Goal: Information Seeking & Learning: Learn about a topic

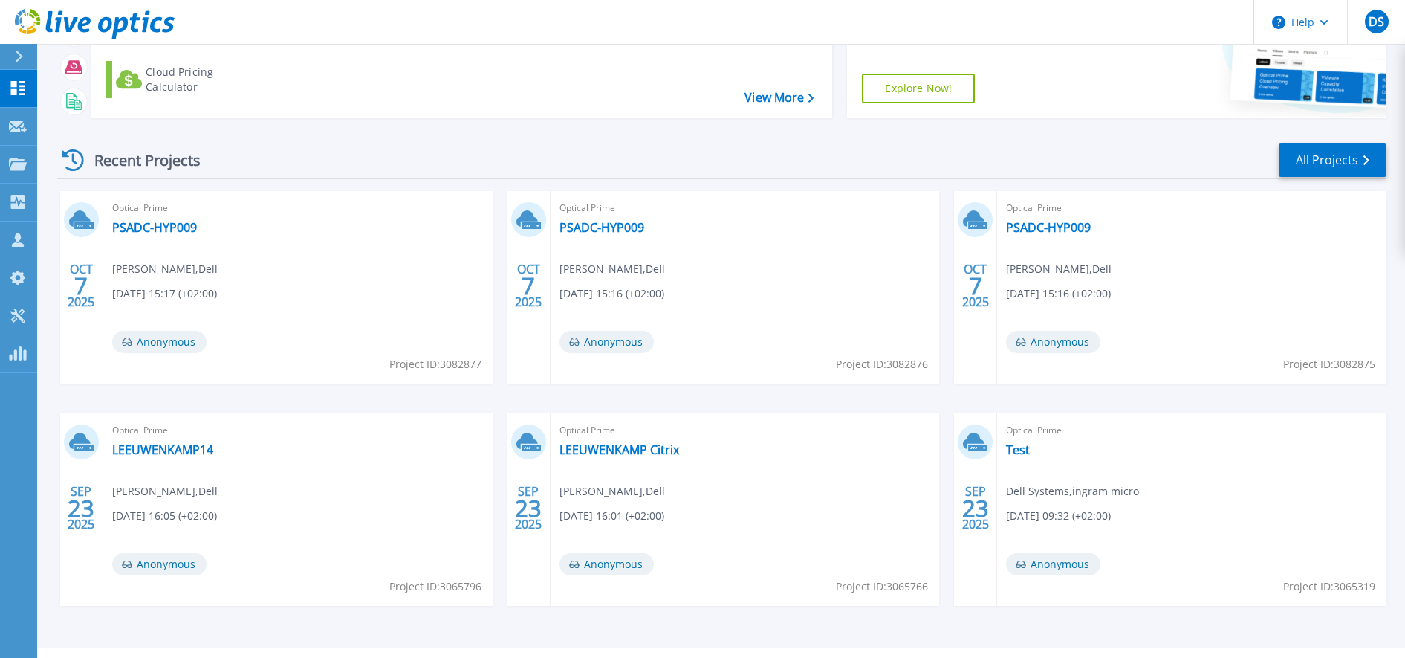
scroll to position [166, 0]
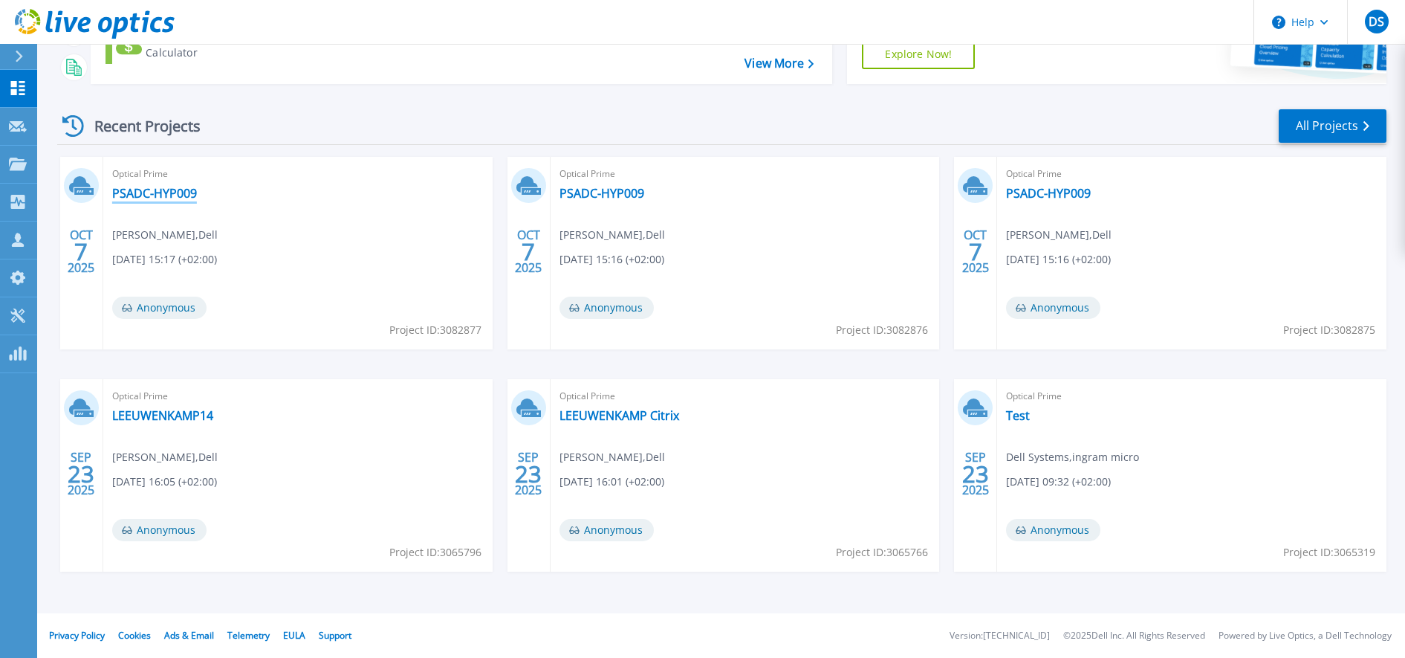
click at [165, 194] on link "PSADC-HYP009" at bounding box center [154, 193] width 85 height 15
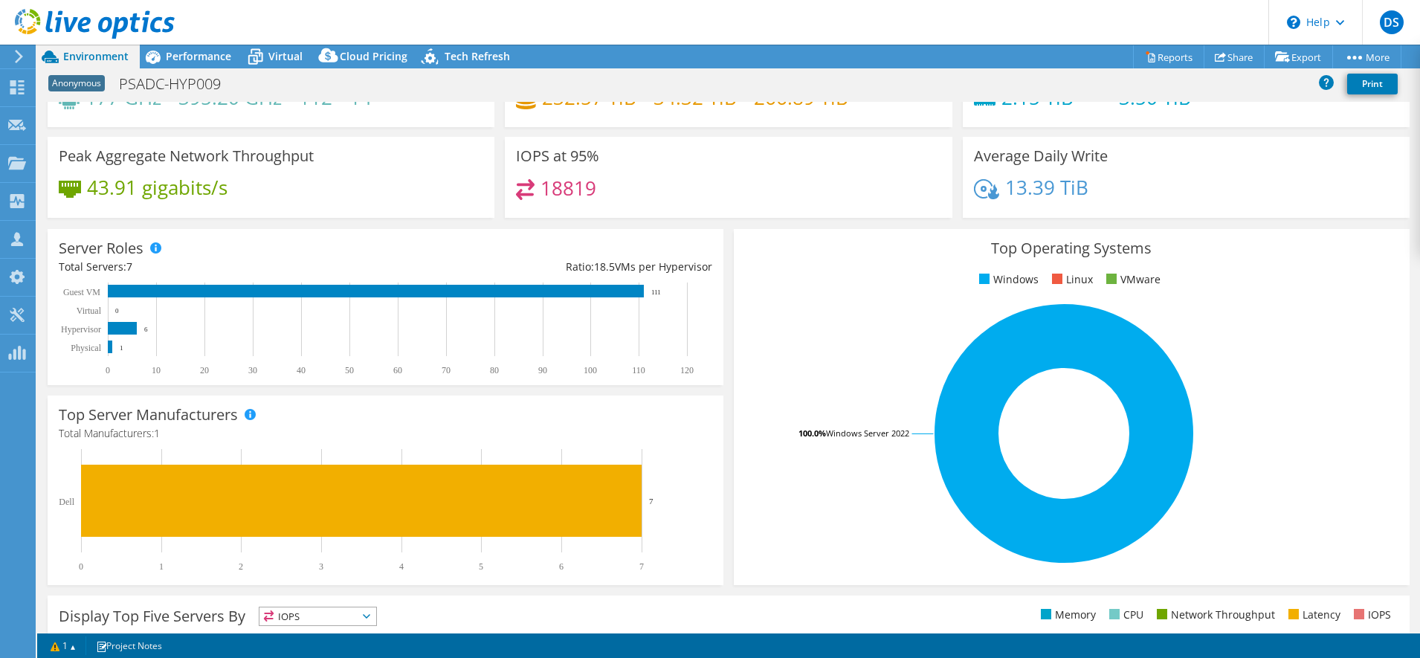
scroll to position [93, 0]
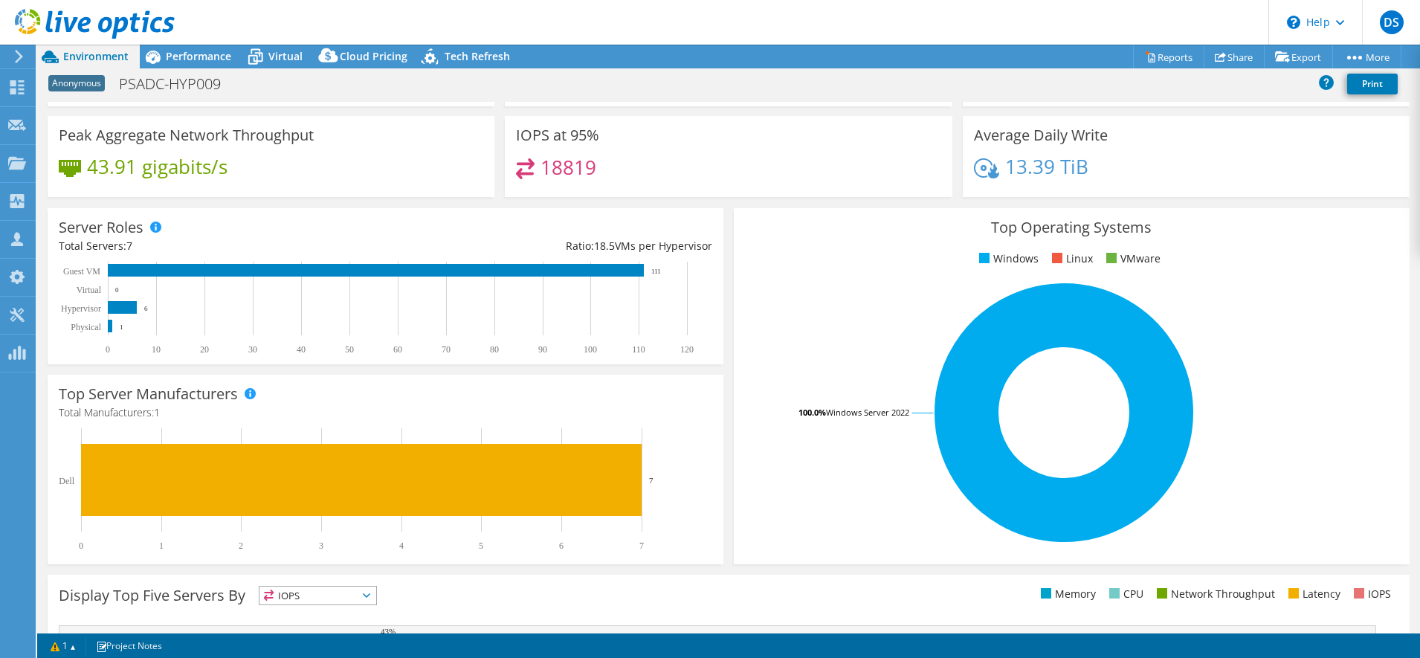
select select "EUFrankfurt"
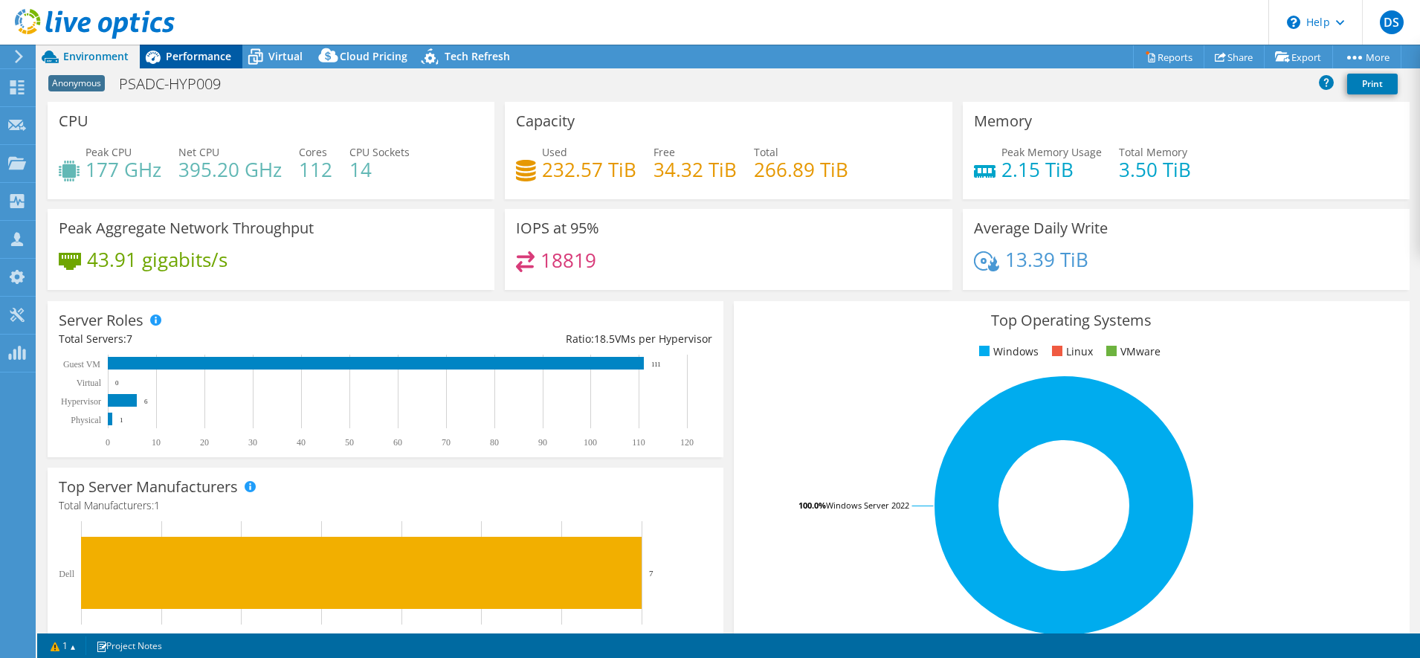
click at [190, 54] on span "Performance" at bounding box center [198, 56] width 65 height 14
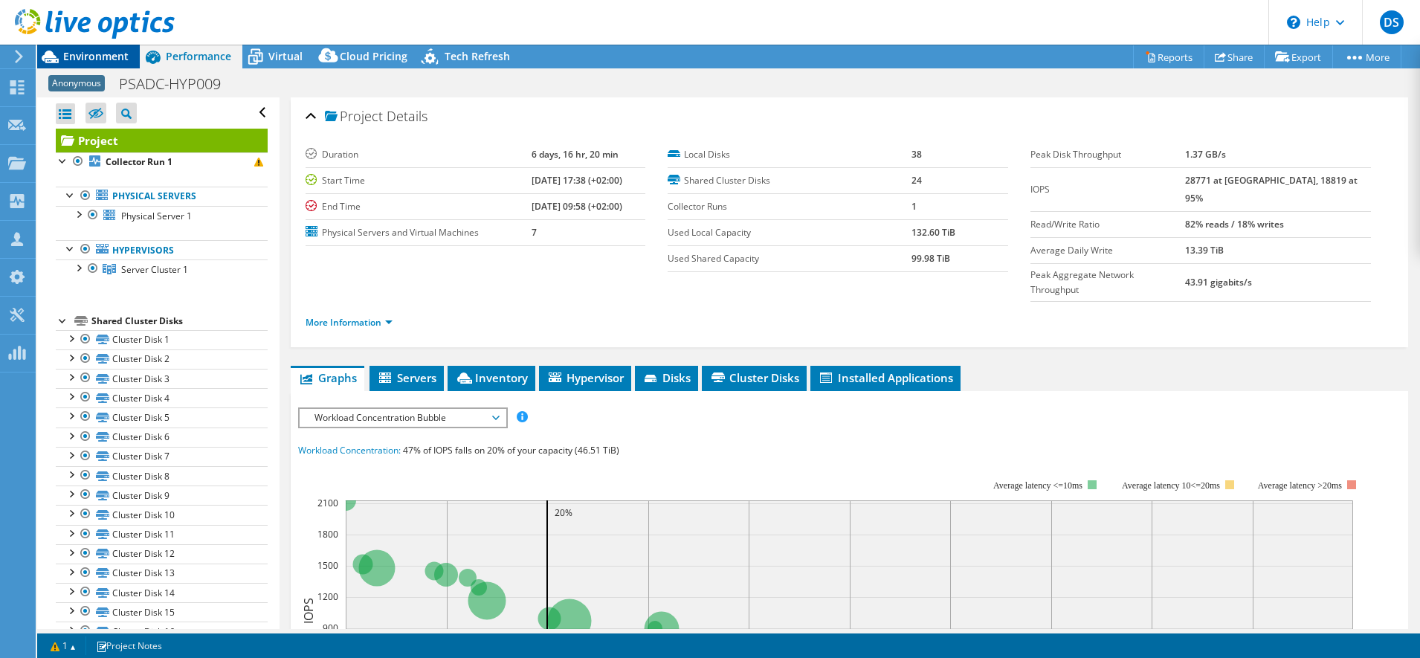
click at [88, 52] on span "Environment" at bounding box center [95, 56] width 65 height 14
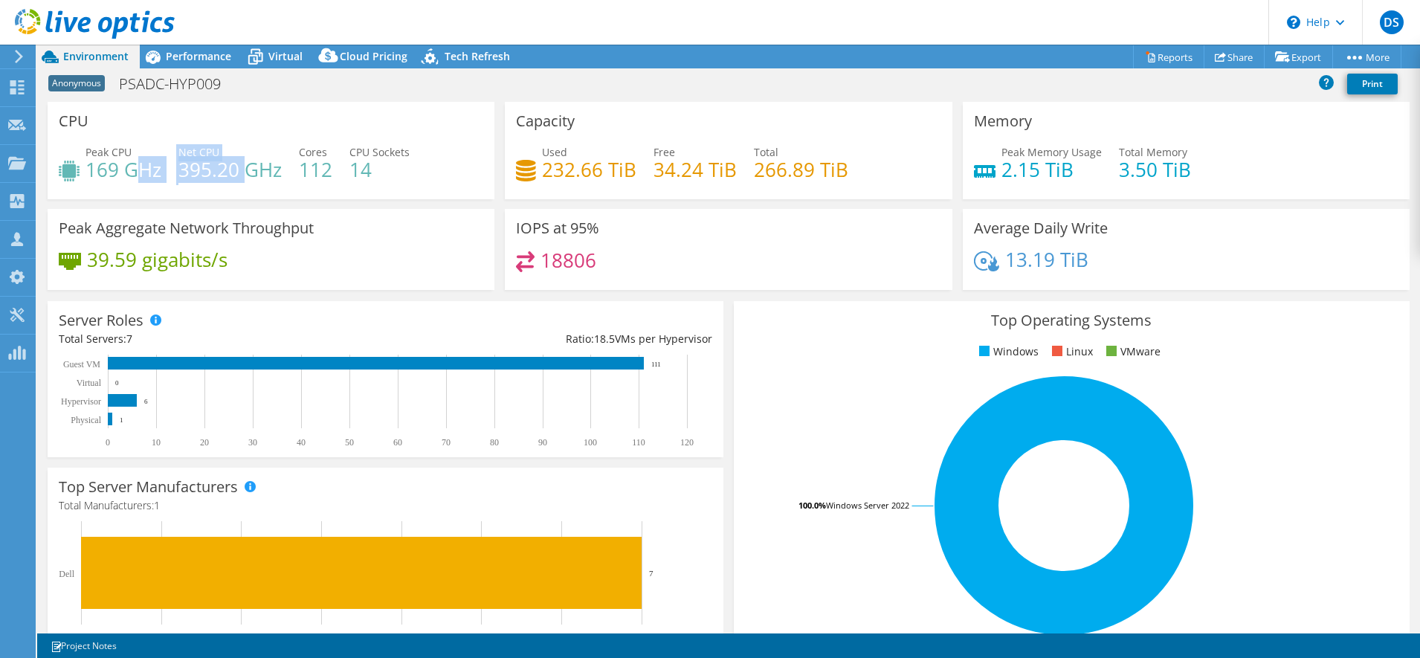
drag, startPoint x: 133, startPoint y: 168, endPoint x: 250, endPoint y: 169, distance: 116.7
click at [250, 169] on div "Peak CPU 169 GHz Net CPU 395.20 GHz Cores 112 CPU Sockets 14" at bounding box center [271, 168] width 424 height 48
click at [1162, 56] on link "Reports" at bounding box center [1168, 56] width 71 height 23
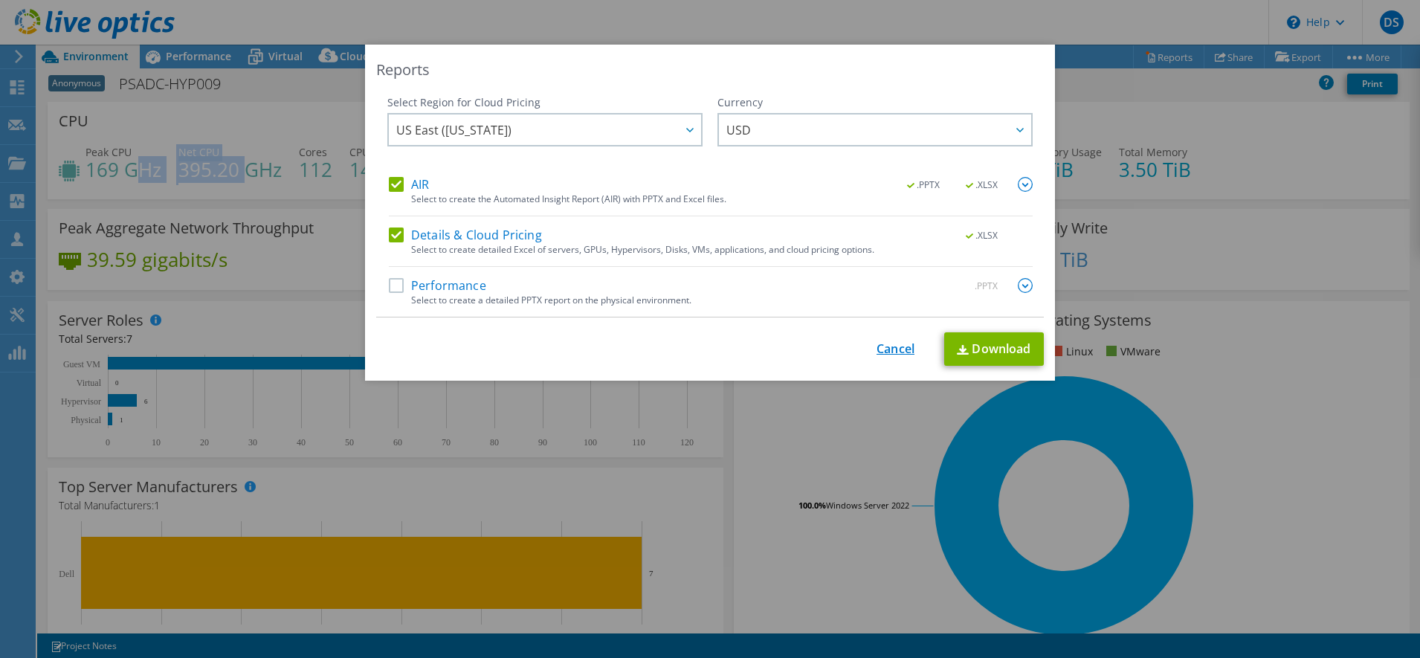
click at [900, 350] on link "Cancel" at bounding box center [895, 349] width 38 height 14
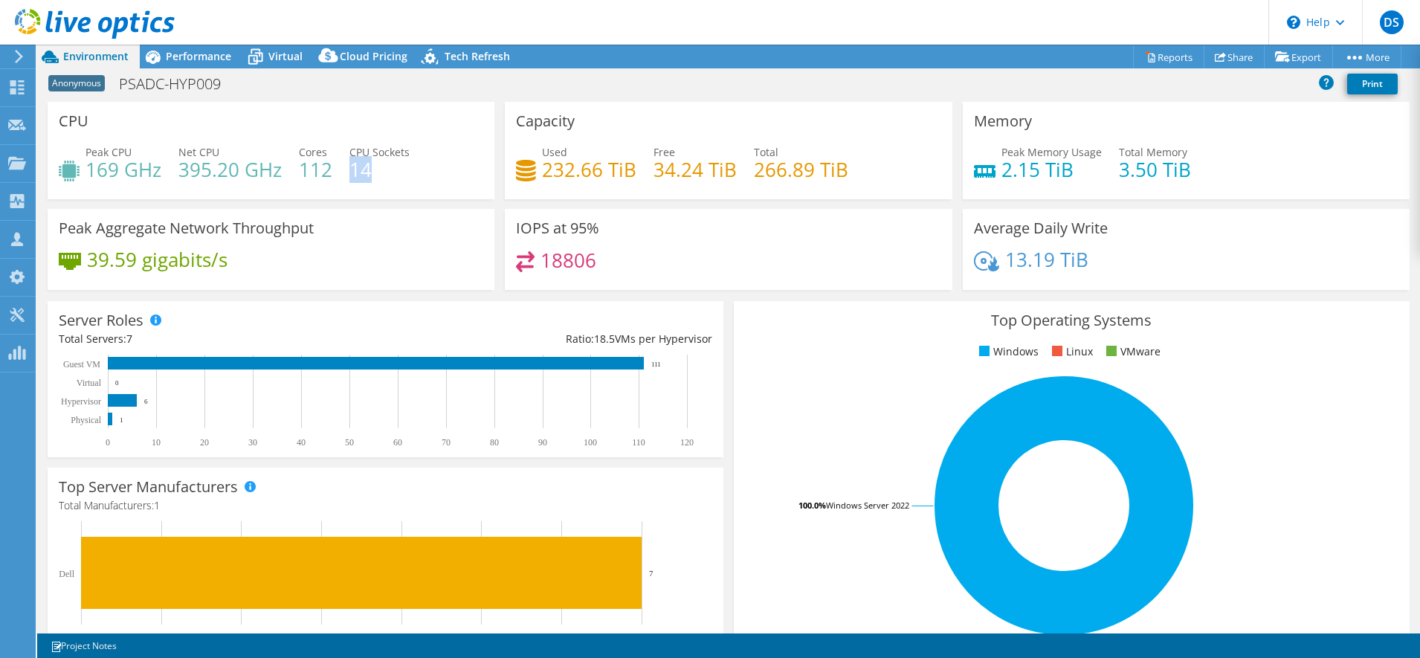
drag, startPoint x: 400, startPoint y: 169, endPoint x: 352, endPoint y: 172, distance: 47.7
click at [352, 172] on h4 "14" at bounding box center [379, 169] width 60 height 16
drag, startPoint x: 329, startPoint y: 175, endPoint x: 299, endPoint y: 178, distance: 30.6
click at [299, 178] on h4 "112" at bounding box center [315, 169] width 33 height 16
drag, startPoint x: 299, startPoint y: 178, endPoint x: 313, endPoint y: 19, distance: 158.9
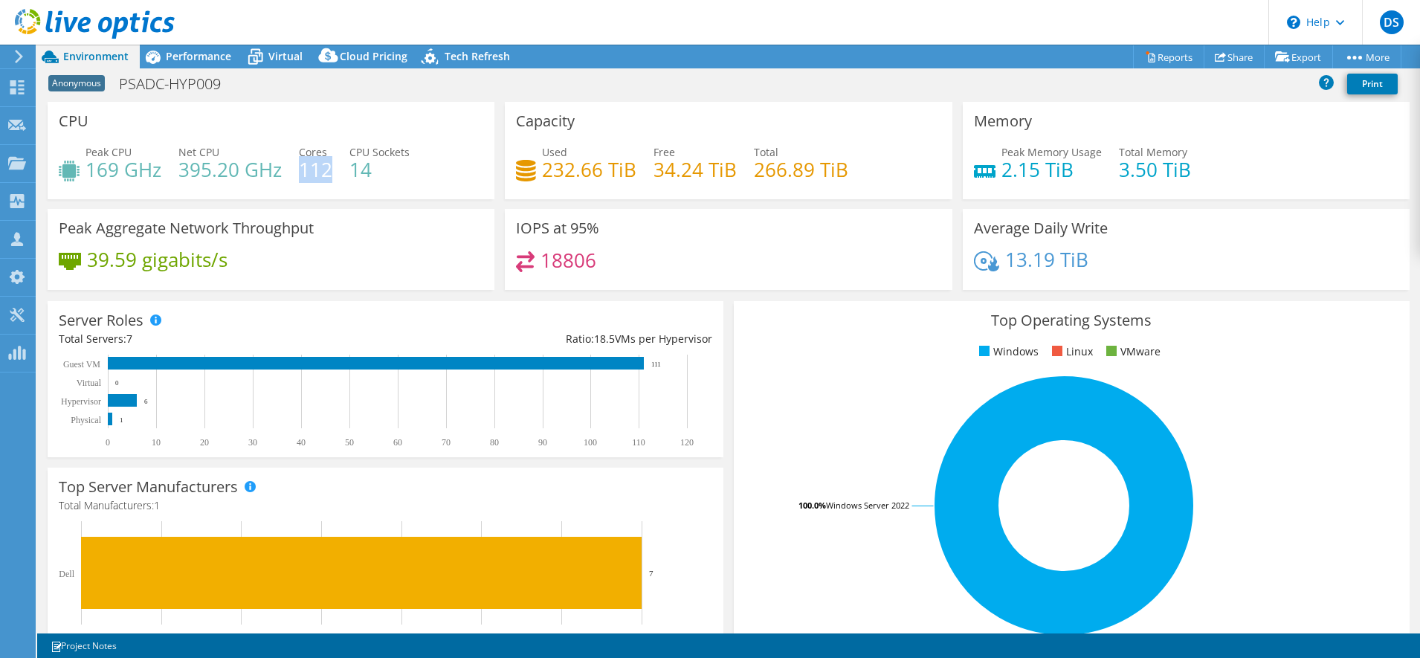
click at [313, 19] on header "DS Partner Team Member Dell Systems dell.systems@ingrammicro.com ingram micro M…" at bounding box center [710, 22] width 1420 height 45
drag, startPoint x: 541, startPoint y: 171, endPoint x: 633, endPoint y: 172, distance: 91.4
click at [633, 172] on div "Used 232.66 TiB Free 34.24 TiB Total 266.89 TiB" at bounding box center [728, 168] width 424 height 48
click at [630, 172] on h4 "232.66 TiB" at bounding box center [589, 169] width 94 height 16
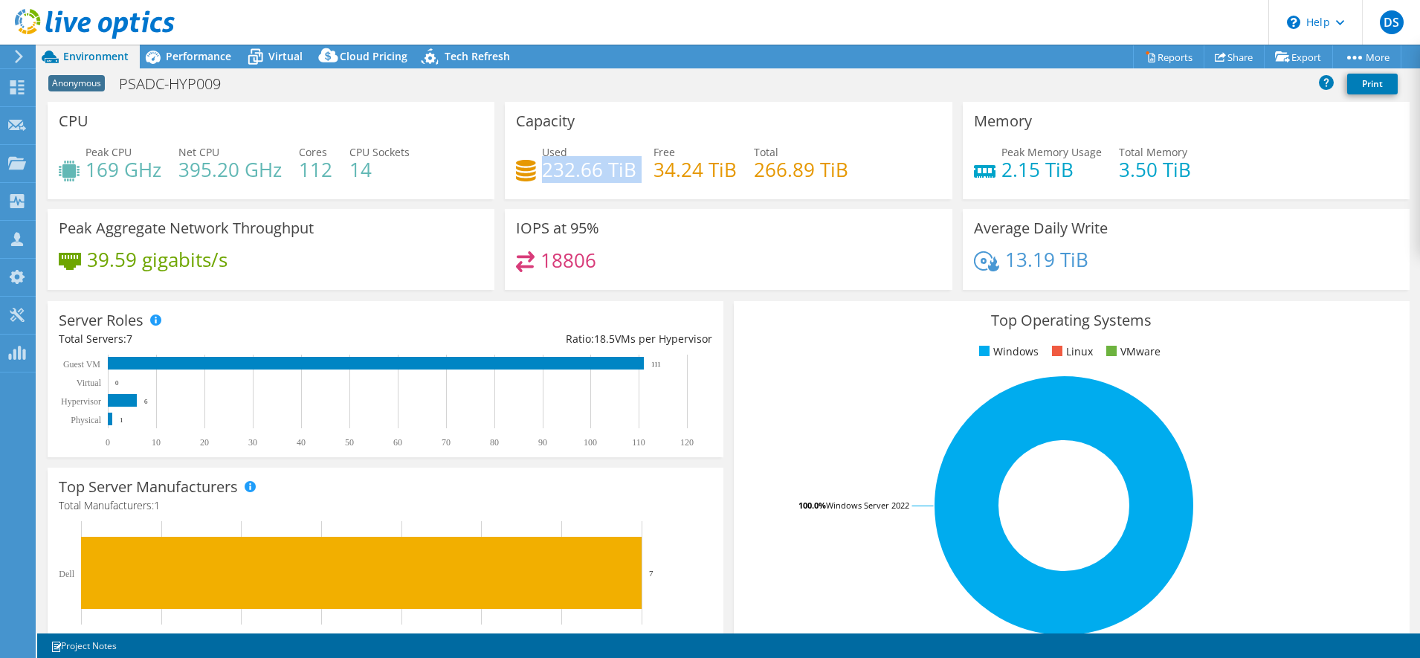
click at [627, 169] on h4 "232.66 TiB" at bounding box center [589, 169] width 94 height 16
drag, startPoint x: 627, startPoint y: 169, endPoint x: 603, endPoint y: 175, distance: 25.2
click at [603, 175] on h4 "232.66 TiB" at bounding box center [589, 169] width 94 height 16
drag, startPoint x: 603, startPoint y: 175, endPoint x: 556, endPoint y: 166, distance: 47.7
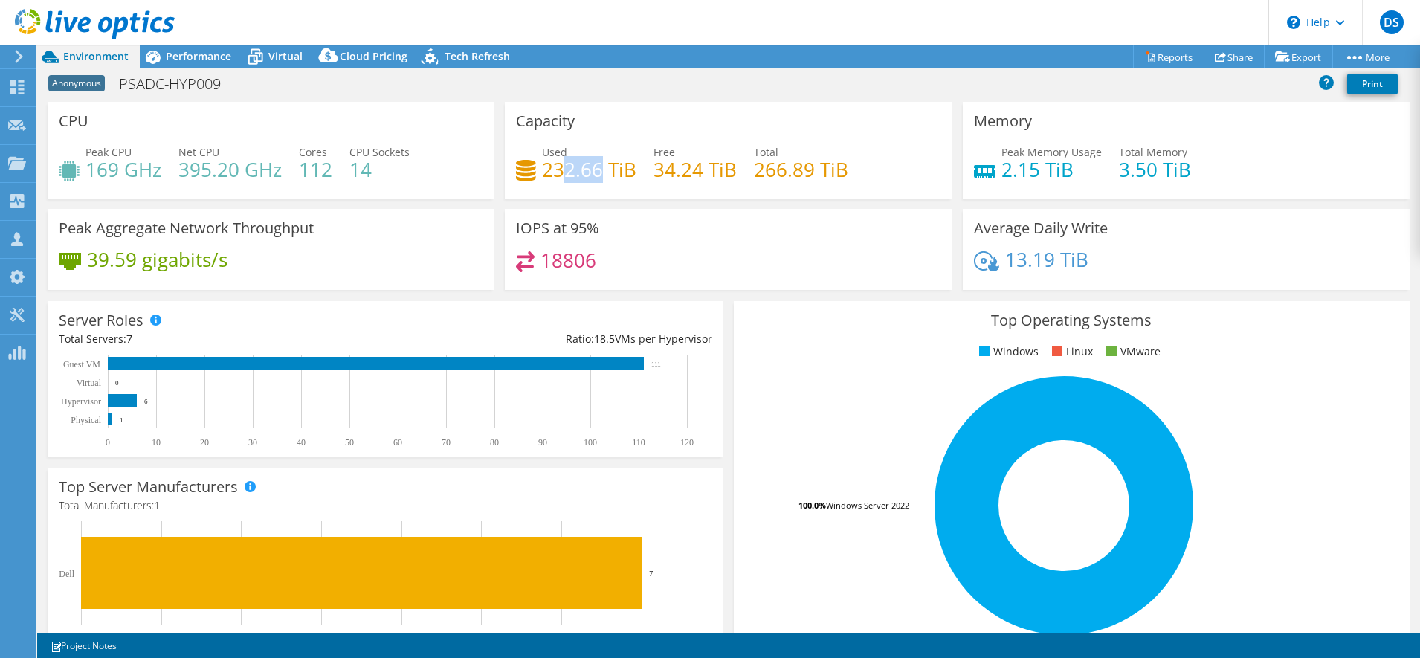
click at [556, 166] on h4 "232.66 TiB" at bounding box center [589, 169] width 94 height 16
click at [553, 166] on h4 "232.66 TiB" at bounding box center [589, 169] width 94 height 16
drag, startPoint x: 542, startPoint y: 166, endPoint x: 630, endPoint y: 166, distance: 87.7
click at [630, 166] on h4 "232.66 TiB" at bounding box center [589, 169] width 94 height 16
click at [623, 165] on h4 "232.66 TiB" at bounding box center [589, 169] width 94 height 16
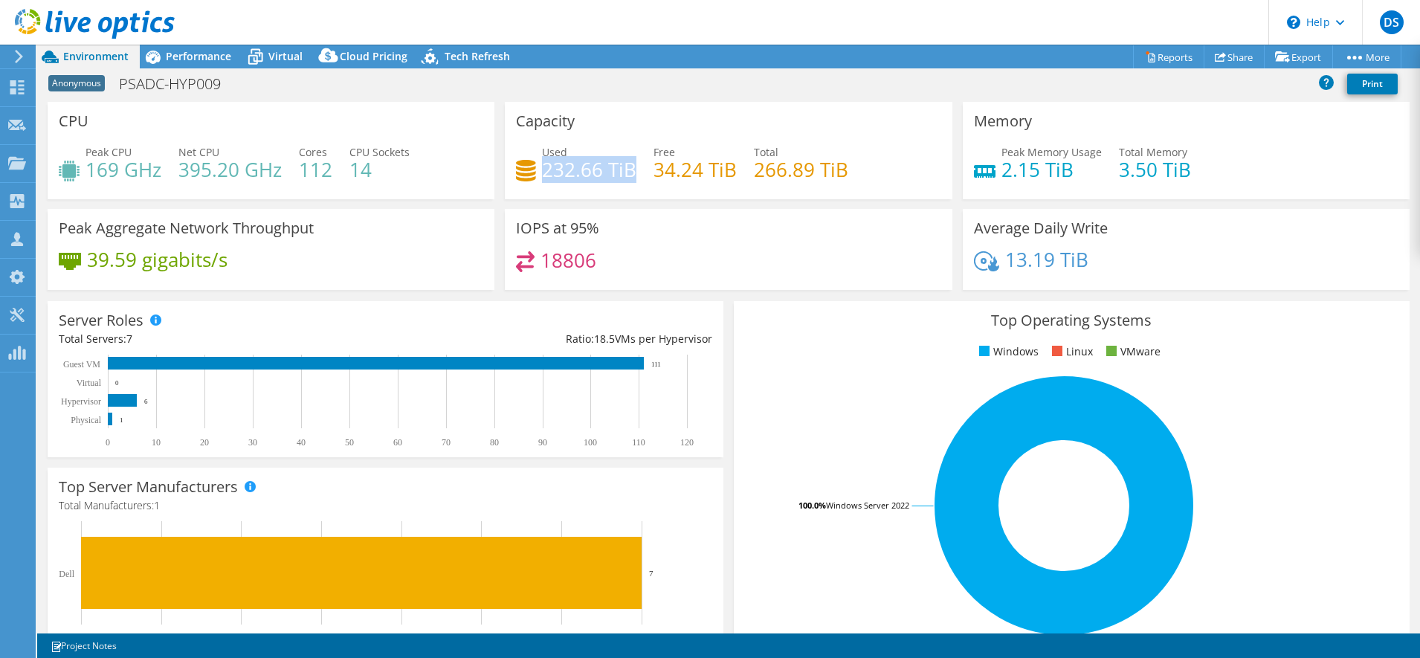
click at [627, 166] on h4 "232.66 TiB" at bounding box center [589, 169] width 94 height 16
drag, startPoint x: 627, startPoint y: 166, endPoint x: 541, endPoint y: 169, distance: 85.5
click at [542, 169] on h4 "232.66 TiB" at bounding box center [589, 169] width 94 height 16
drag, startPoint x: 541, startPoint y: 169, endPoint x: 653, endPoint y: 169, distance: 112.2
click at [653, 169] on h4 "34.24 TiB" at bounding box center [694, 169] width 83 height 16
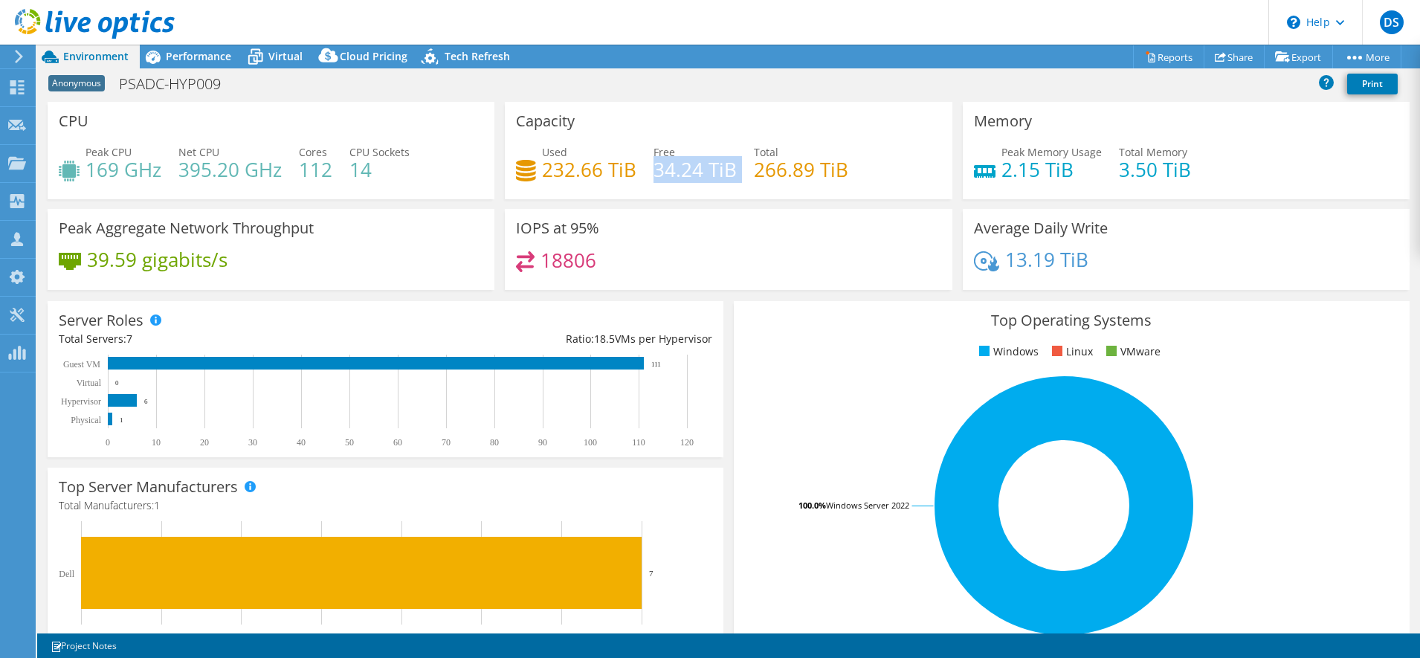
drag, startPoint x: 649, startPoint y: 167, endPoint x: 733, endPoint y: 167, distance: 84.0
click at [733, 167] on div "Used 232.66 TiB Free 34.24 TiB Total 266.89 TiB" at bounding box center [728, 168] width 424 height 48
drag, startPoint x: 599, startPoint y: 170, endPoint x: 541, endPoint y: 180, distance: 58.8
click at [542, 178] on h4 "232.66 TiB" at bounding box center [589, 169] width 94 height 16
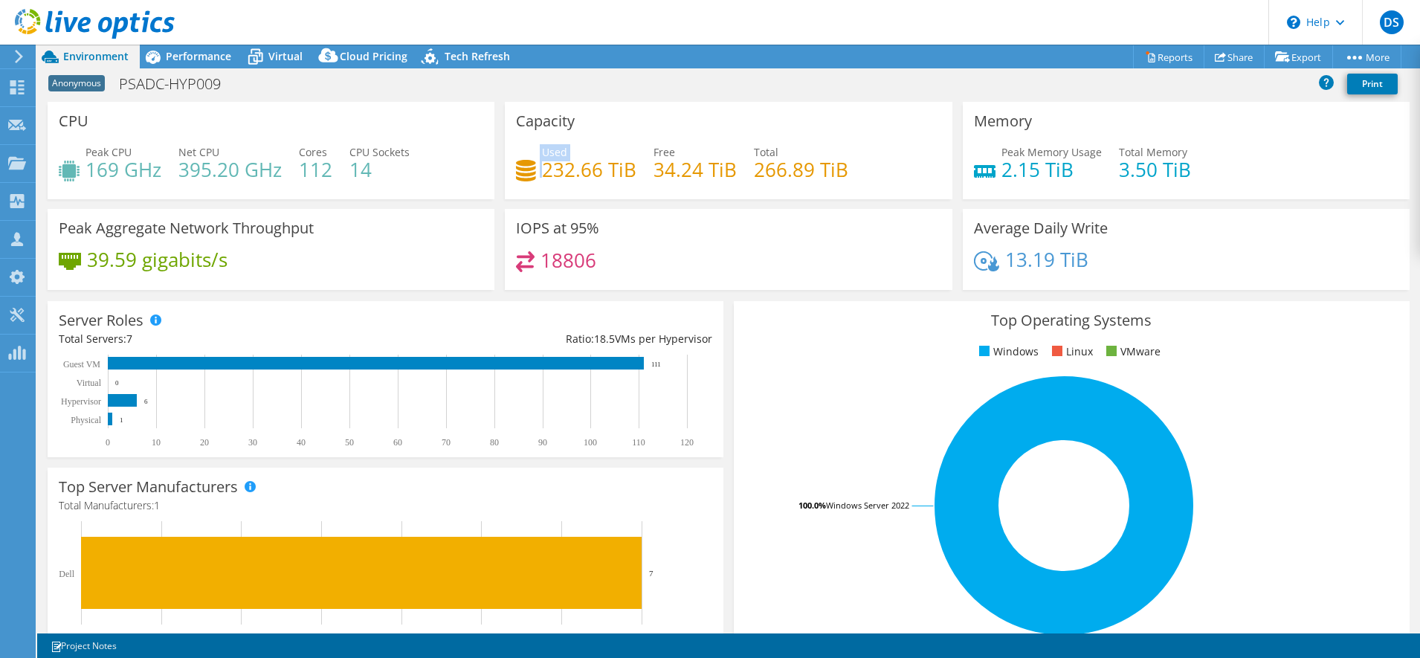
click at [537, 175] on div "Used 232.66 TiB" at bounding box center [576, 160] width 120 height 33
click at [538, 175] on div "Used 232.66 TiB" at bounding box center [576, 160] width 120 height 33
click at [542, 175] on h4 "232.66 TiB" at bounding box center [589, 169] width 94 height 16
drag, startPoint x: 542, startPoint y: 173, endPoint x: 630, endPoint y: 169, distance: 88.6
click at [630, 169] on h4 "232.66 TiB" at bounding box center [589, 169] width 94 height 16
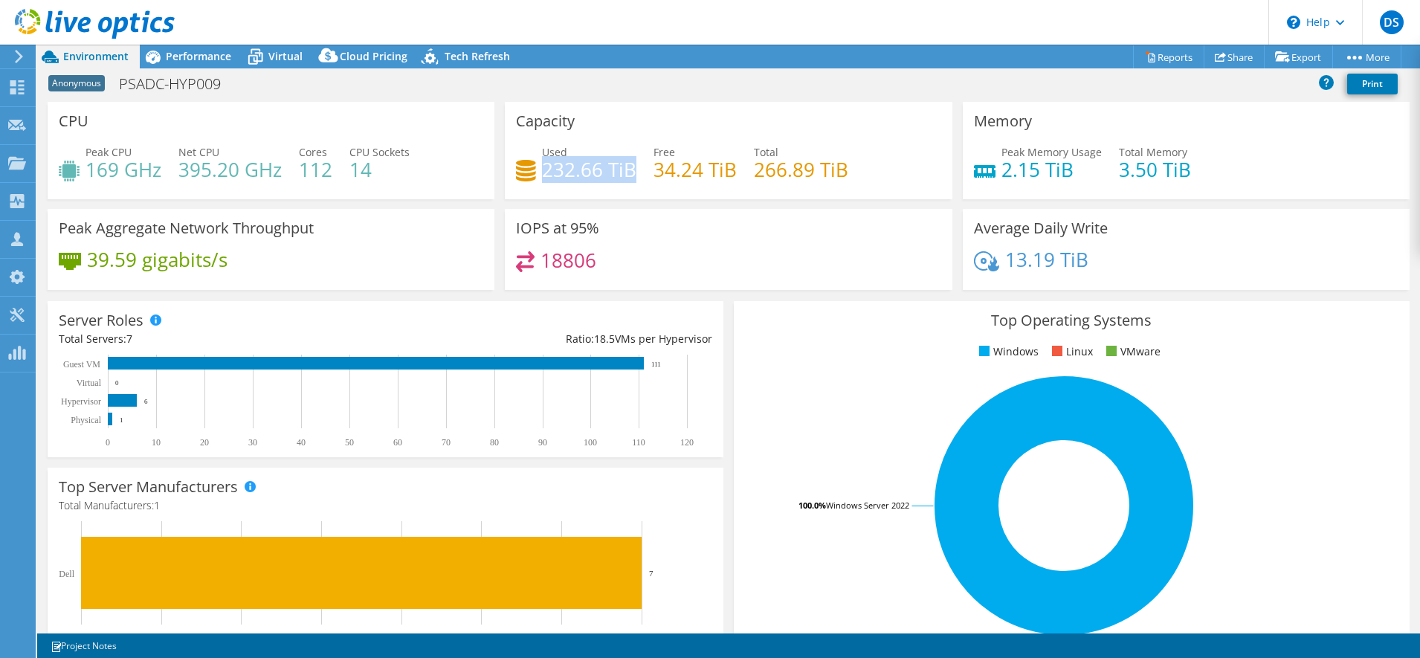
drag, startPoint x: 630, startPoint y: 169, endPoint x: 628, endPoint y: 177, distance: 8.5
click at [628, 177] on h4 "232.66 TiB" at bounding box center [589, 169] width 94 height 16
click at [628, 173] on h4 "232.66 TiB" at bounding box center [589, 169] width 94 height 16
drag, startPoint x: 628, startPoint y: 173, endPoint x: 543, endPoint y: 181, distance: 85.9
click at [543, 178] on h4 "232.66 TiB" at bounding box center [589, 169] width 94 height 16
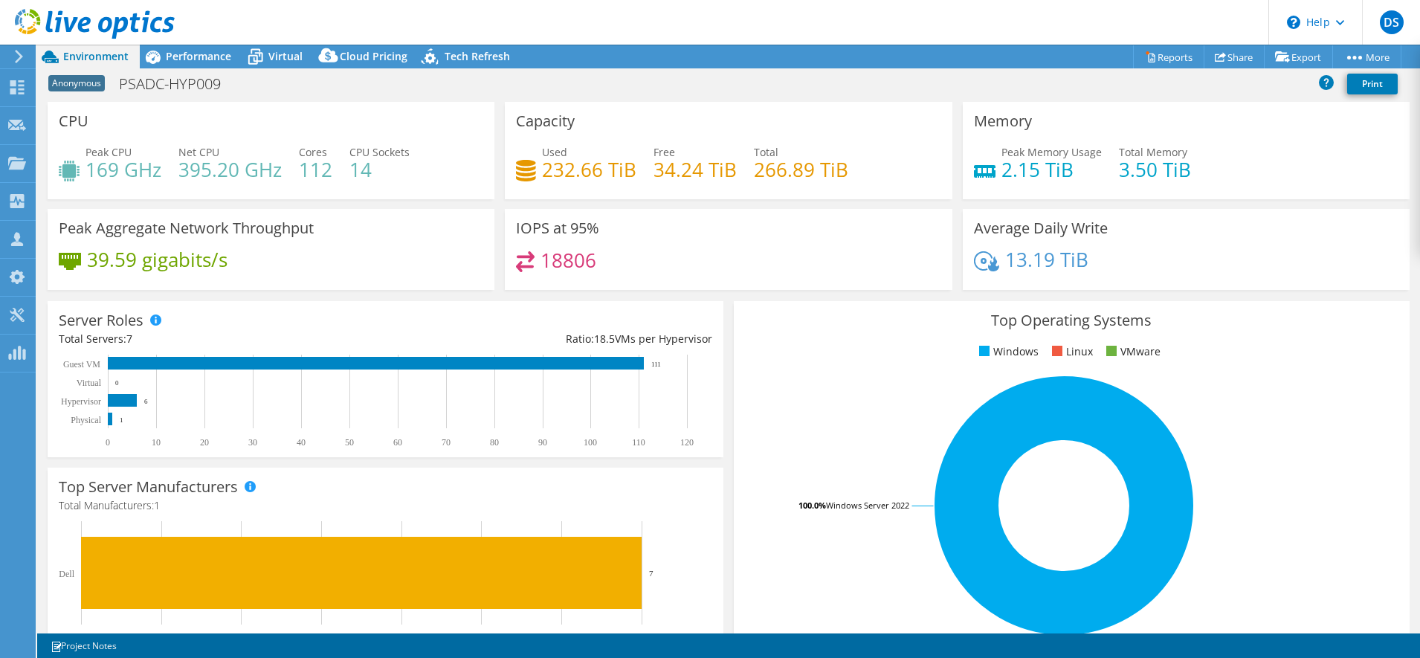
drag, startPoint x: 543, startPoint y: 181, endPoint x: 638, endPoint y: 182, distance: 95.9
click at [638, 182] on div "Used 232.66 TiB Free 34.24 TiB Total 266.89 TiB" at bounding box center [728, 168] width 424 height 48
click at [636, 161] on div "Used 232.66 TiB Free 34.24 TiB Total 266.89 TiB" at bounding box center [728, 168] width 424 height 48
drag, startPoint x: 996, startPoint y: 167, endPoint x: 1172, endPoint y: 158, distance: 176.4
click at [1172, 158] on div "Peak Memory Usage 2.15 TiB Total Memory 3.50 TiB" at bounding box center [1186, 168] width 424 height 48
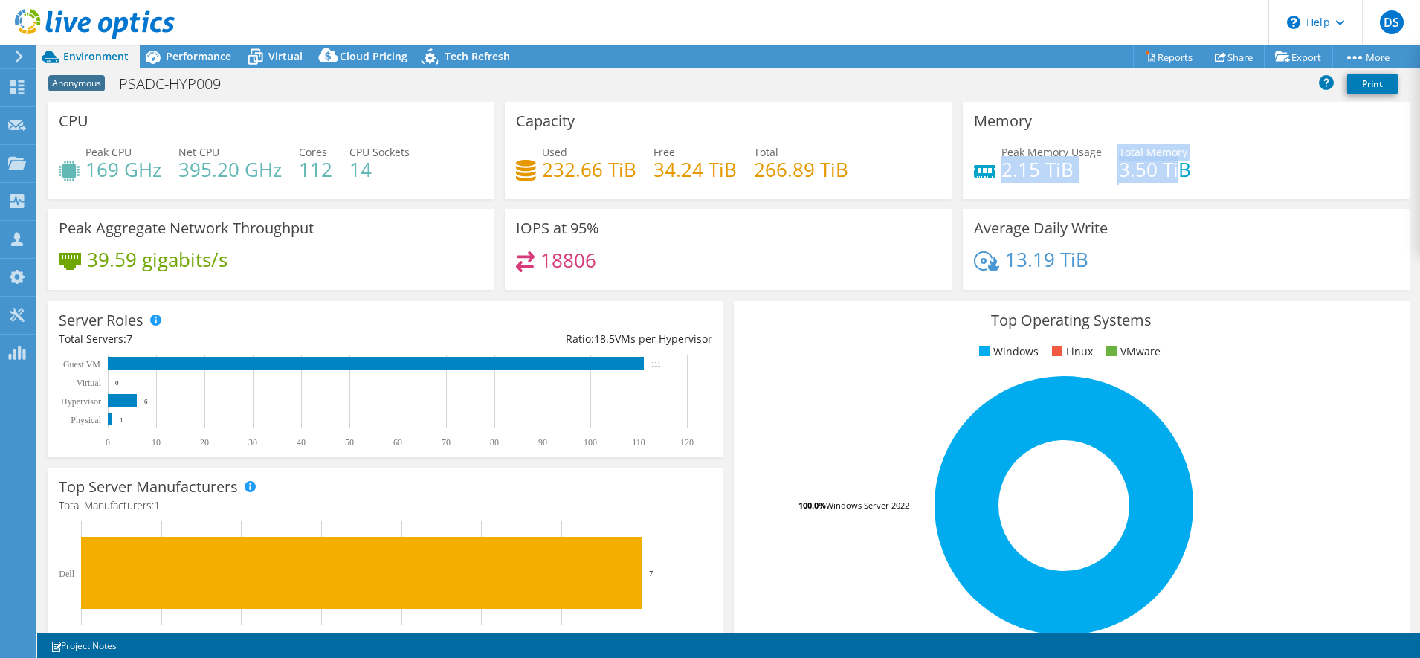
drag, startPoint x: 1172, startPoint y: 158, endPoint x: 1046, endPoint y: 172, distance: 127.1
click at [1046, 172] on h4 "2.15 TiB" at bounding box center [1051, 169] width 100 height 16
click at [1034, 168] on h4 "2.15 TiB" at bounding box center [1051, 169] width 100 height 16
drag, startPoint x: 1035, startPoint y: 169, endPoint x: 997, endPoint y: 167, distance: 37.9
click at [1001, 167] on h4 "2.15 TiB" at bounding box center [1051, 169] width 100 height 16
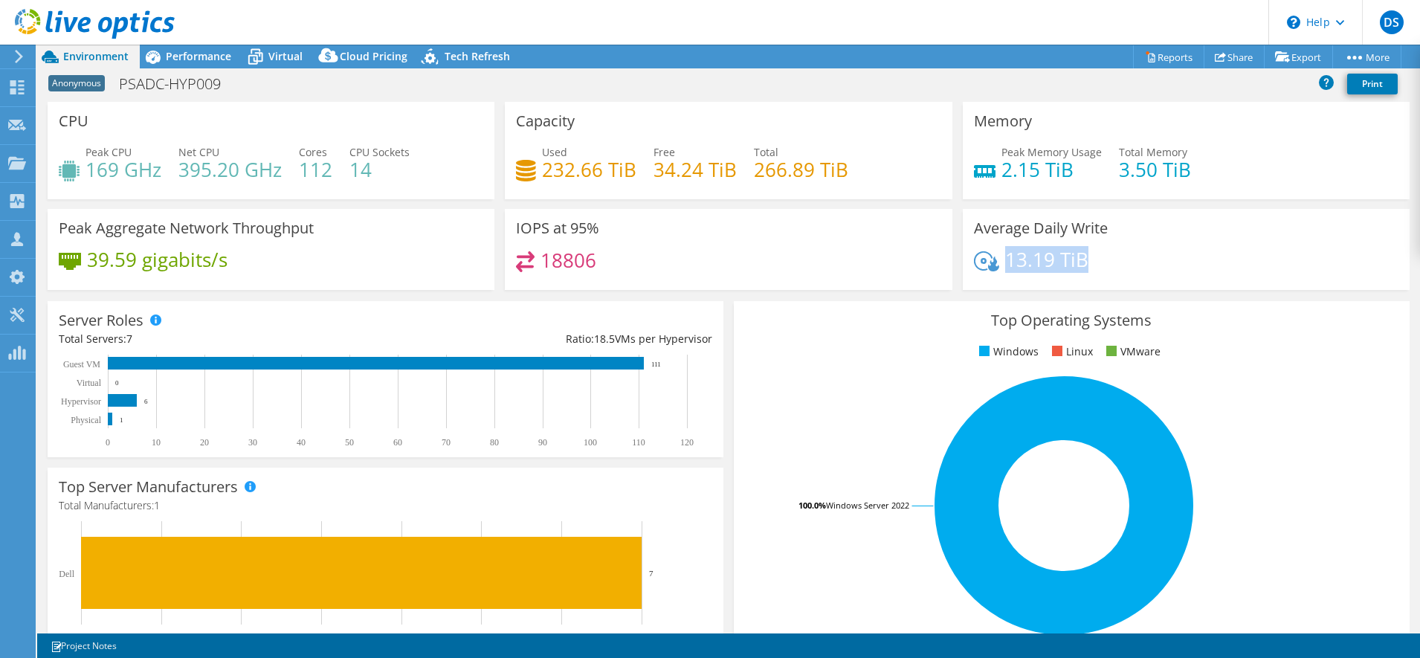
drag, startPoint x: 997, startPoint y: 167, endPoint x: 999, endPoint y: 269, distance: 101.9
click at [1005, 268] on h4 "13.19 TiB" at bounding box center [1046, 259] width 83 height 16
drag, startPoint x: 595, startPoint y: 178, endPoint x: 539, endPoint y: 179, distance: 55.7
click at [542, 178] on h4 "232.66 TiB" at bounding box center [589, 169] width 94 height 16
drag, startPoint x: 1084, startPoint y: 268, endPoint x: 991, endPoint y: 264, distance: 93.0
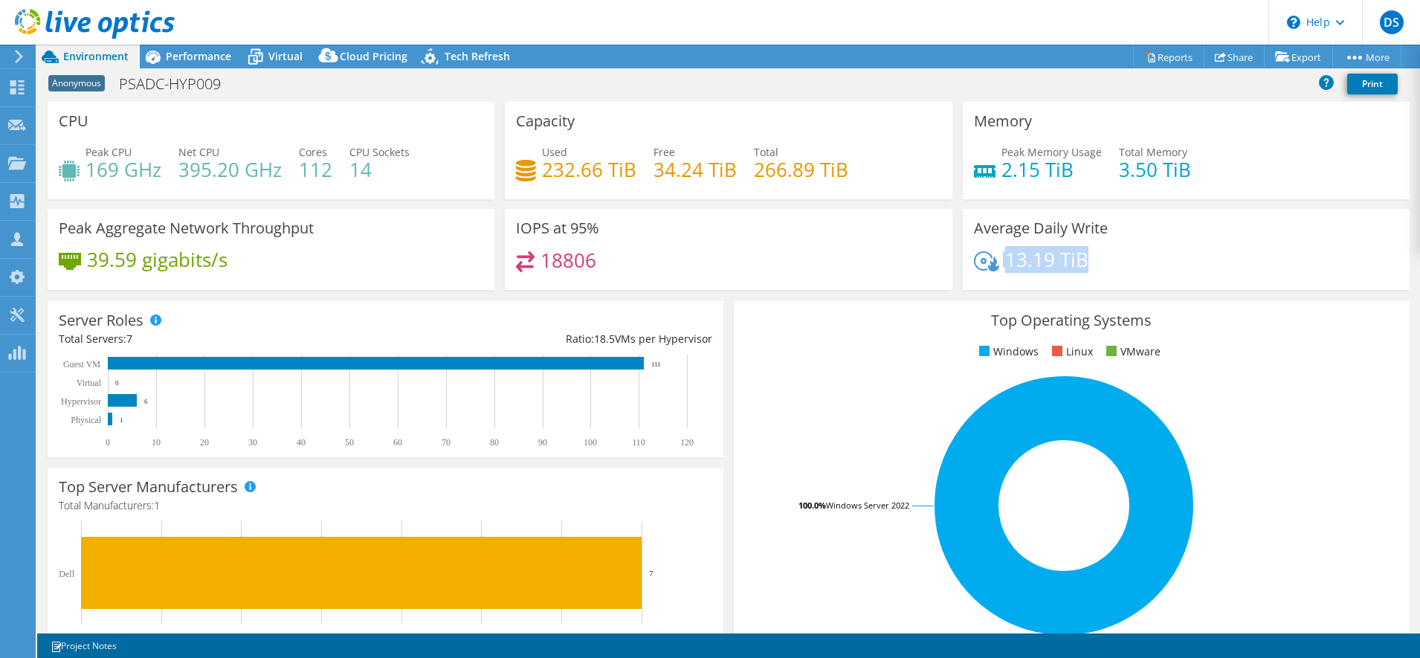
click at [991, 264] on div "13.19 TiB" at bounding box center [1186, 266] width 424 height 31
click at [624, 170] on h4 "232.66 TiB" at bounding box center [589, 169] width 94 height 16
drag, startPoint x: 587, startPoint y: 269, endPoint x: 527, endPoint y: 267, distance: 60.2
click at [527, 267] on div "18806" at bounding box center [556, 259] width 80 height 17
click at [601, 266] on div "18806" at bounding box center [728, 267] width 424 height 32
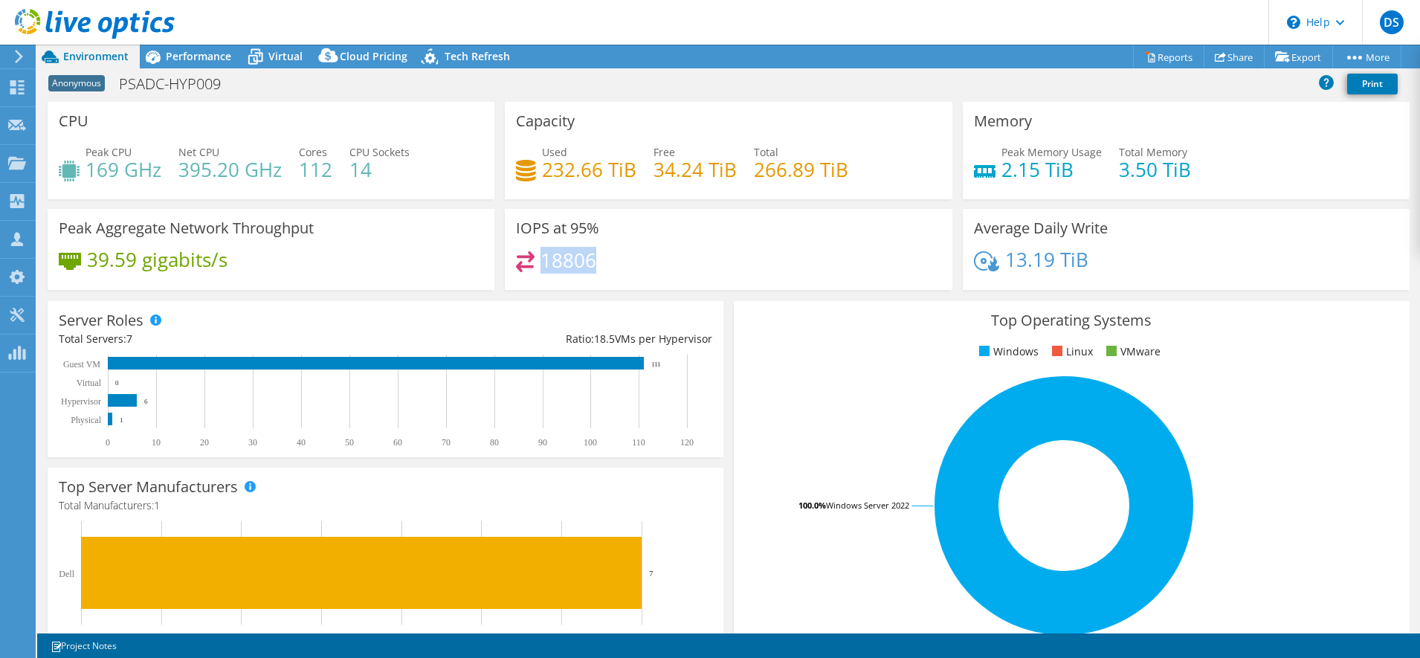
drag, startPoint x: 599, startPoint y: 265, endPoint x: 537, endPoint y: 265, distance: 62.4
click at [537, 265] on div "18806" at bounding box center [728, 267] width 424 height 32
drag, startPoint x: 537, startPoint y: 265, endPoint x: 604, endPoint y: 276, distance: 67.8
click at [604, 276] on div "18806" at bounding box center [728, 267] width 424 height 32
drag, startPoint x: 601, startPoint y: 267, endPoint x: 534, endPoint y: 262, distance: 67.1
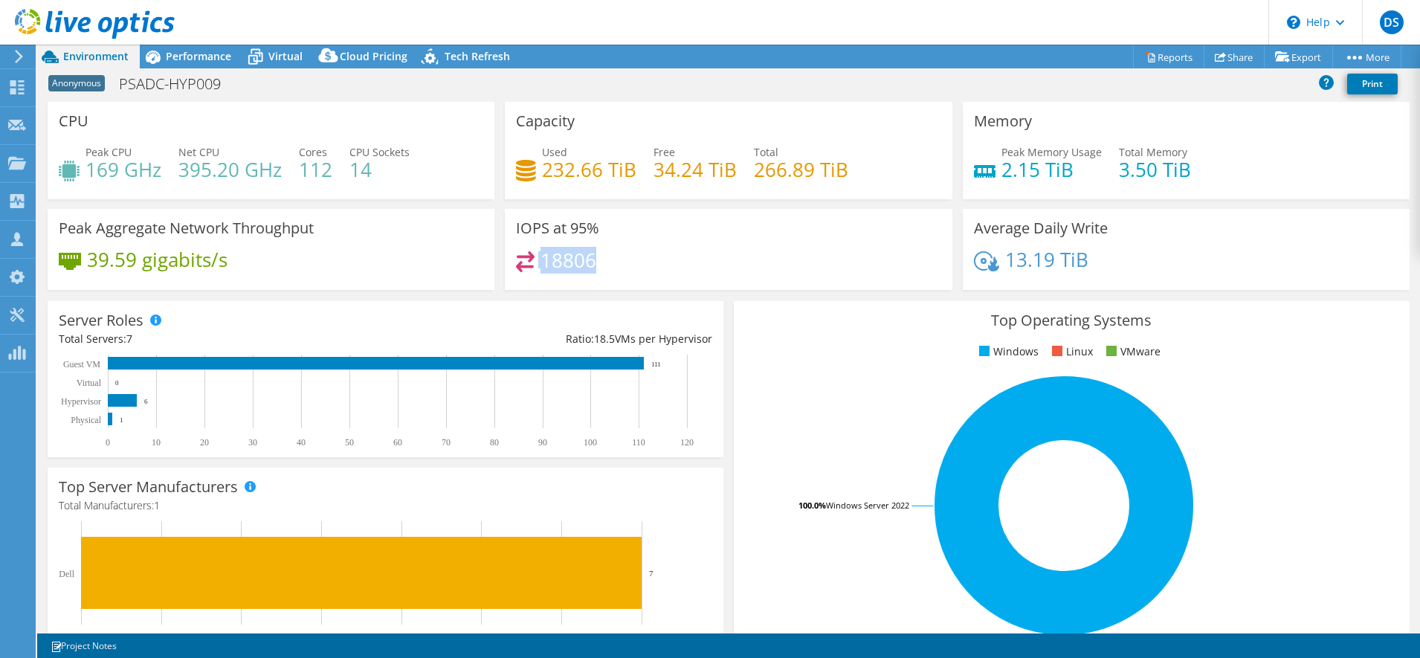
click at [534, 262] on div "18806" at bounding box center [728, 267] width 424 height 32
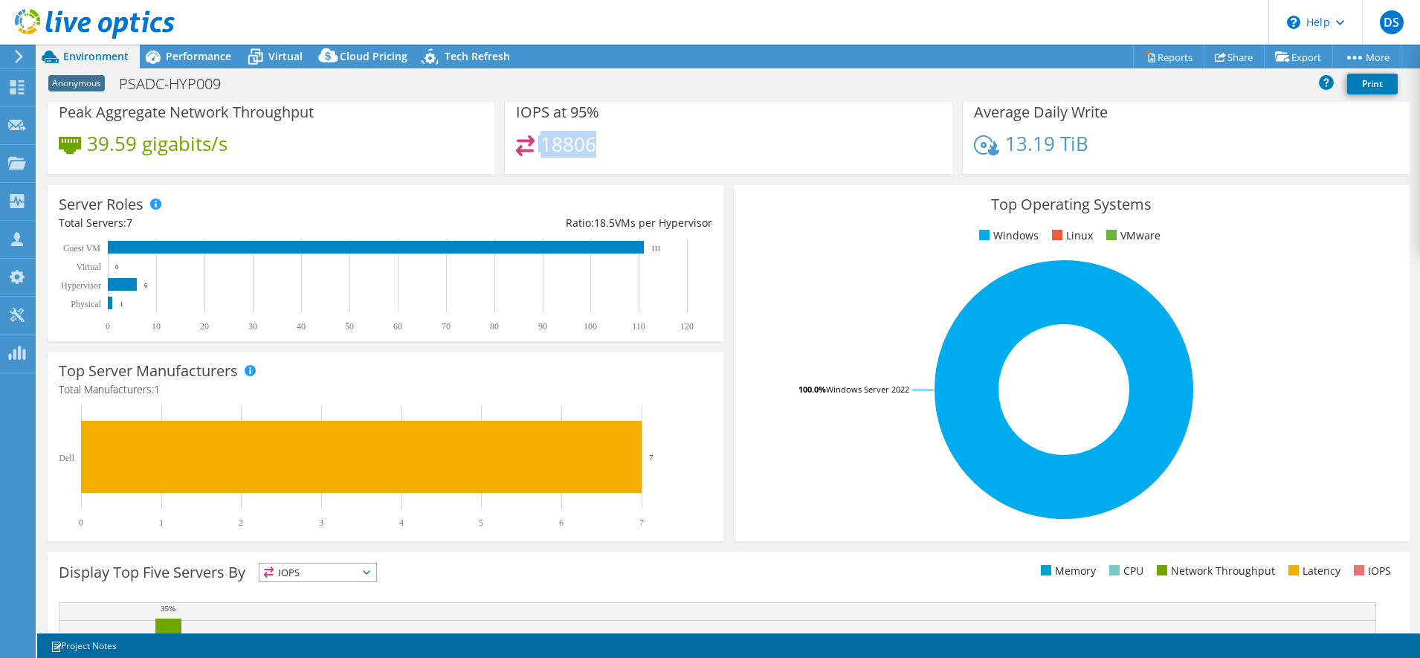
scroll to position [186, 0]
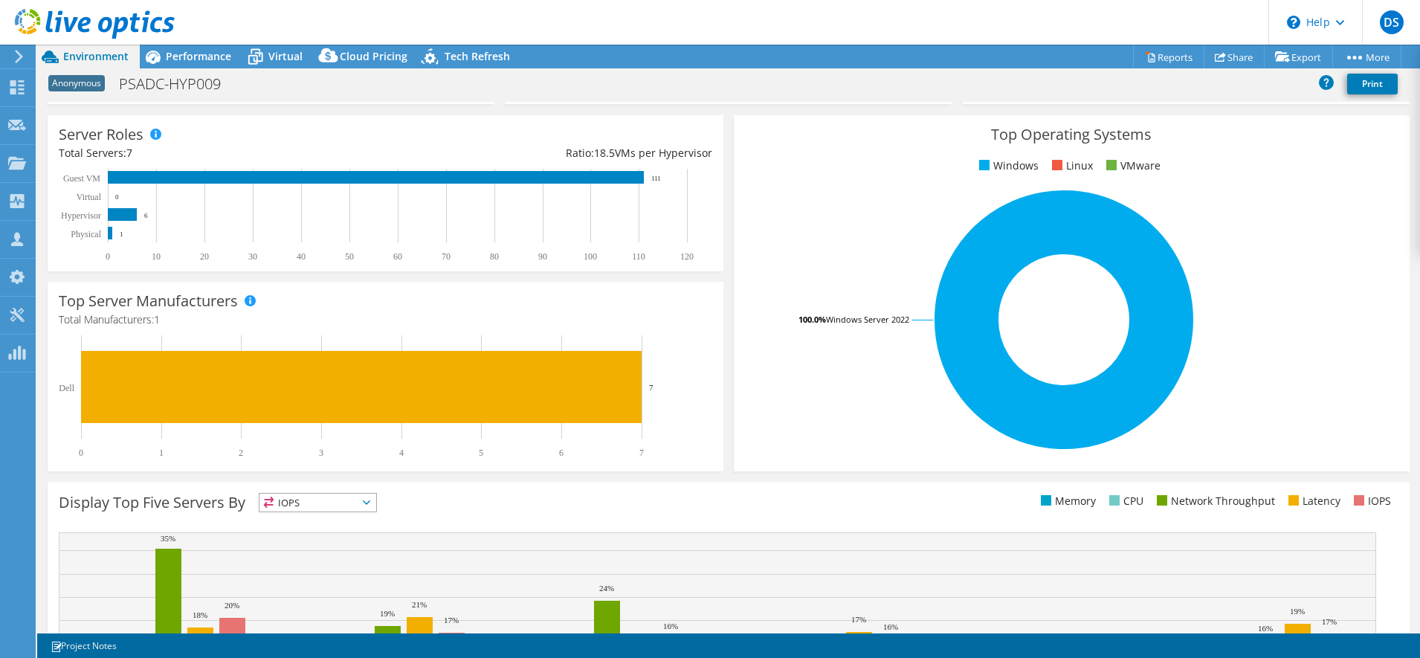
drag, startPoint x: 664, startPoint y: 176, endPoint x: 646, endPoint y: 178, distance: 18.6
click at [646, 178] on rect at bounding box center [378, 215] width 638 height 93
click at [145, 219] on text "6" at bounding box center [146, 215] width 4 height 7
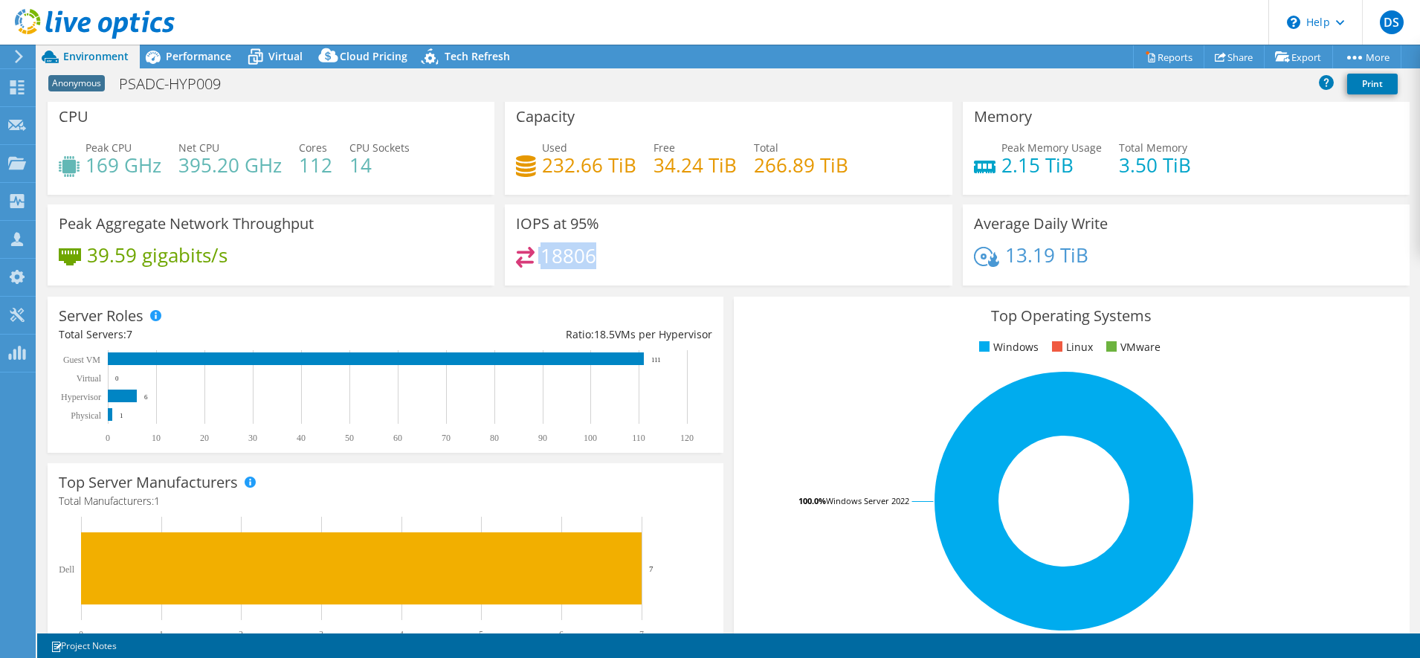
scroll to position [0, 0]
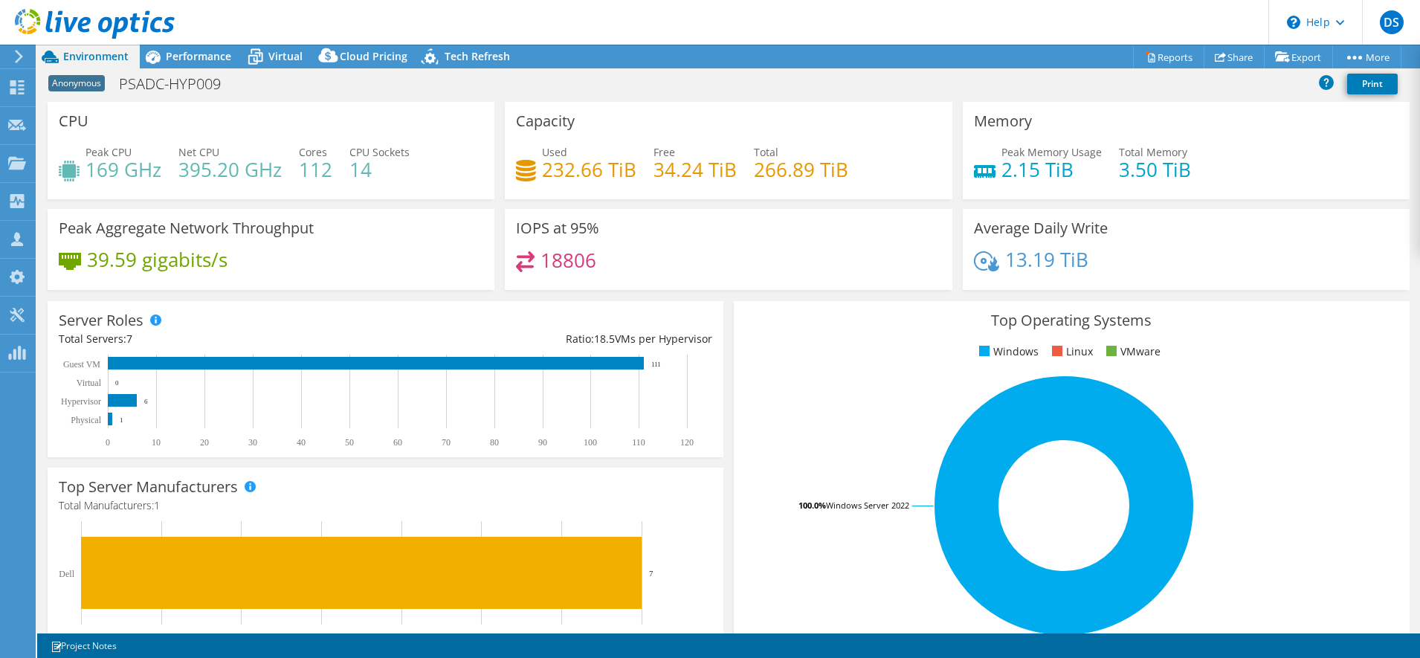
click at [526, 80] on div "Anonymous PSADC-HYP009 Print" at bounding box center [728, 84] width 1382 height 28
click at [279, 55] on span "Virtual" at bounding box center [285, 56] width 34 height 14
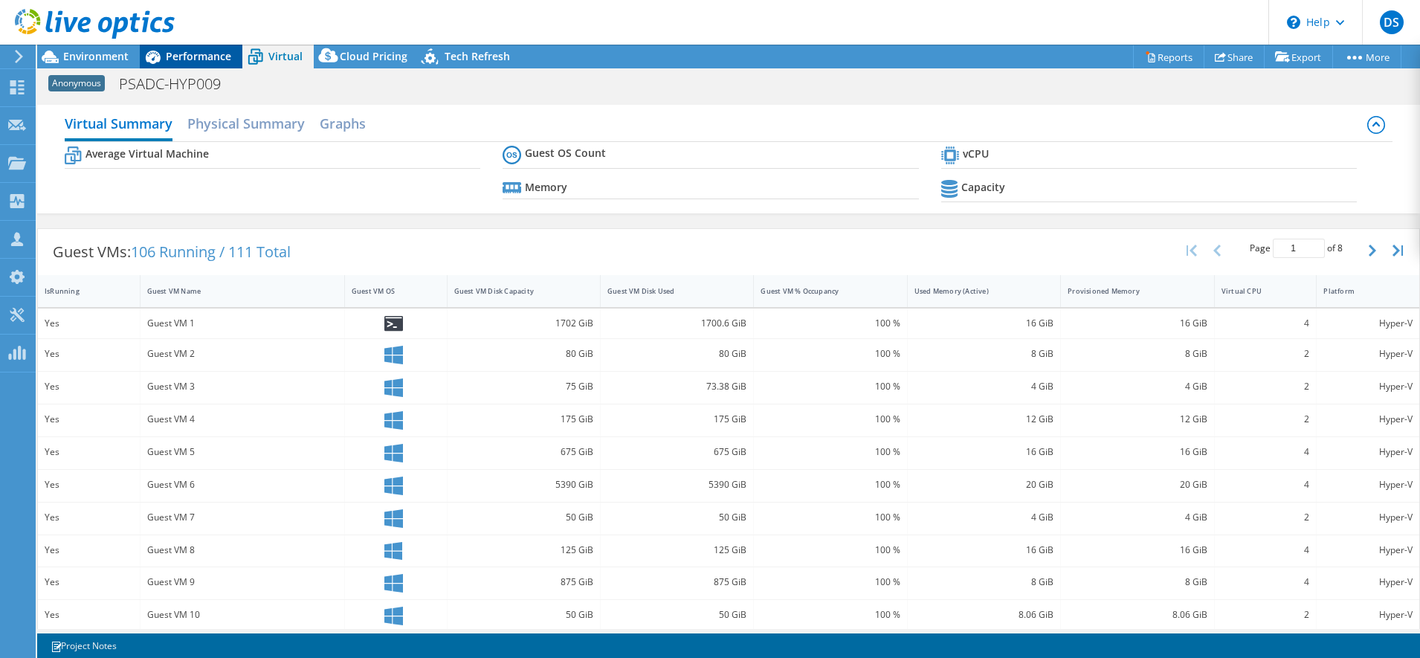
click at [204, 56] on span "Performance" at bounding box center [198, 56] width 65 height 14
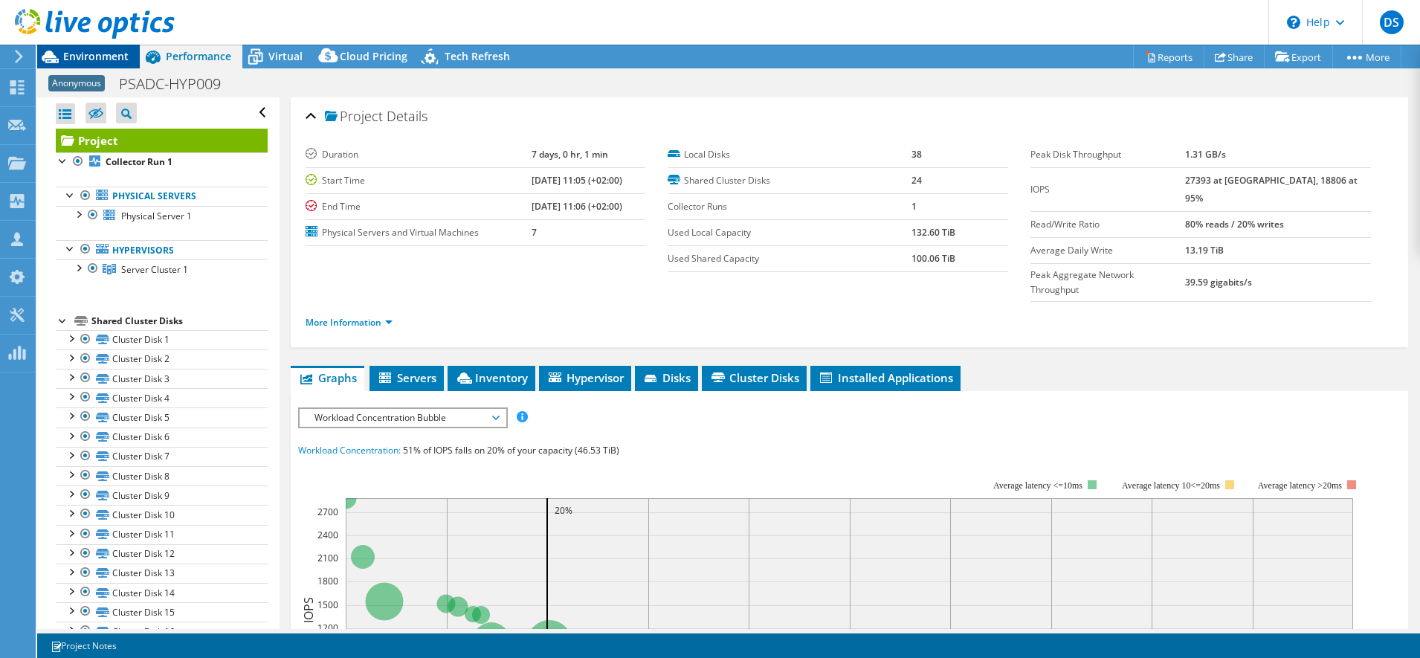
click at [109, 54] on span "Environment" at bounding box center [95, 56] width 65 height 14
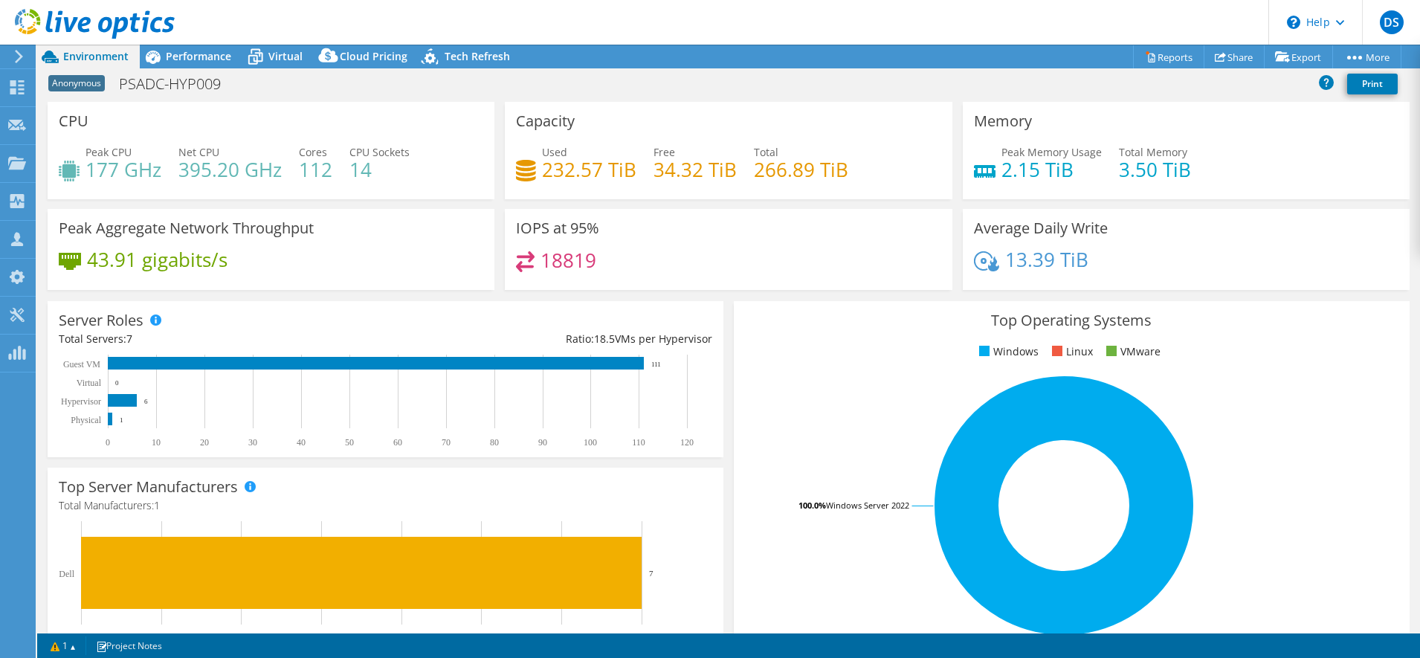
select select "USD"
select select "EUFrankfurt"
click at [272, 56] on span "Virtual" at bounding box center [285, 56] width 34 height 14
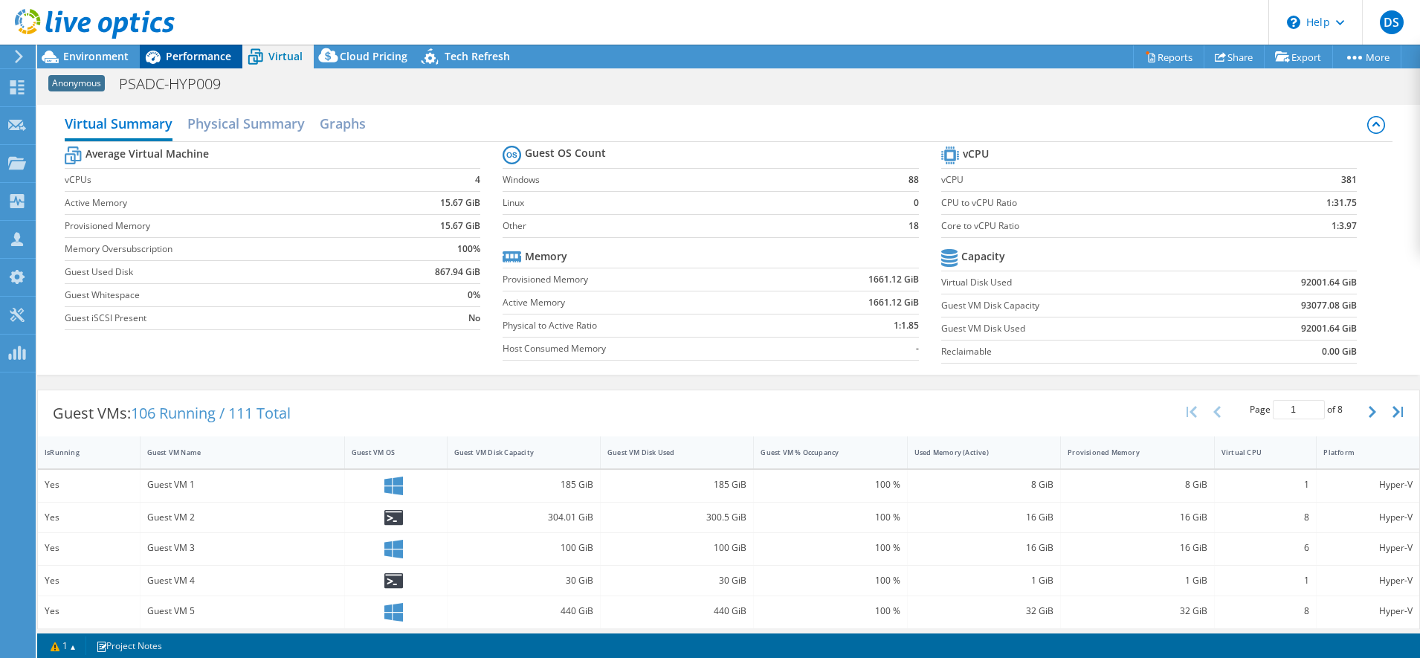
click at [195, 55] on span "Performance" at bounding box center [198, 56] width 65 height 14
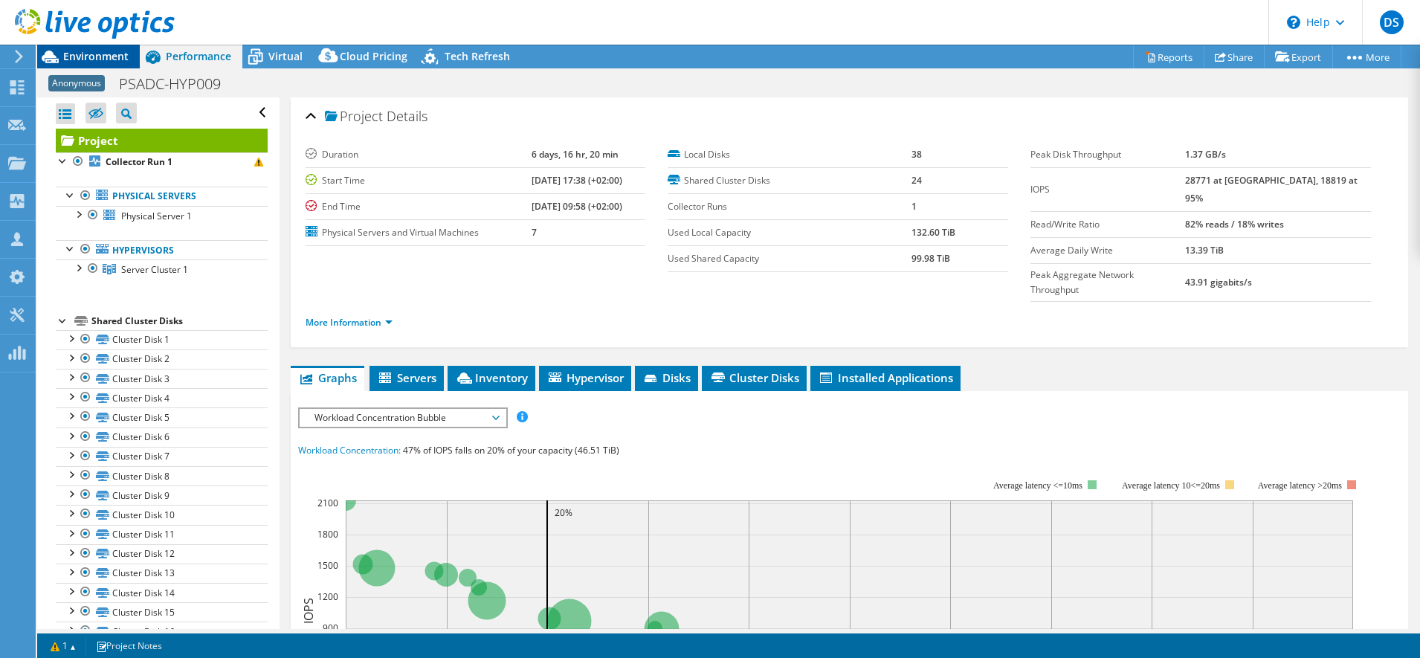
click at [70, 62] on div "Environment" at bounding box center [88, 57] width 103 height 24
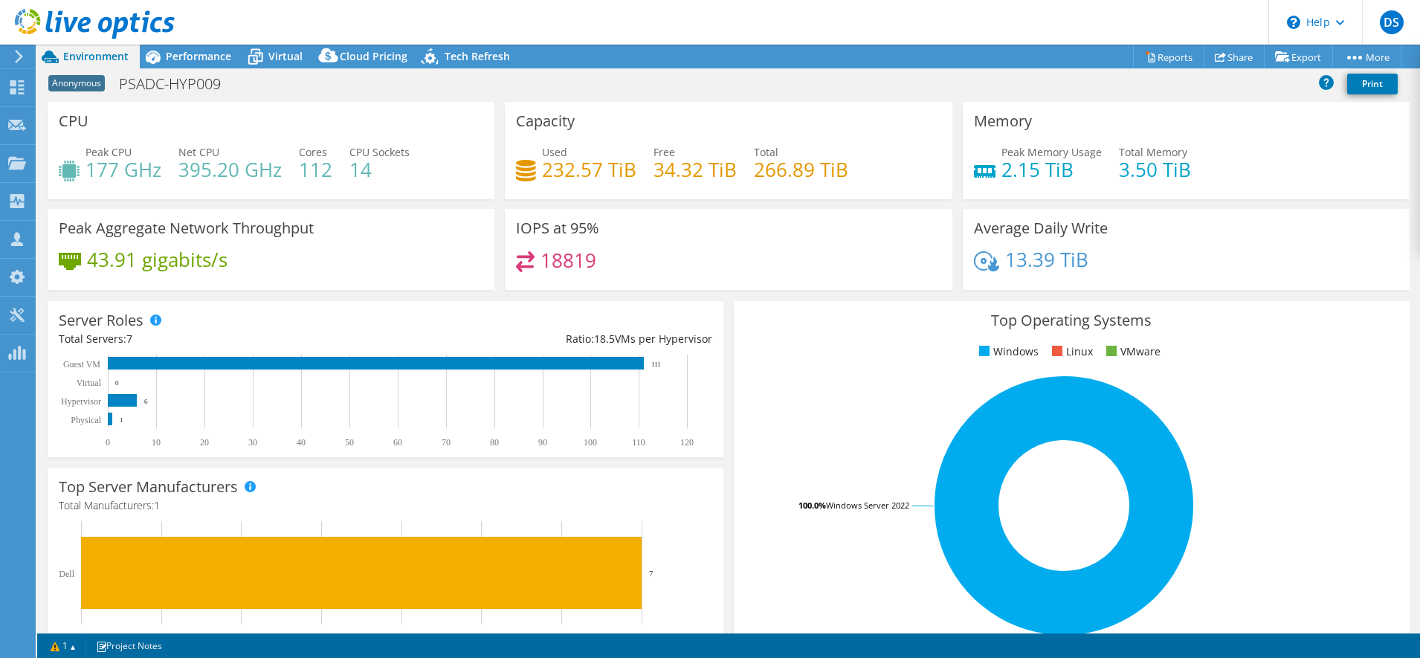
click at [474, 162] on div "Peak CPU 177 GHz Net CPU 395.20 GHz Cores 112 CPU Sockets 14" at bounding box center [271, 168] width 424 height 48
drag, startPoint x: 674, startPoint y: 365, endPoint x: 645, endPoint y: 369, distance: 29.2
click at [645, 369] on rect at bounding box center [378, 401] width 638 height 93
click at [169, 59] on span "Performance" at bounding box center [198, 56] width 65 height 14
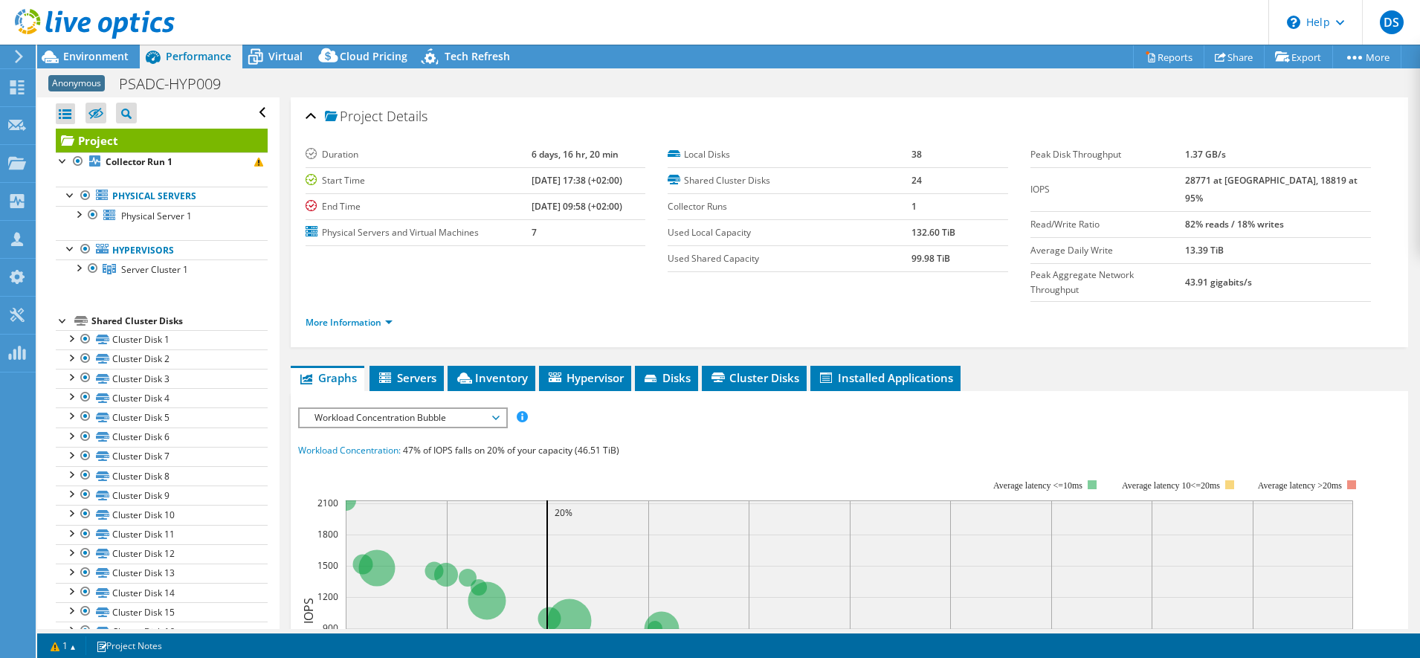
click at [333, 409] on span "Workload Concentration Bubble" at bounding box center [402, 418] width 191 height 18
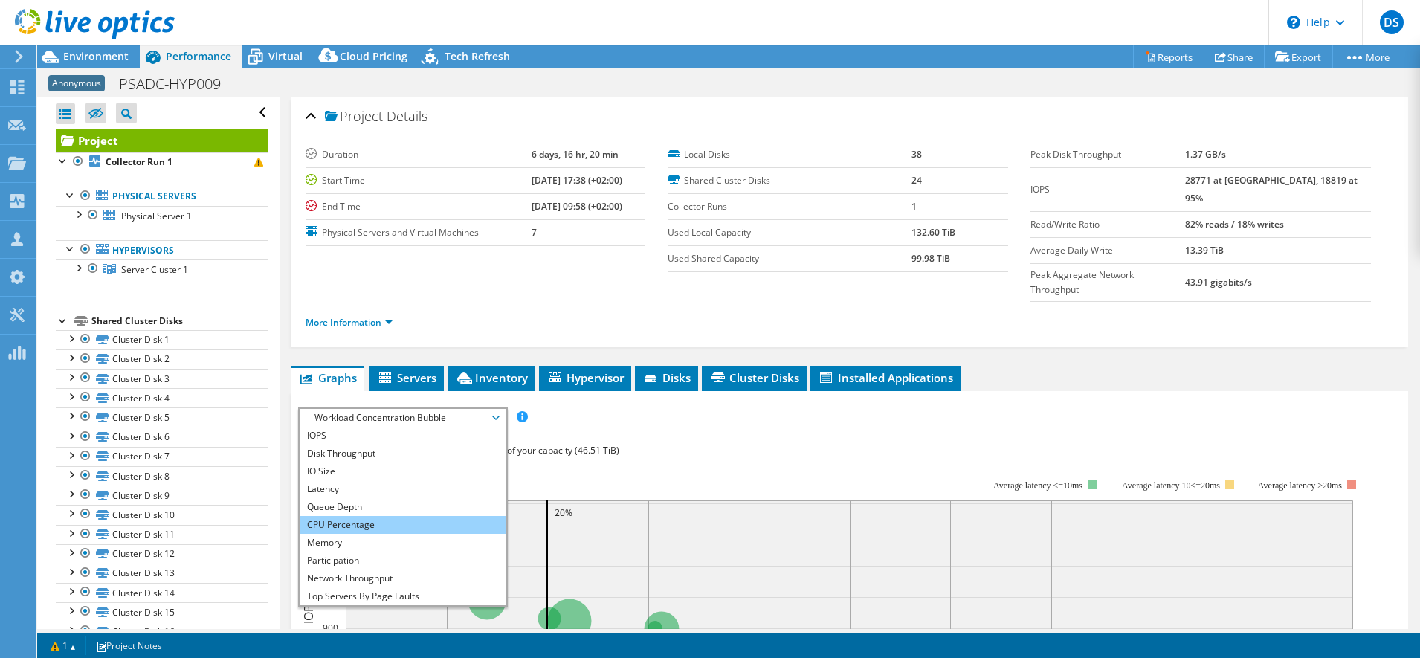
drag, startPoint x: 334, startPoint y: 388, endPoint x: 338, endPoint y: 494, distance: 106.4
click at [337, 516] on li "CPU Percentage" at bounding box center [403, 525] width 206 height 18
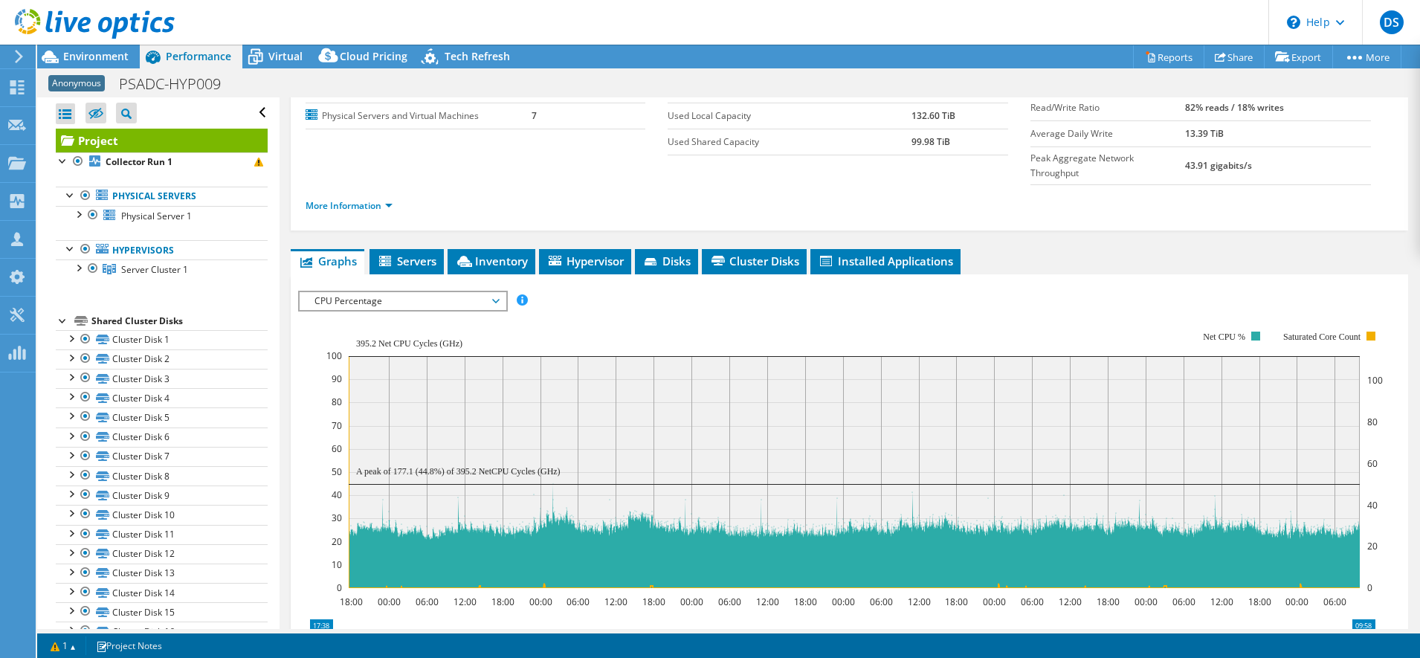
scroll to position [186, 0]
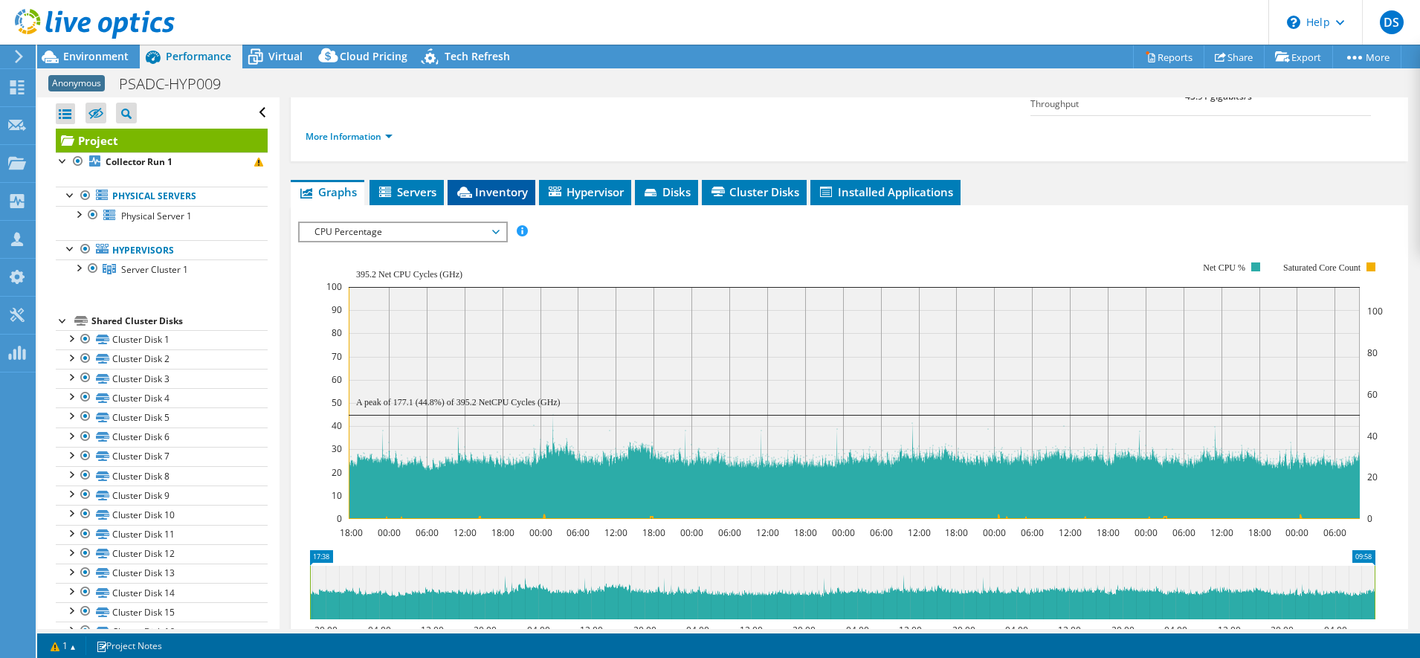
click at [499, 184] on span "Inventory" at bounding box center [491, 191] width 73 height 15
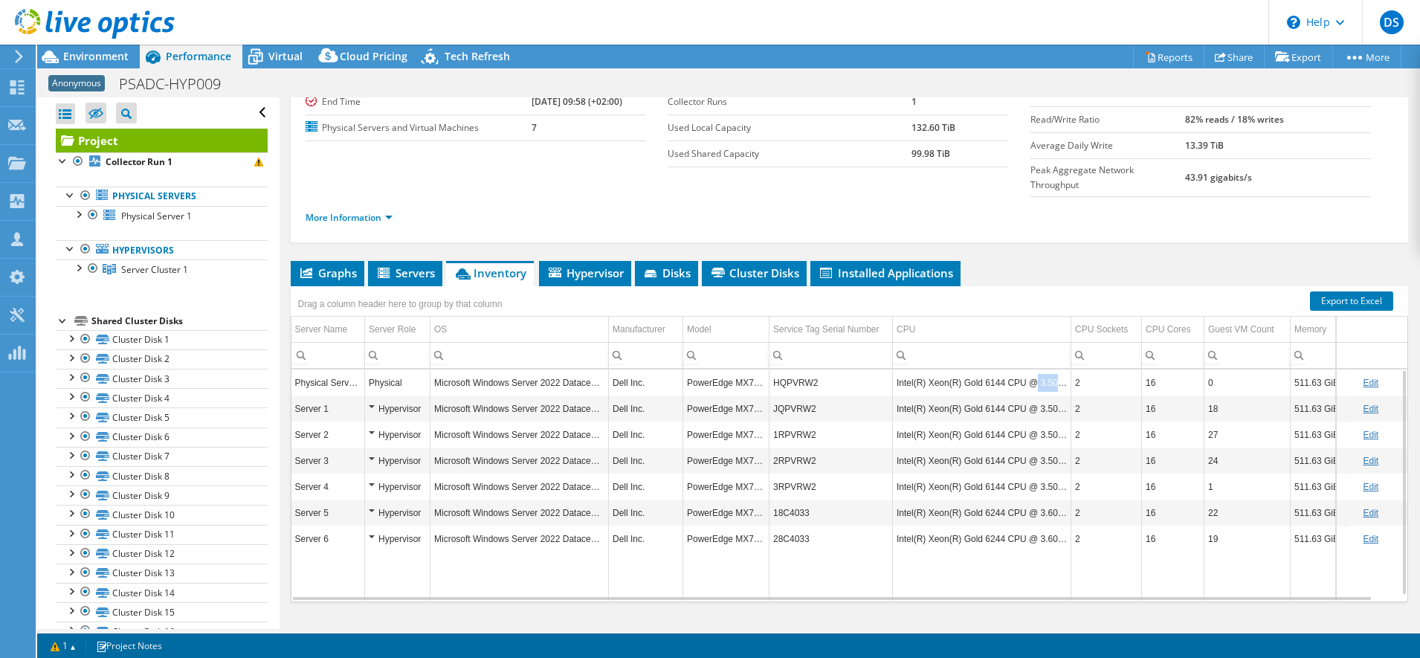
drag, startPoint x: 1034, startPoint y: 355, endPoint x: 1064, endPoint y: 355, distance: 29.7
click at [1064, 369] on td "Intel(R) Xeon(R) Gold 6144 CPU @ 3.50GHz" at bounding box center [982, 382] width 178 height 26
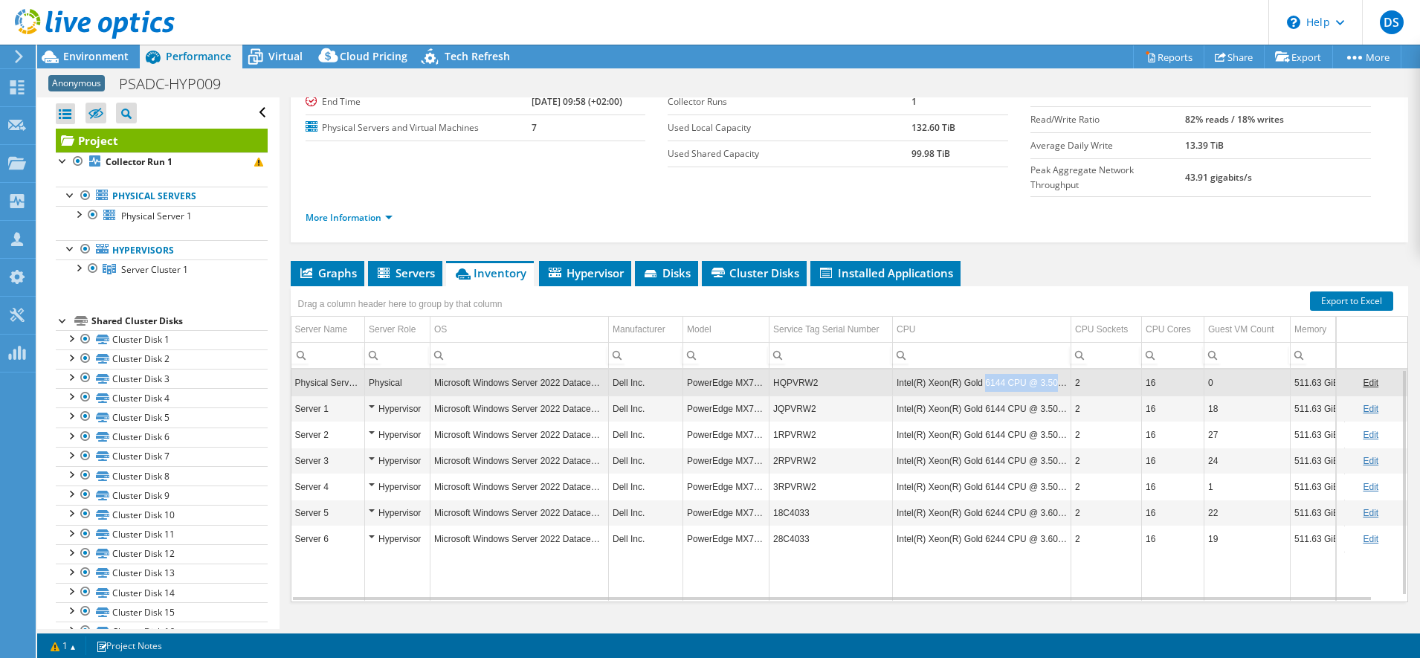
click at [1060, 369] on td "Intel(R) Xeon(R) Gold 6144 CPU @ 3.50GHz" at bounding box center [982, 382] width 178 height 26
click at [1015, 369] on td "Intel(R) Xeon(R) Gold 6144 CPU @ 3.50GHz" at bounding box center [982, 382] width 178 height 26
drag, startPoint x: 1005, startPoint y: 355, endPoint x: 963, endPoint y: 360, distance: 42.7
click at [963, 369] on td "Intel(R) Xeon(R) Gold 6144 CPU @ 3.50GHz" at bounding box center [982, 382] width 178 height 26
drag, startPoint x: 963, startPoint y: 360, endPoint x: 1006, endPoint y: 351, distance: 44.9
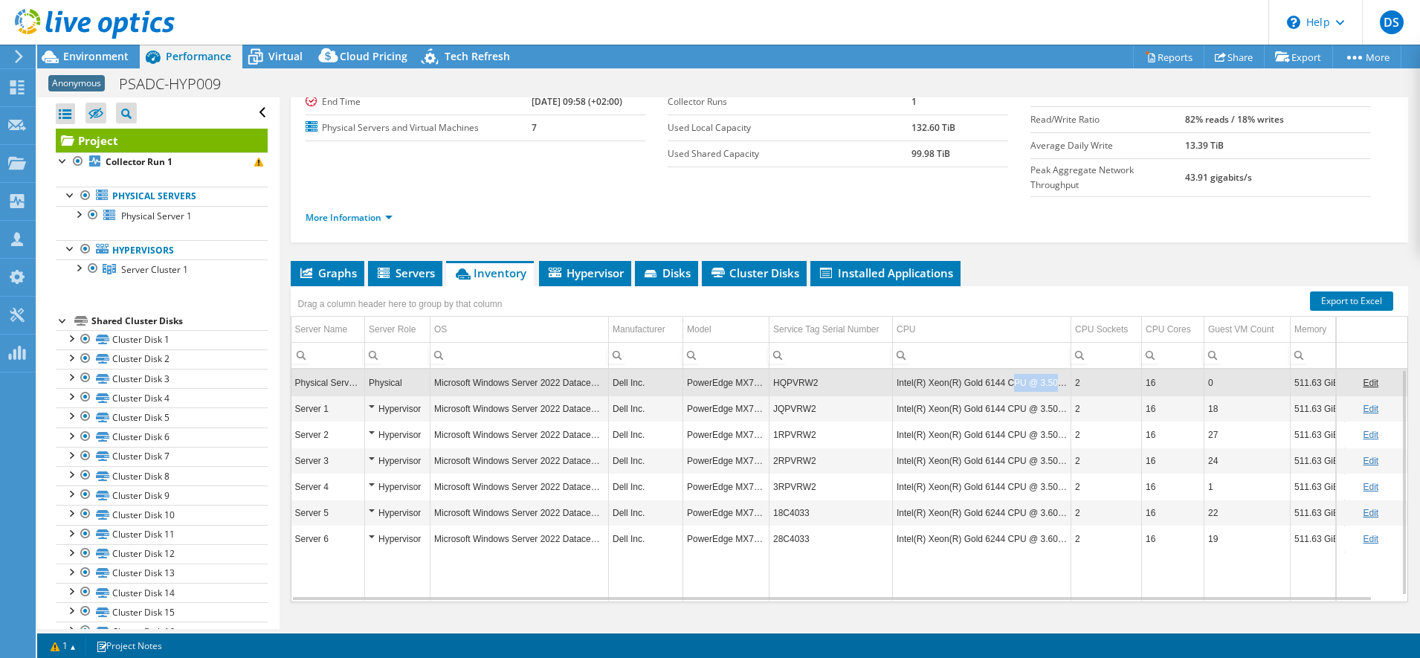
click at [1006, 369] on td "Intel(R) Xeon(R) Gold 6144 CPU @ 3.50GHz" at bounding box center [982, 382] width 178 height 26
drag, startPoint x: 1038, startPoint y: 407, endPoint x: 958, endPoint y: 414, distance: 79.9
click at [958, 421] on td "Intel(R) Xeon(R) Gold 6144 CPU @ 3.50GHz" at bounding box center [982, 434] width 178 height 26
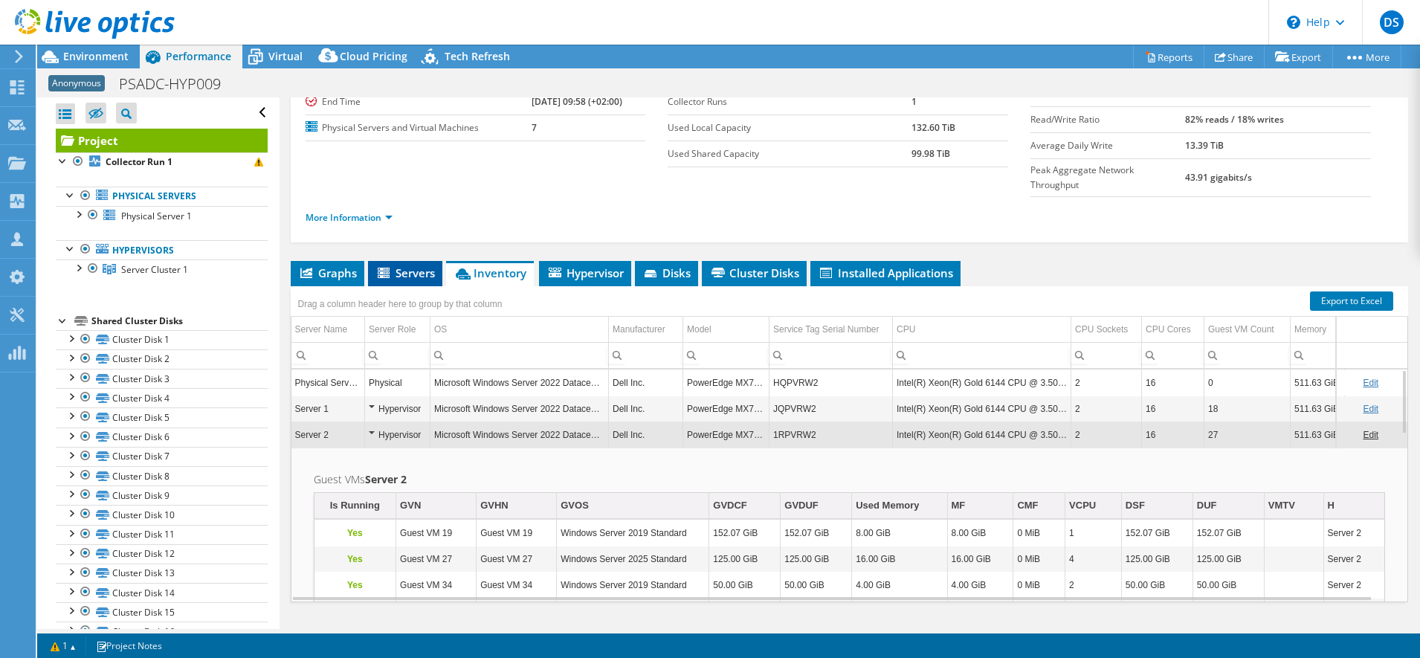
scroll to position [0, 0]
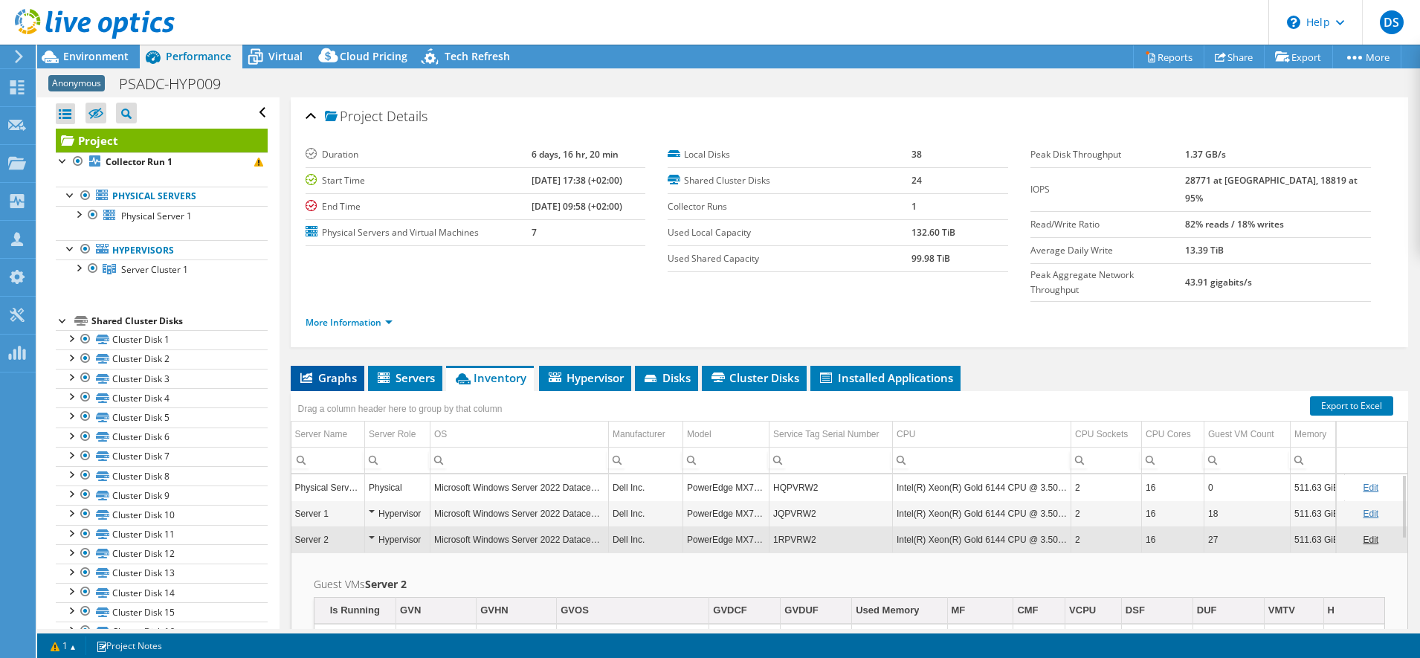
click at [333, 370] on span "Graphs" at bounding box center [327, 377] width 59 height 15
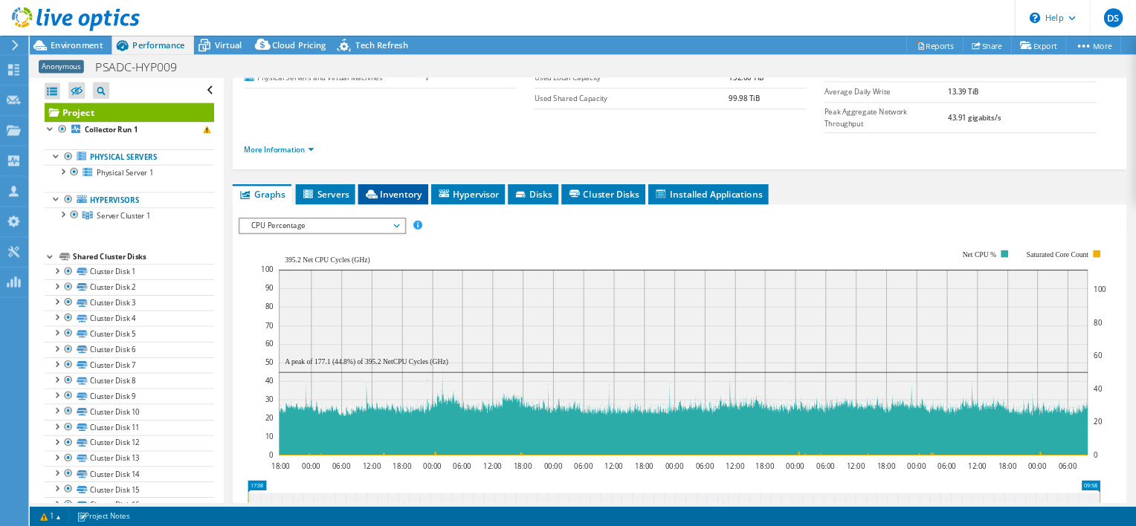
scroll to position [186, 0]
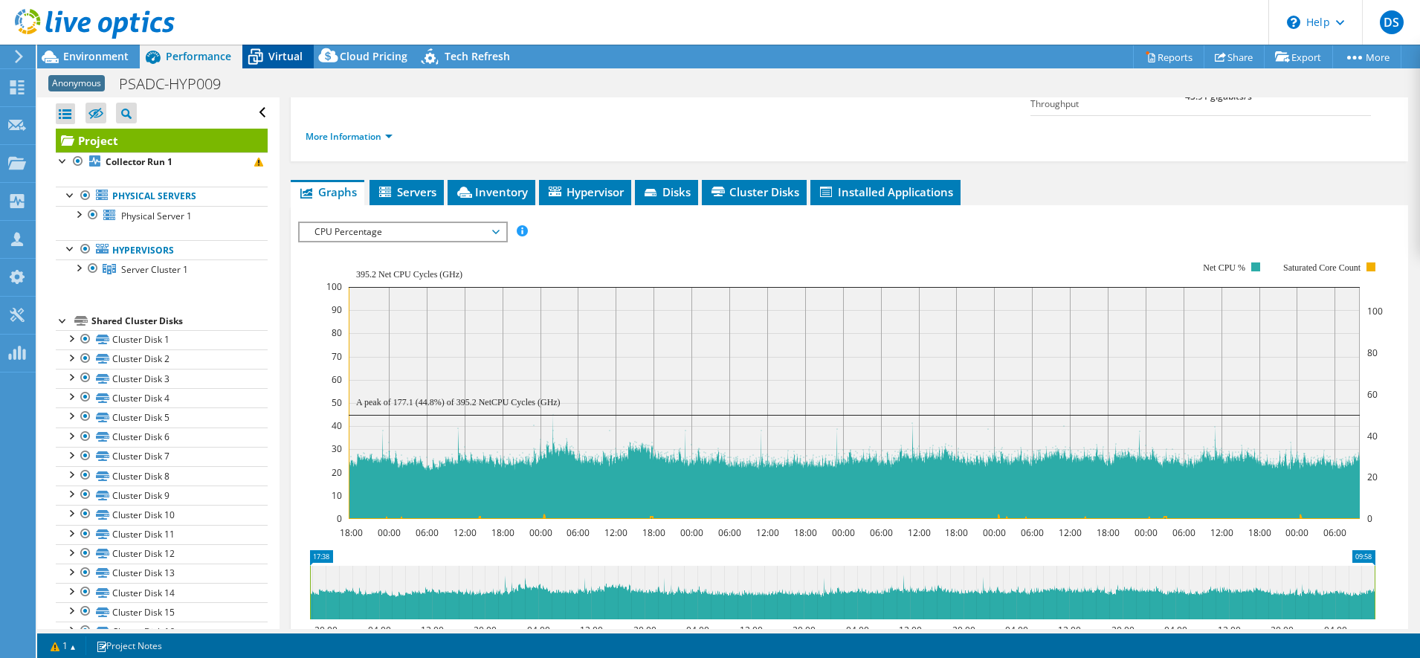
click at [277, 53] on span "Virtual" at bounding box center [285, 56] width 34 height 14
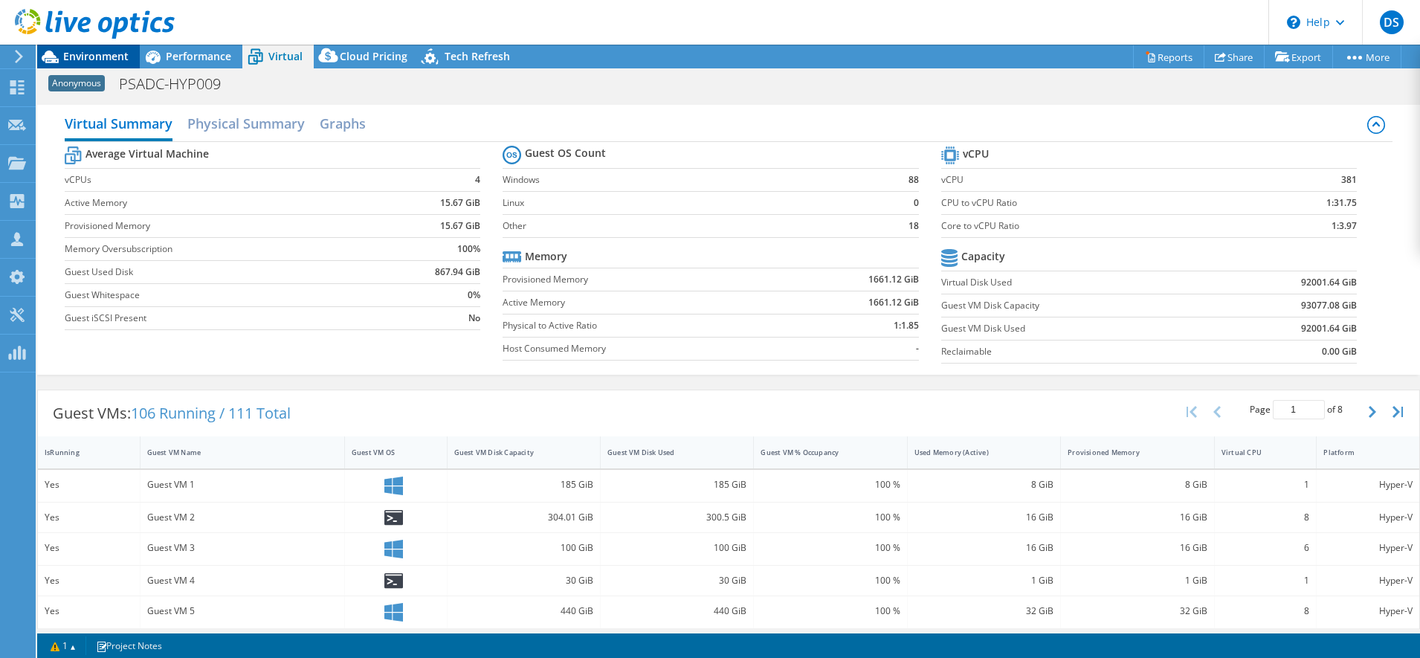
click at [104, 54] on span "Environment" at bounding box center [95, 56] width 65 height 14
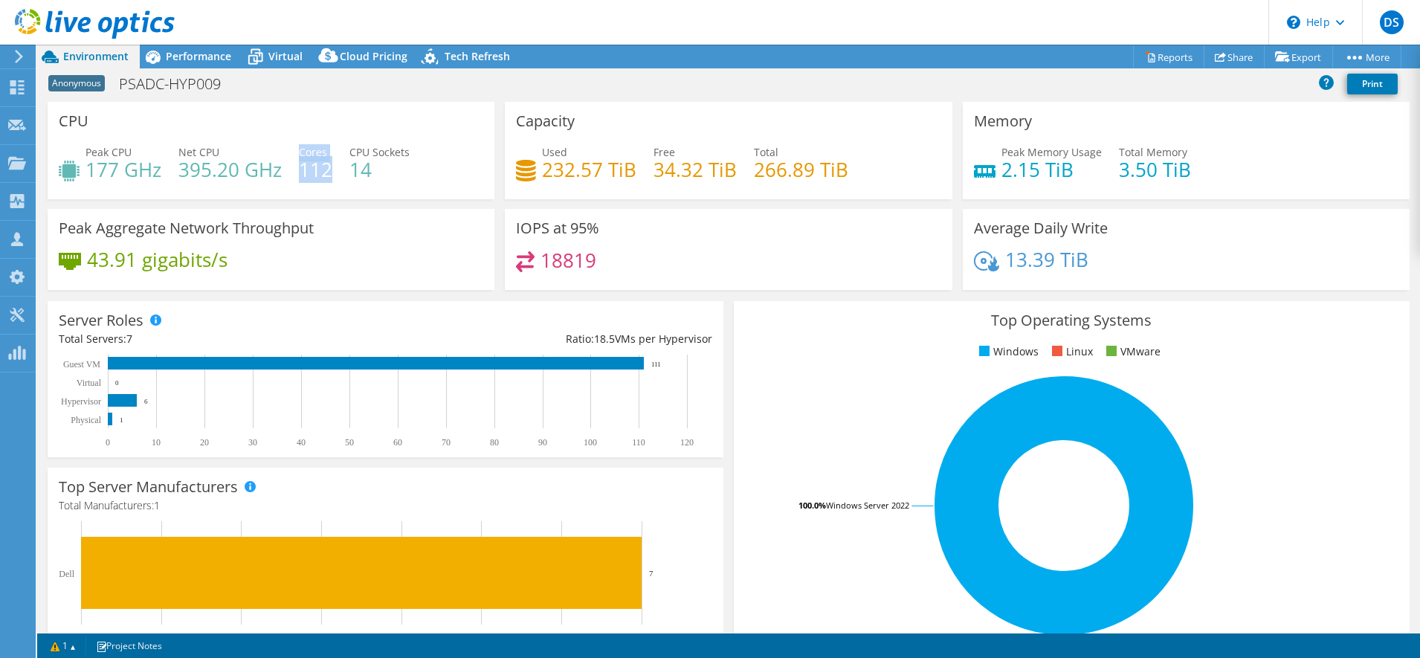
drag, startPoint x: 298, startPoint y: 167, endPoint x: 331, endPoint y: 170, distance: 32.8
click at [331, 170] on div "Peak CPU 177 GHz Net CPU 395.20 GHz Cores 112 CPU Sockets 14" at bounding box center [271, 168] width 424 height 48
drag, startPoint x: 331, startPoint y: 170, endPoint x: 372, endPoint y: 173, distance: 41.0
click at [372, 173] on h4 "14" at bounding box center [379, 169] width 60 height 16
drag, startPoint x: 372, startPoint y: 173, endPoint x: 350, endPoint y: 172, distance: 21.6
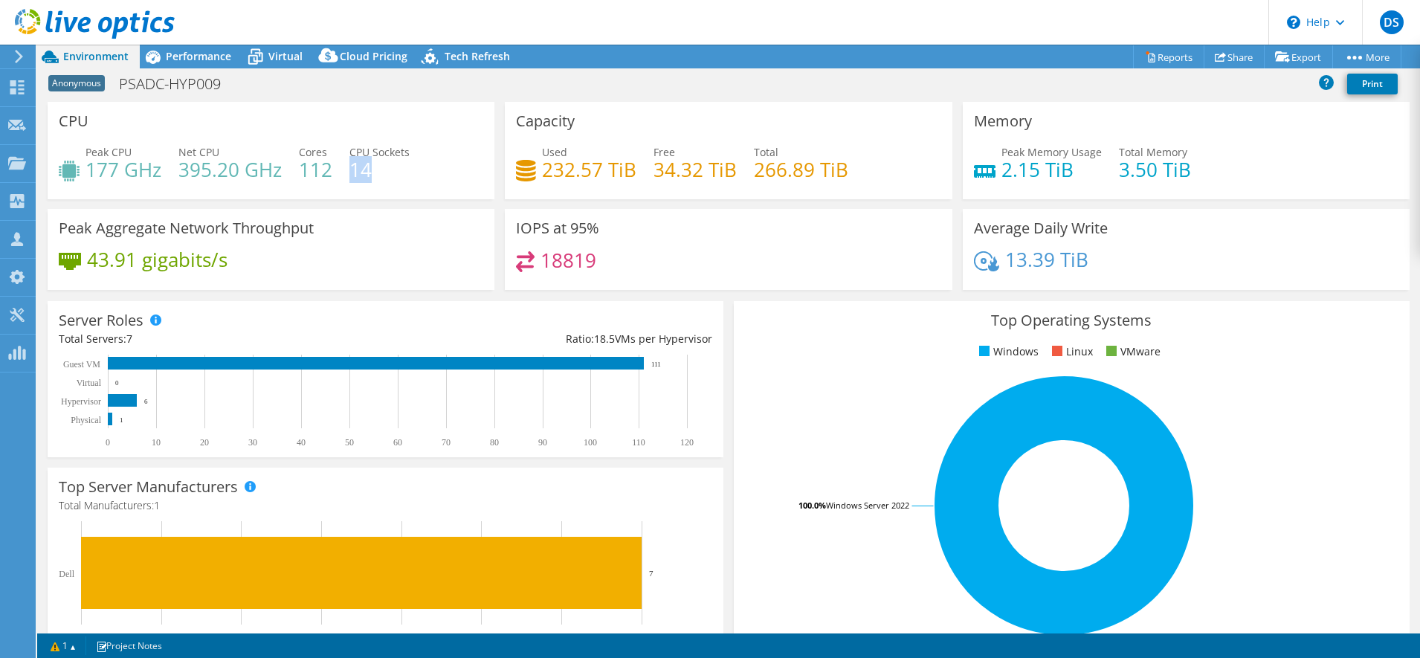
click at [350, 172] on h4 "14" at bounding box center [379, 169] width 60 height 16
drag, startPoint x: 334, startPoint y: 173, endPoint x: 298, endPoint y: 173, distance: 35.7
click at [298, 173] on div "Peak CPU 177 GHz Net CPU 395.20 GHz Cores 112 CPU Sockets 14" at bounding box center [271, 168] width 424 height 48
click at [284, 54] on span "Virtual" at bounding box center [285, 56] width 34 height 14
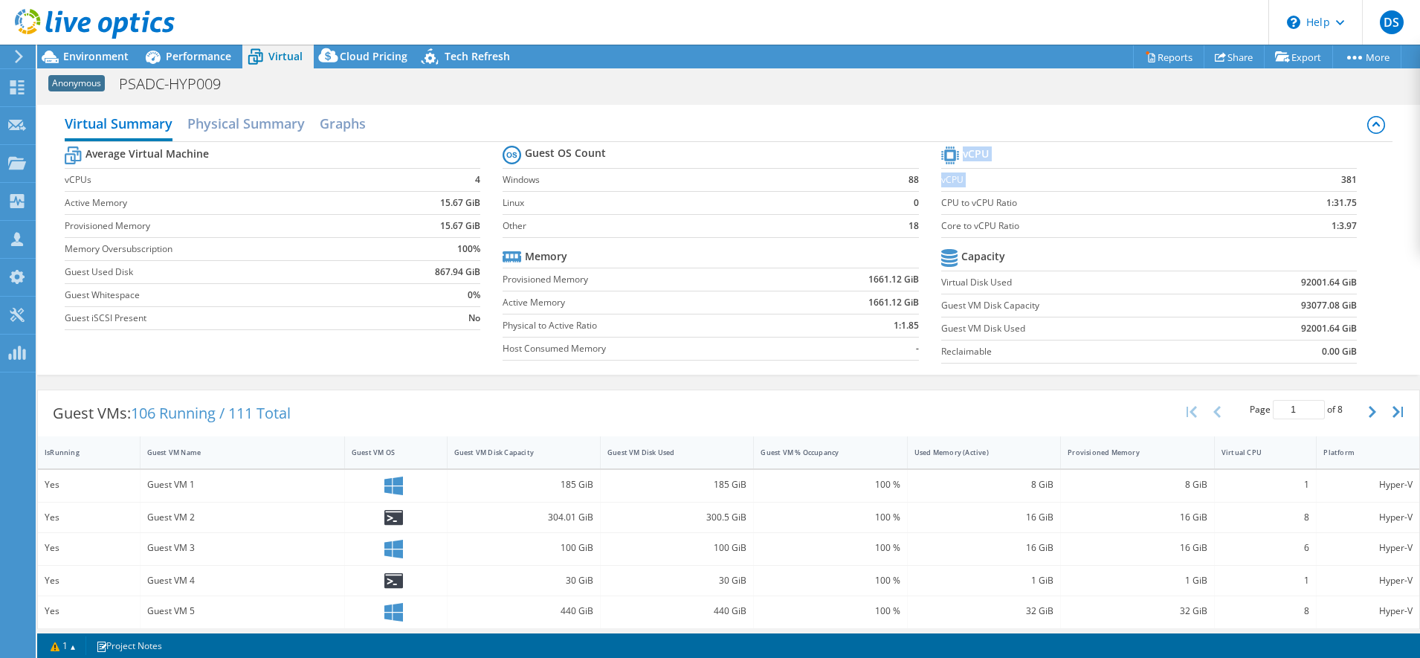
drag, startPoint x: 1362, startPoint y: 181, endPoint x: 1329, endPoint y: 187, distance: 34.0
click at [1329, 187] on section "vCPU vCPU 381 CPU to vCPU Ratio 1:31.75 Core to vCPU Ratio 1:3.97 Capacity Virt…" at bounding box center [1160, 257] width 438 height 228
drag, startPoint x: 1329, startPoint y: 187, endPoint x: 1260, endPoint y: 193, distance: 69.4
click at [1260, 193] on td "1:31.75" at bounding box center [1301, 202] width 109 height 23
click at [1319, 186] on td "381" at bounding box center [1301, 179] width 109 height 23
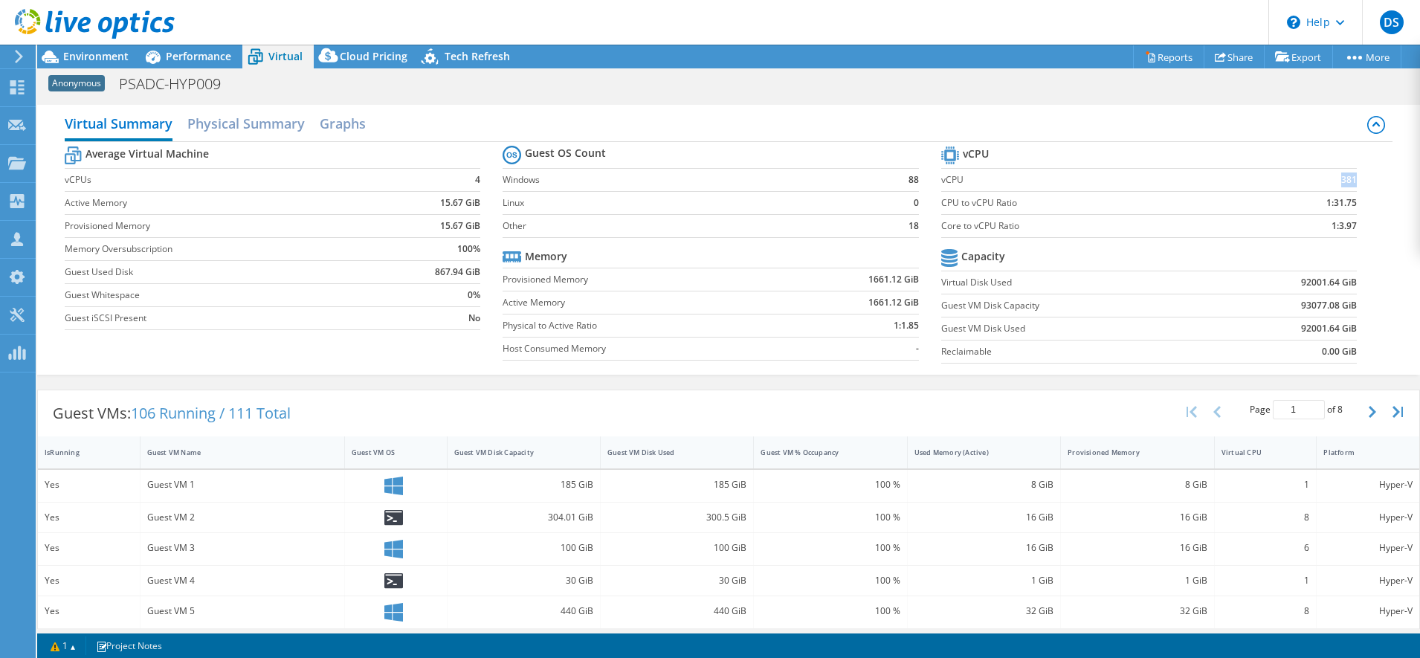
drag, startPoint x: 1311, startPoint y: 180, endPoint x: 1341, endPoint y: 184, distance: 30.1
click at [1341, 184] on td "381" at bounding box center [1301, 179] width 109 height 23
click at [198, 59] on span "Performance" at bounding box center [198, 56] width 65 height 14
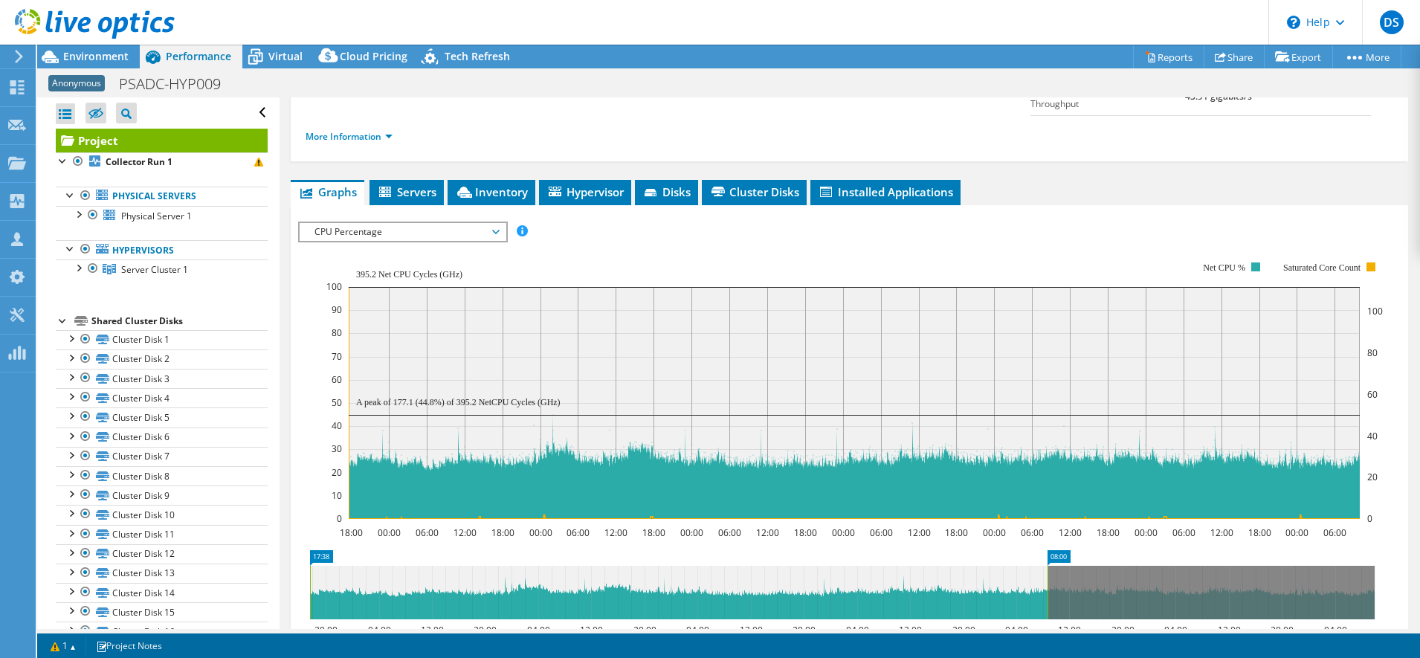
drag, startPoint x: 1377, startPoint y: 555, endPoint x: 1049, endPoint y: 602, distance: 330.4
click at [1049, 602] on icon "17:38 08:00 20:00 04:00 12:00 20:00 04:00 12:00 20:00 04:00 12:00 20:00 04:00 1…" at bounding box center [842, 609] width 1088 height 119
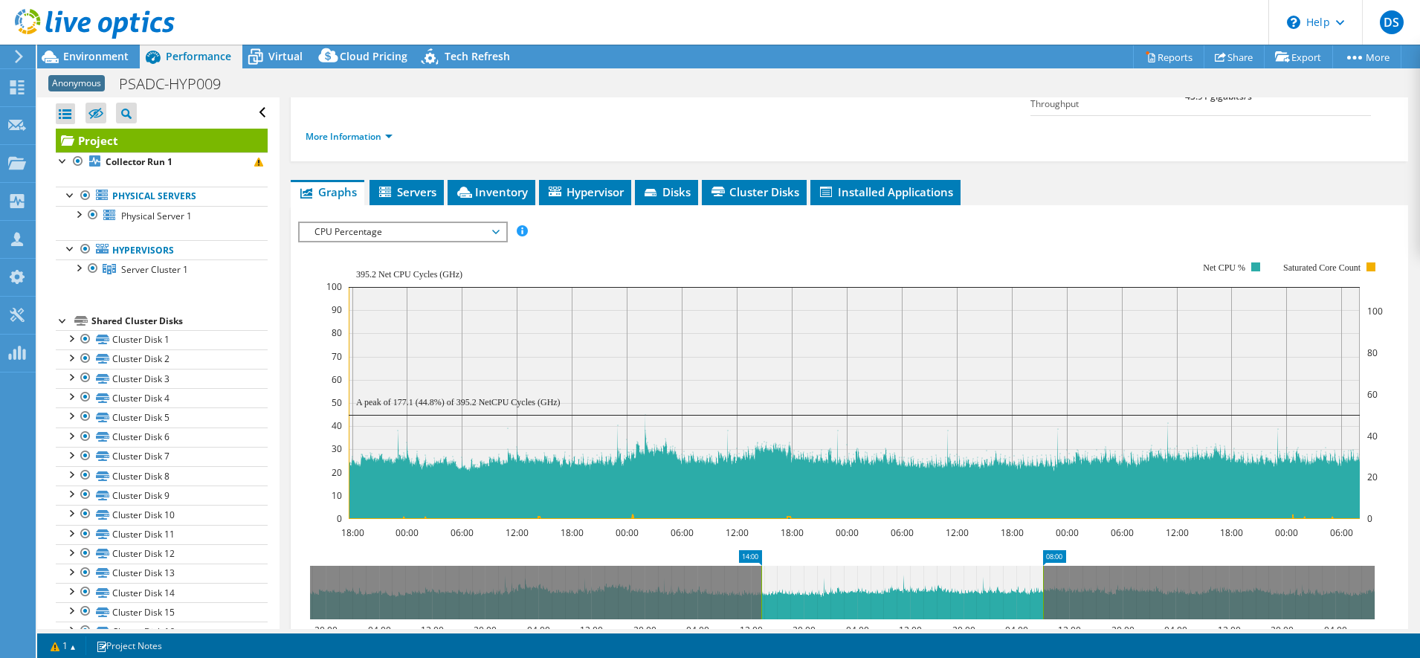
drag, startPoint x: 310, startPoint y: 545, endPoint x: 761, endPoint y: 621, distance: 457.5
click at [761, 621] on icon "08:00 14:00 20:00 04:00 12:00 20:00 04:00 12:00 20:00 04:00 12:00 20:00 04:00 1…" at bounding box center [842, 609] width 1088 height 119
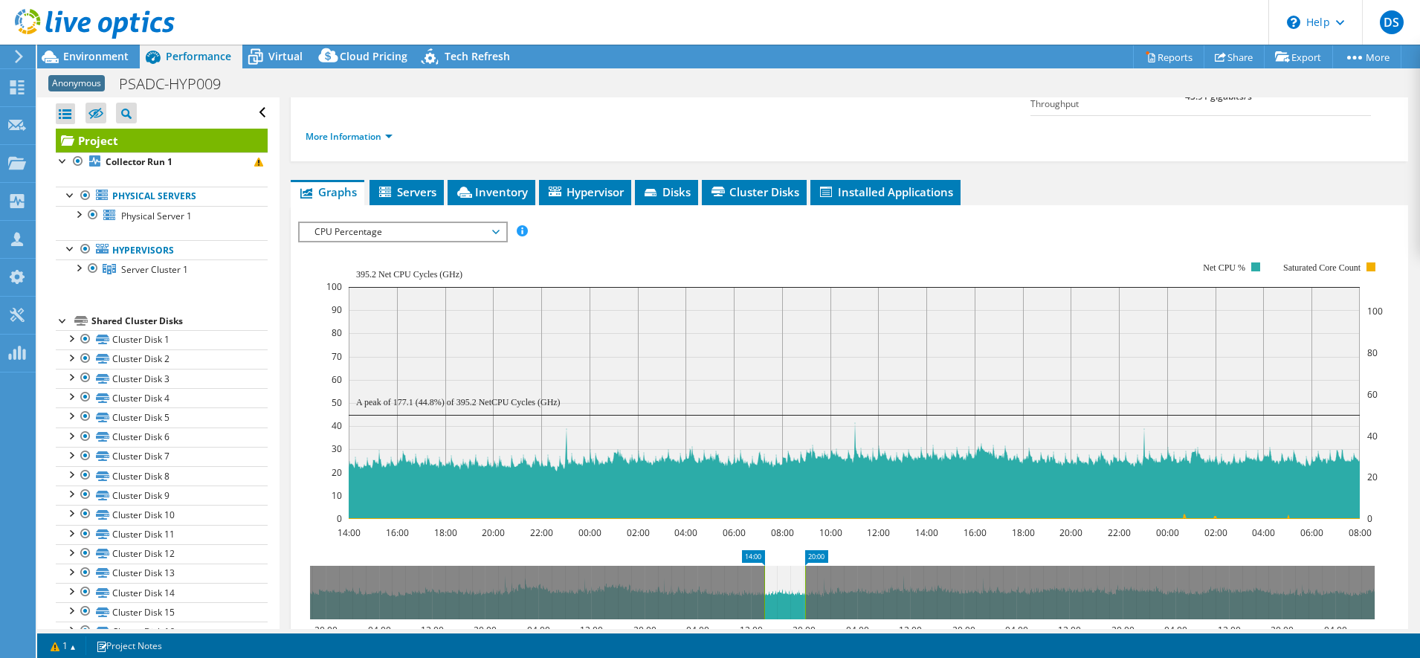
drag, startPoint x: 1041, startPoint y: 558, endPoint x: 803, endPoint y: 587, distance: 238.9
click at [803, 587] on rect at bounding box center [805, 593] width 6 height 54
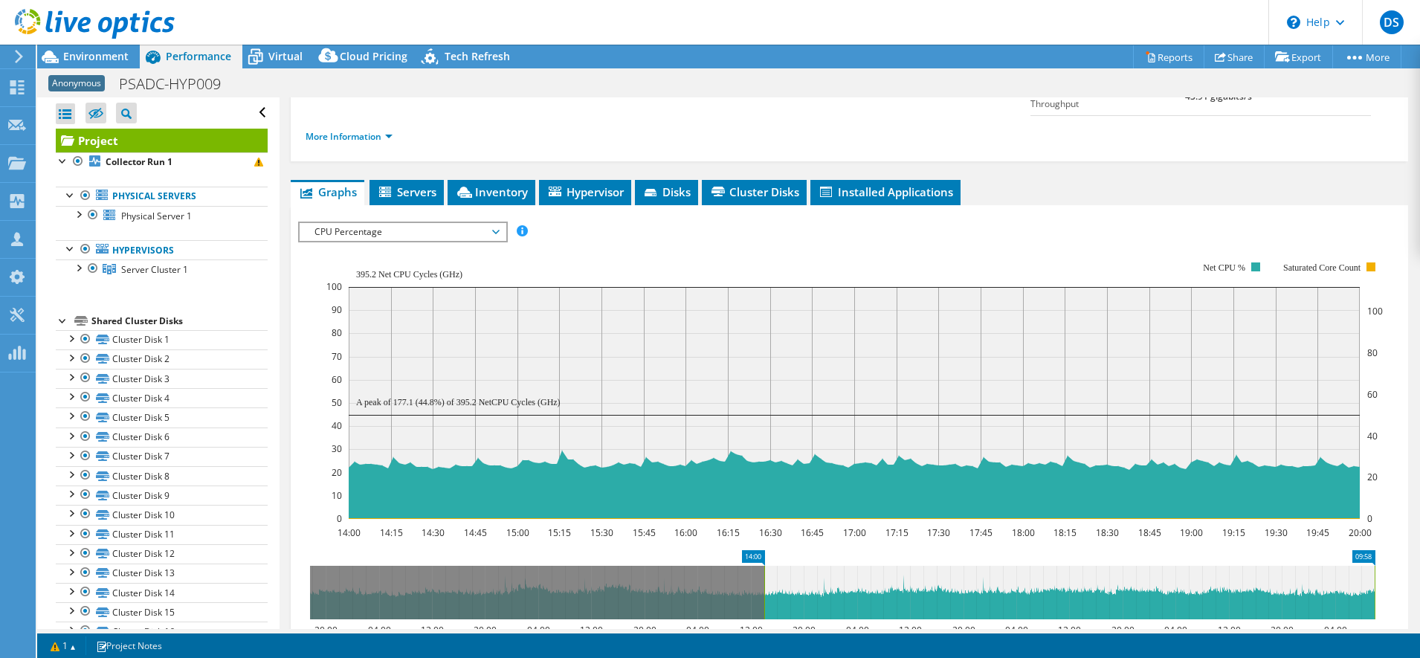
drag, startPoint x: 802, startPoint y: 580, endPoint x: 754, endPoint y: 586, distance: 47.9
click at [1382, 550] on icon "14:00 09:58 20:00 04:00 12:00 20:00 04:00 12:00 20:00 04:00 12:00 20:00 04:00 1…" at bounding box center [842, 609] width 1088 height 119
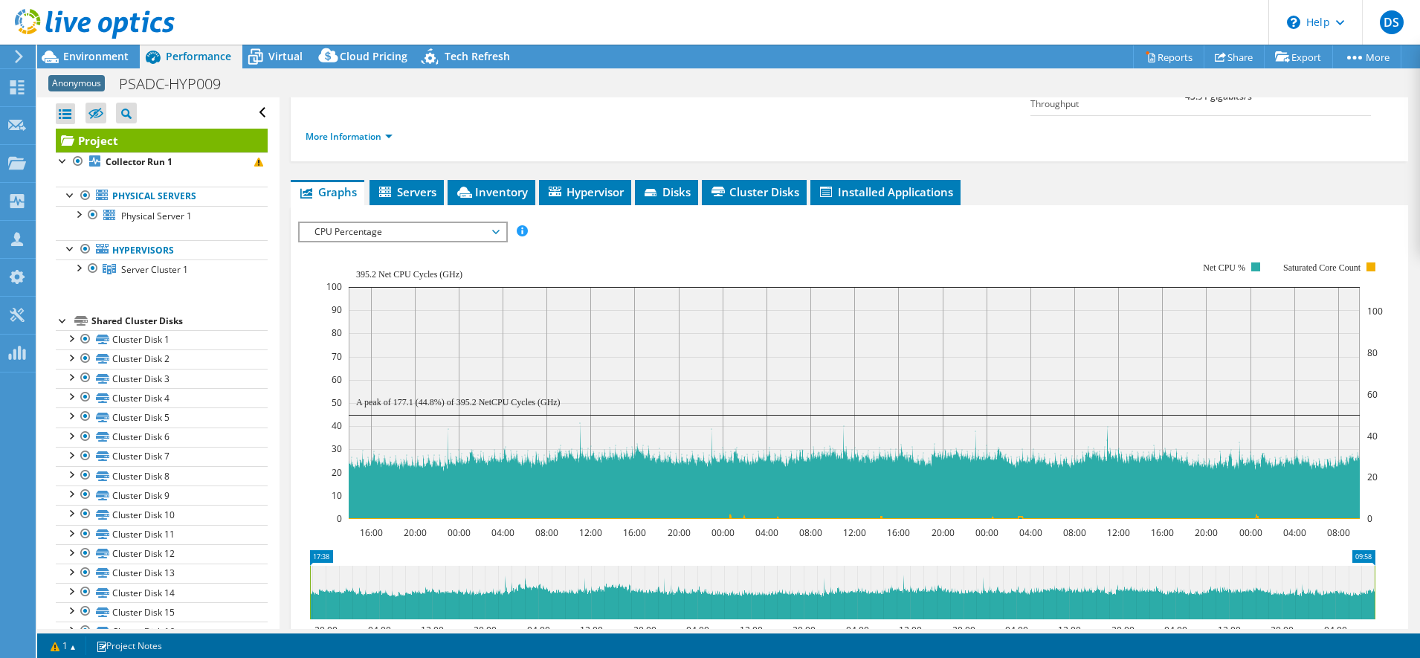
drag, startPoint x: 764, startPoint y: 555, endPoint x: 305, endPoint y: 598, distance: 460.6
click at [305, 598] on icon "09:58 17:38 20:00 04:00 12:00 20:00 04:00 12:00 20:00 04:00 12:00 20:00 04:00 1…" at bounding box center [842, 609] width 1088 height 119
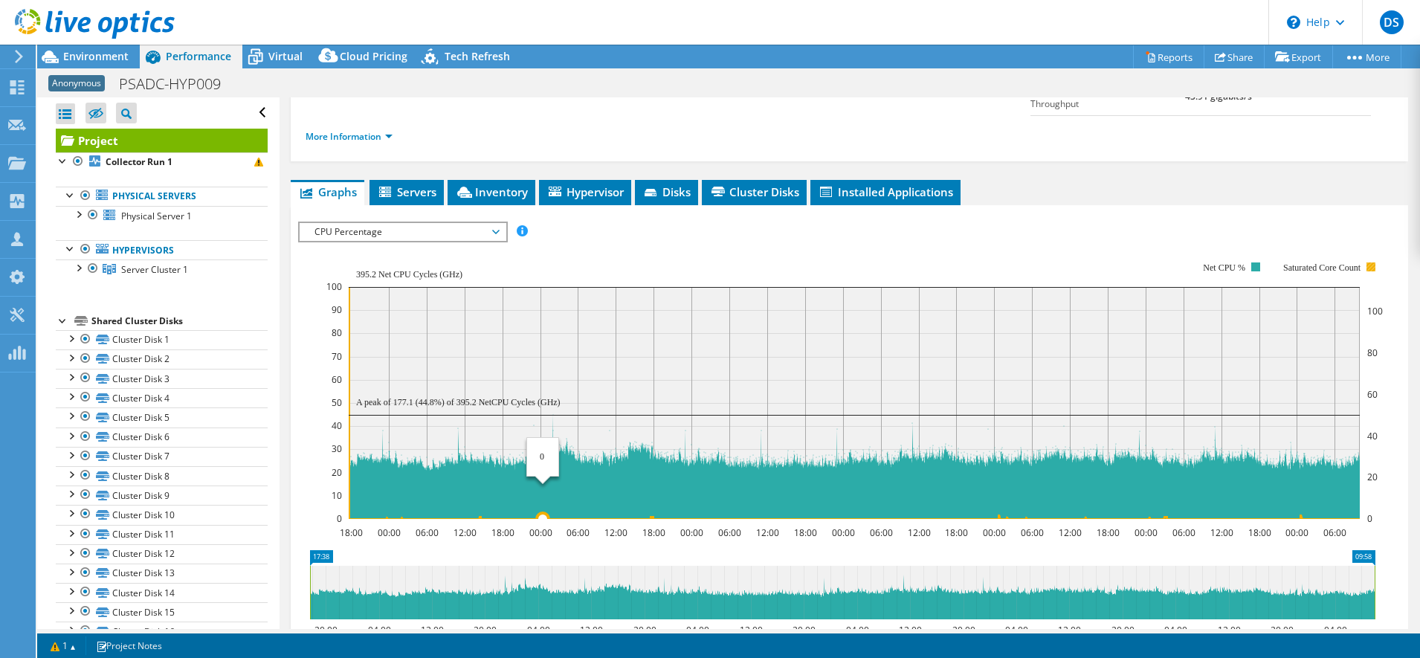
click at [543, 484] on icon at bounding box center [854, 375] width 1011 height 288
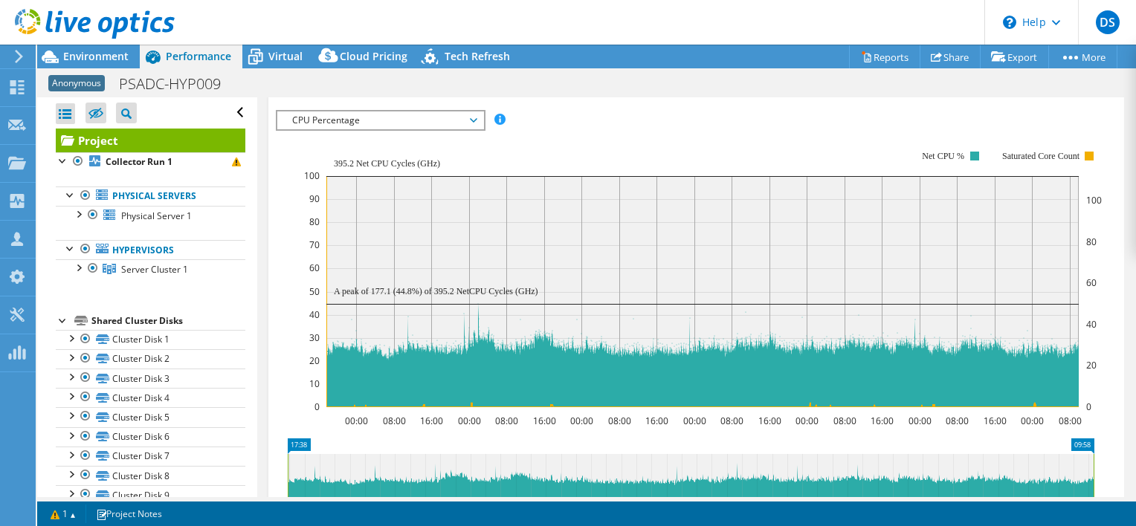
scroll to position [233, 0]
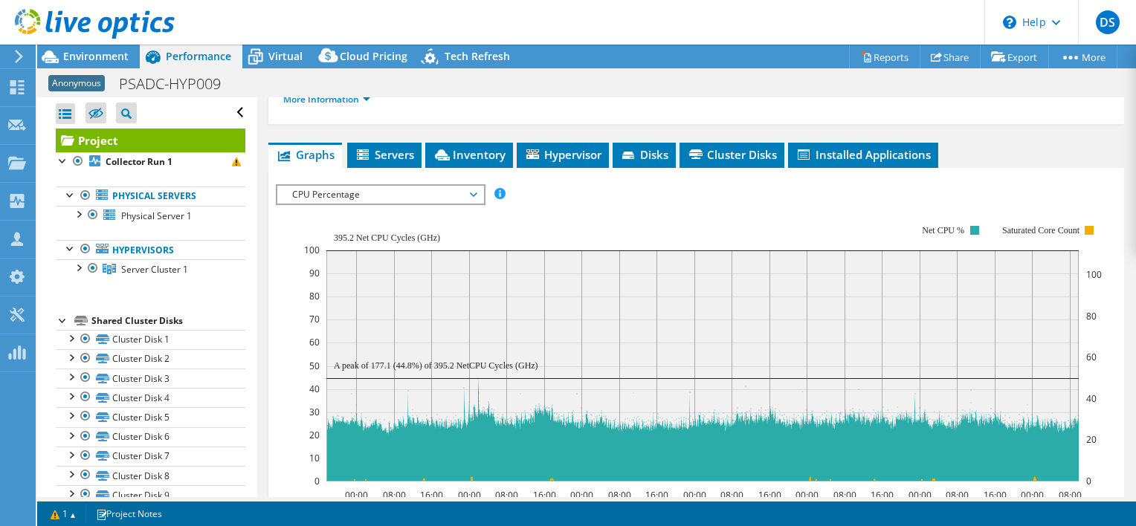
click at [354, 186] on span "CPU Percentage" at bounding box center [380, 195] width 191 height 18
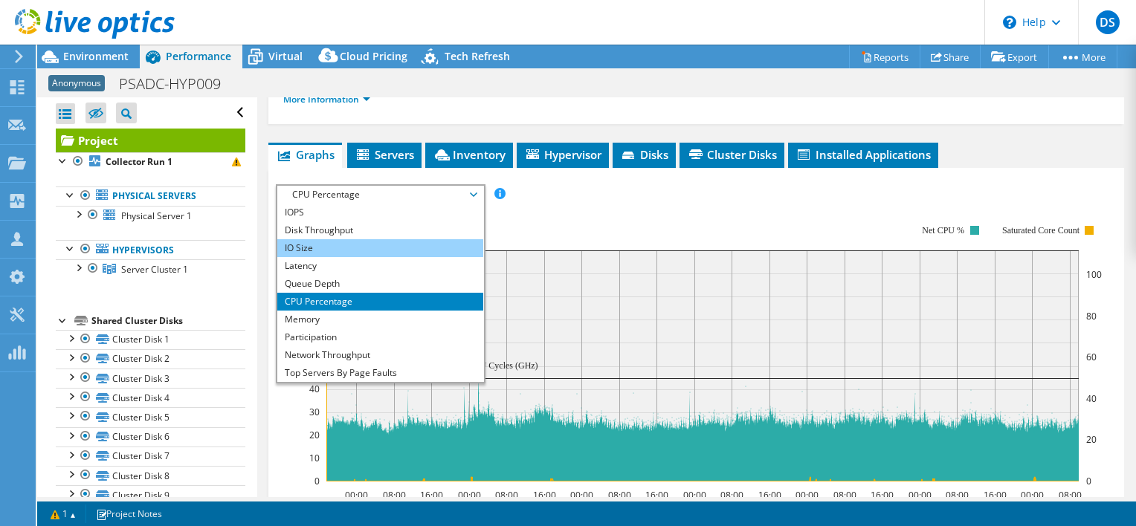
scroll to position [158, 0]
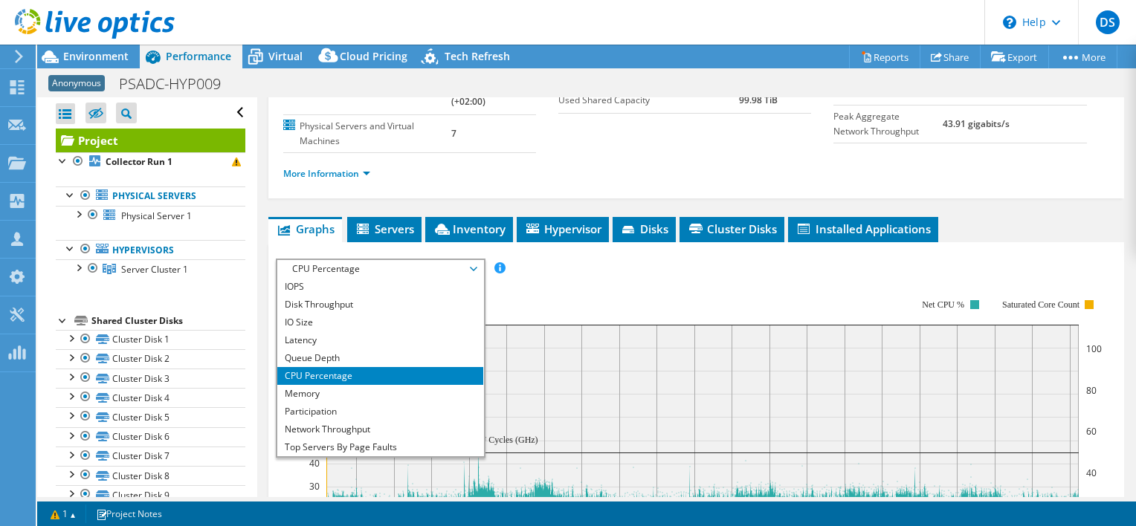
click at [317, 367] on li "CPU Percentage" at bounding box center [380, 376] width 206 height 18
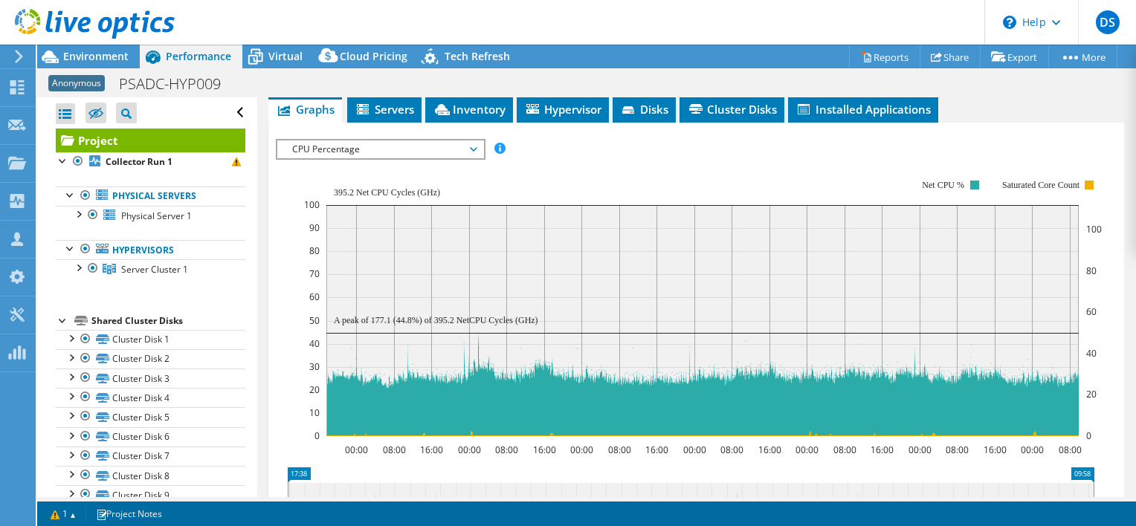
scroll to position [307, 0]
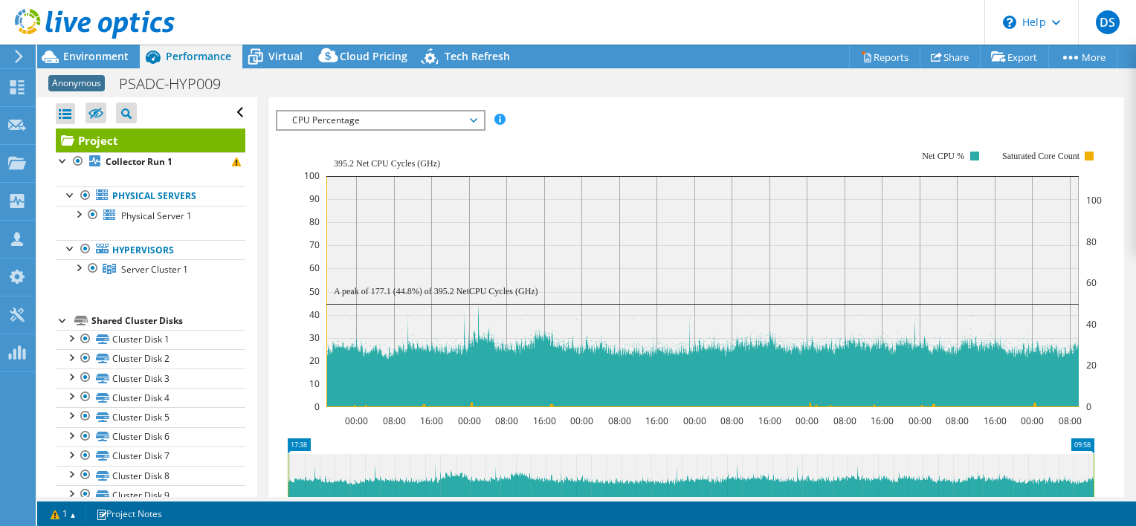
click at [309, 111] on span "CPU Percentage" at bounding box center [380, 120] width 191 height 18
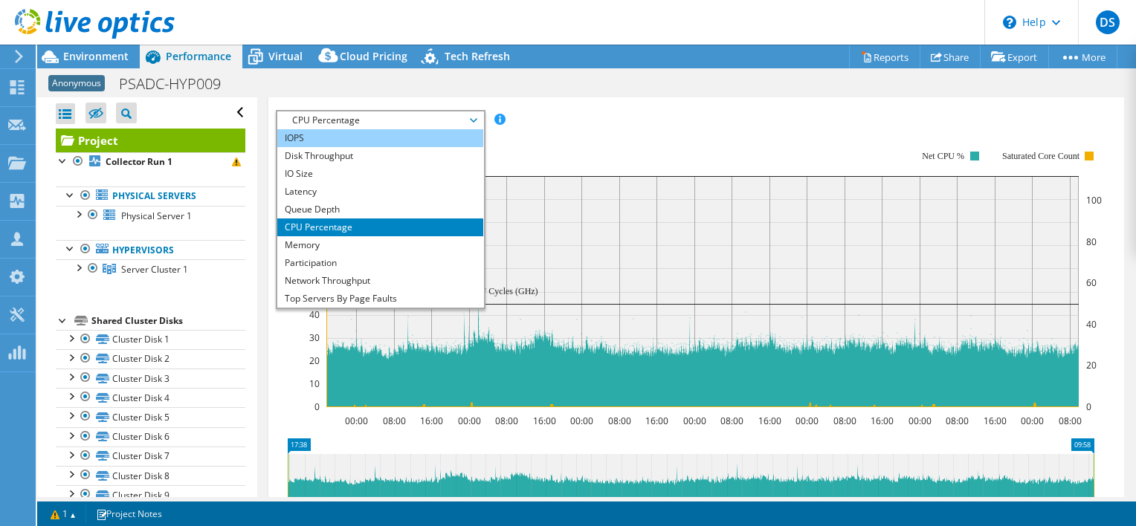
click at [298, 129] on li "IOPS" at bounding box center [380, 138] width 206 height 18
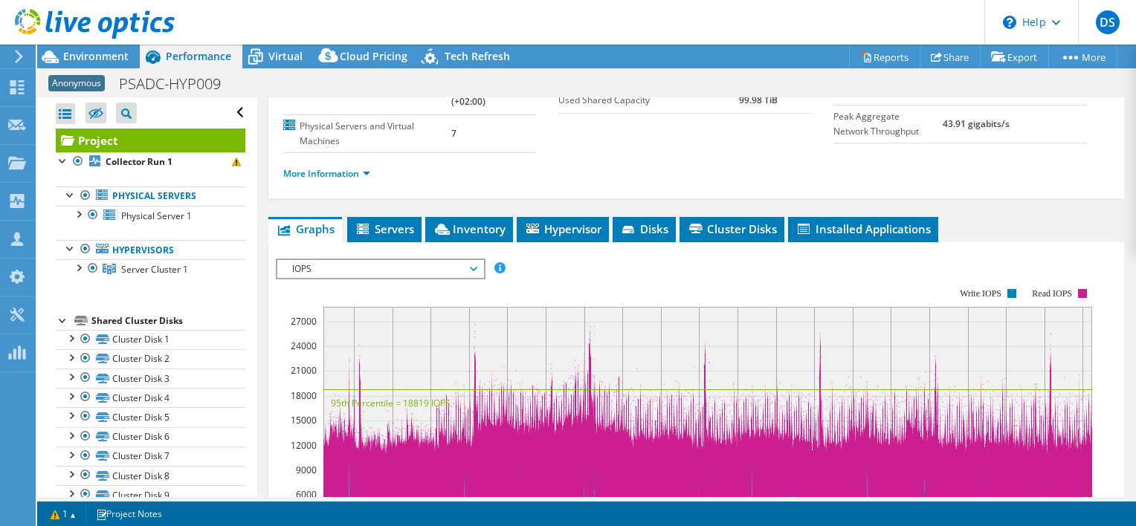
scroll to position [0, 0]
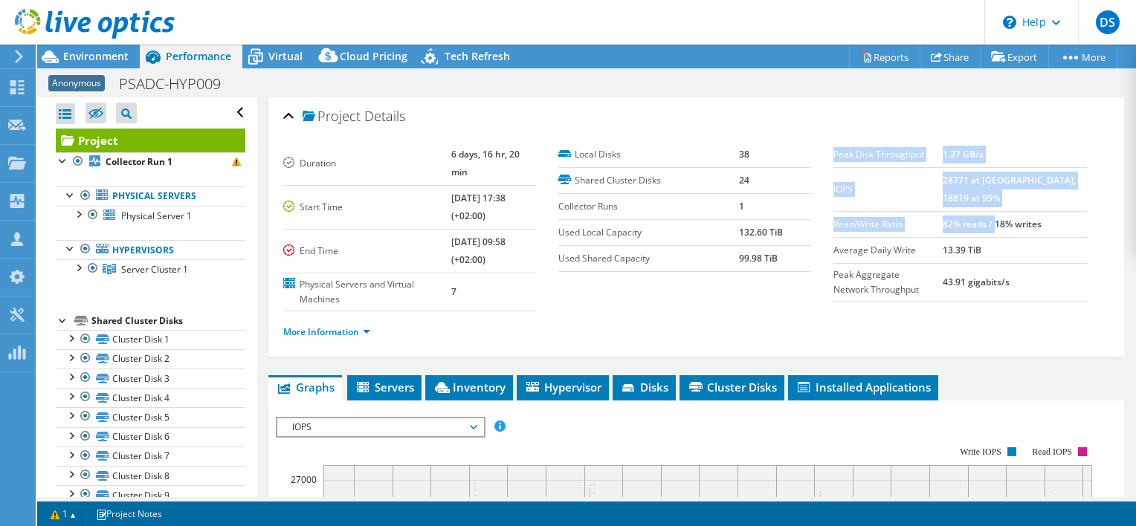
drag, startPoint x: 1020, startPoint y: 223, endPoint x: 1080, endPoint y: 223, distance: 59.5
click at [1080, 223] on div "Peak Disk Throughput 1.37 GB/s IOPS 28771 at [GEOGRAPHIC_DATA], 18819 at 95% Re…" at bounding box center [970, 222] width 275 height 160
drag, startPoint x: 1075, startPoint y: 221, endPoint x: 1010, endPoint y: 224, distance: 64.7
click at [1011, 224] on b "82% reads / 18% writes" at bounding box center [991, 224] width 99 height 13
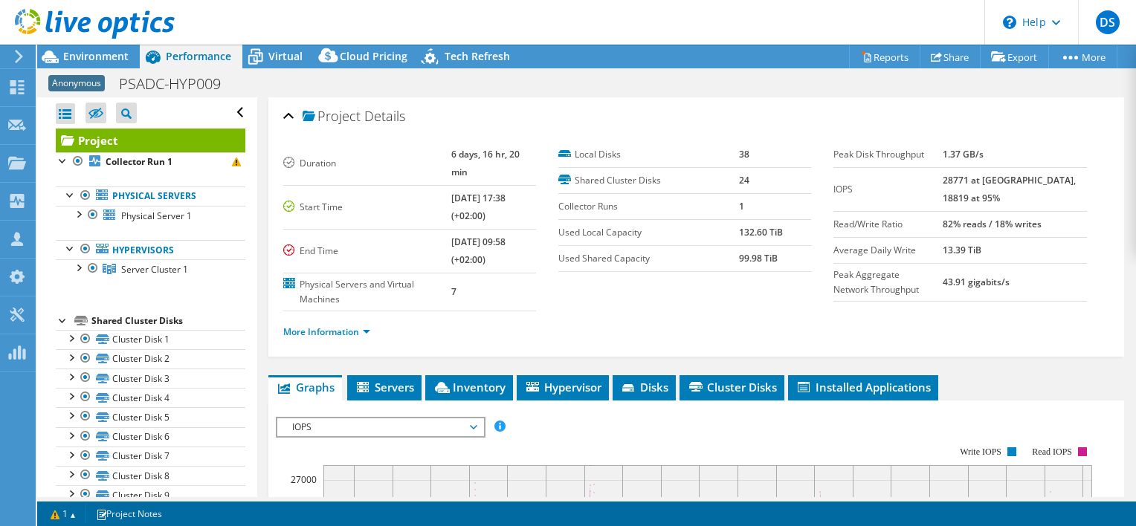
drag, startPoint x: 1009, startPoint y: 224, endPoint x: 965, endPoint y: 224, distance: 43.9
click at [965, 224] on tr "Read/Write Ratio 82% reads / 18% writes" at bounding box center [959, 224] width 253 height 26
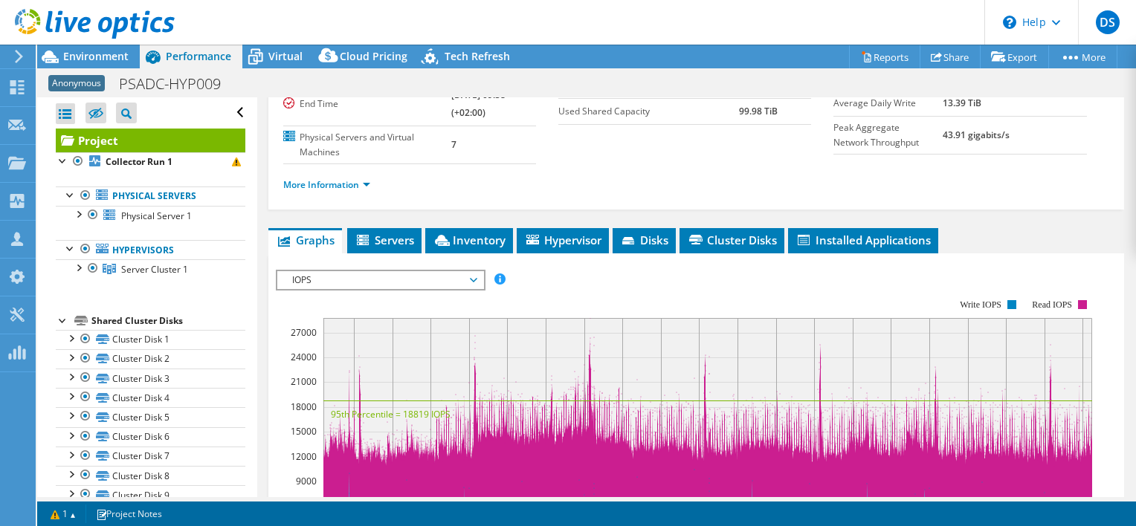
scroll to position [223, 0]
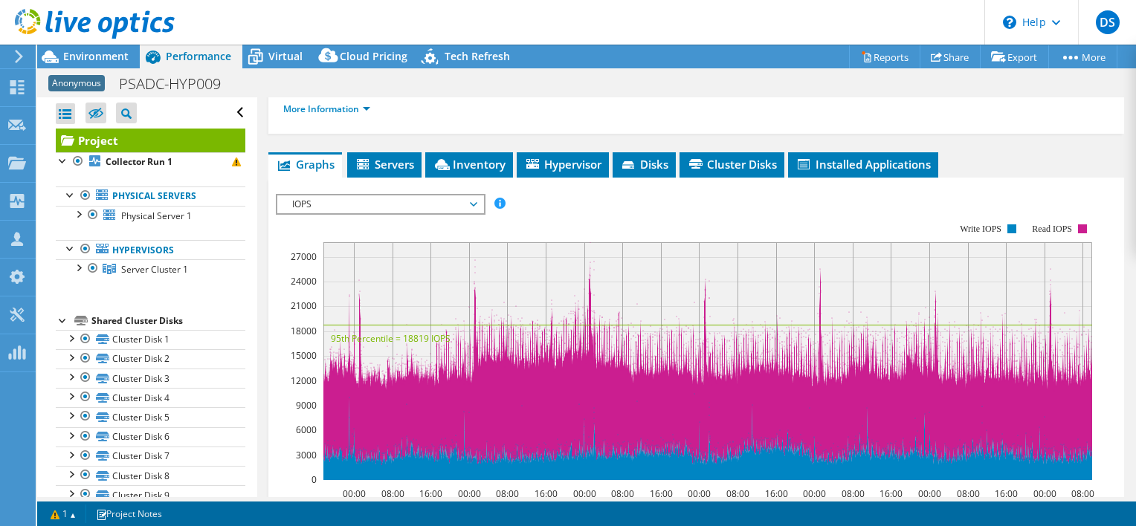
click at [330, 195] on span "IOPS" at bounding box center [380, 204] width 191 height 18
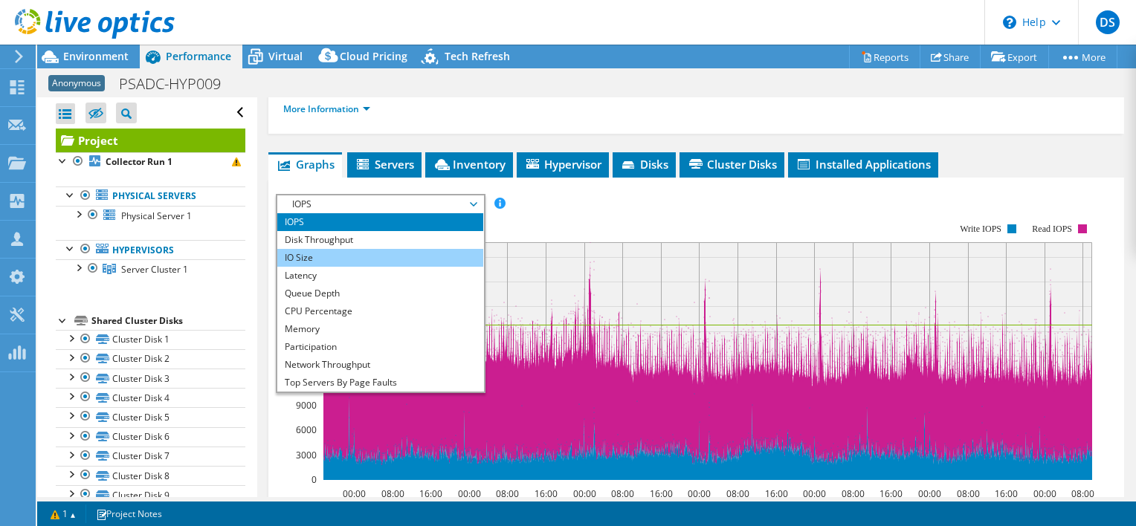
click at [318, 249] on li "IO Size" at bounding box center [380, 258] width 206 height 18
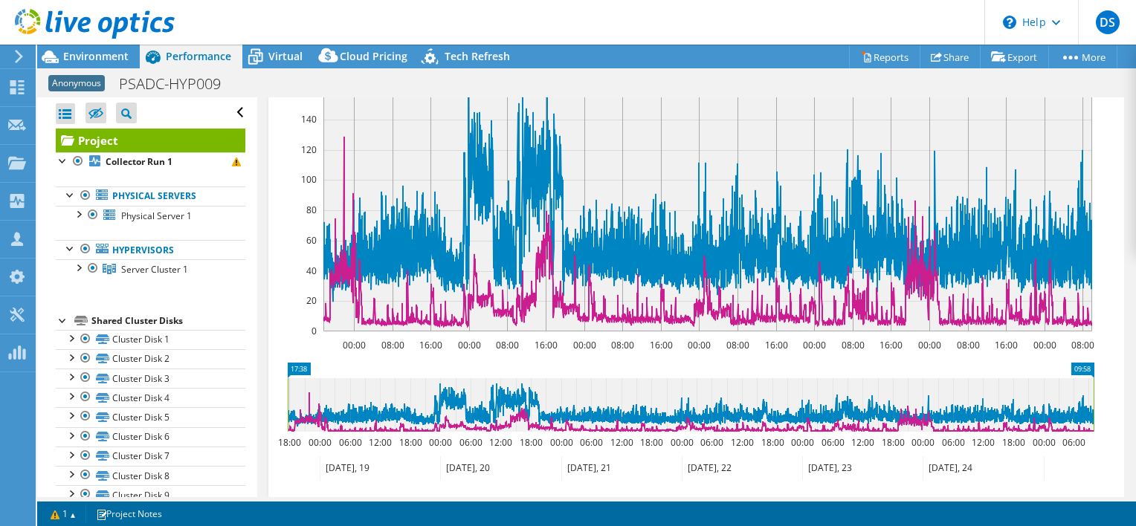
scroll to position [297, 0]
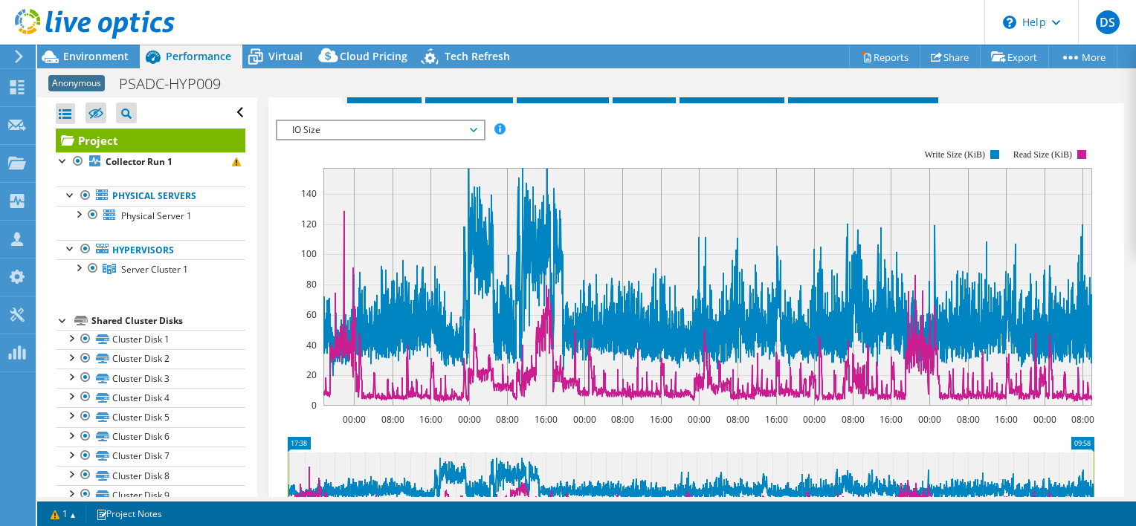
click at [314, 121] on span "IO Size" at bounding box center [380, 130] width 191 height 18
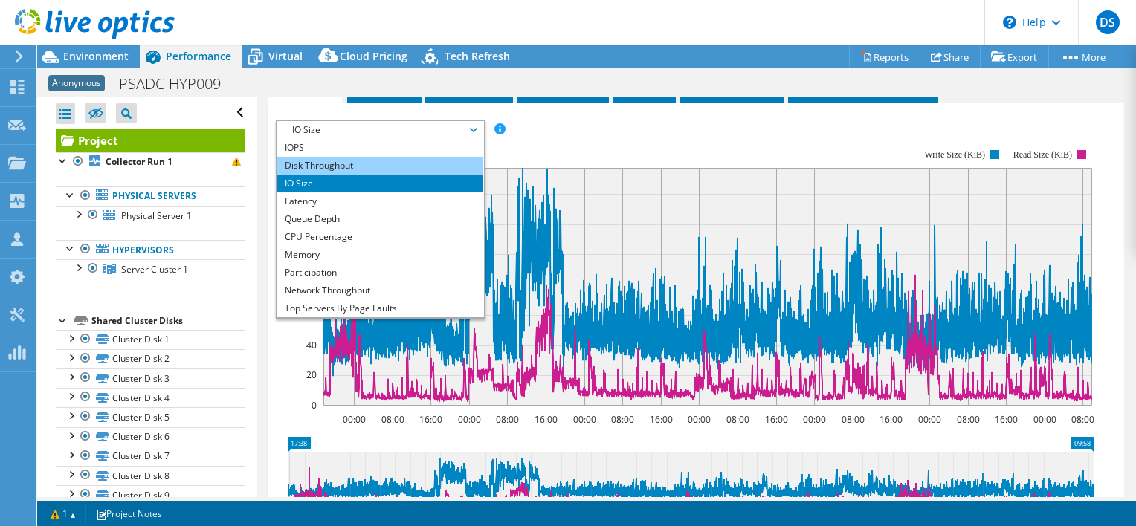
click at [333, 157] on li "Disk Throughput" at bounding box center [380, 166] width 206 height 18
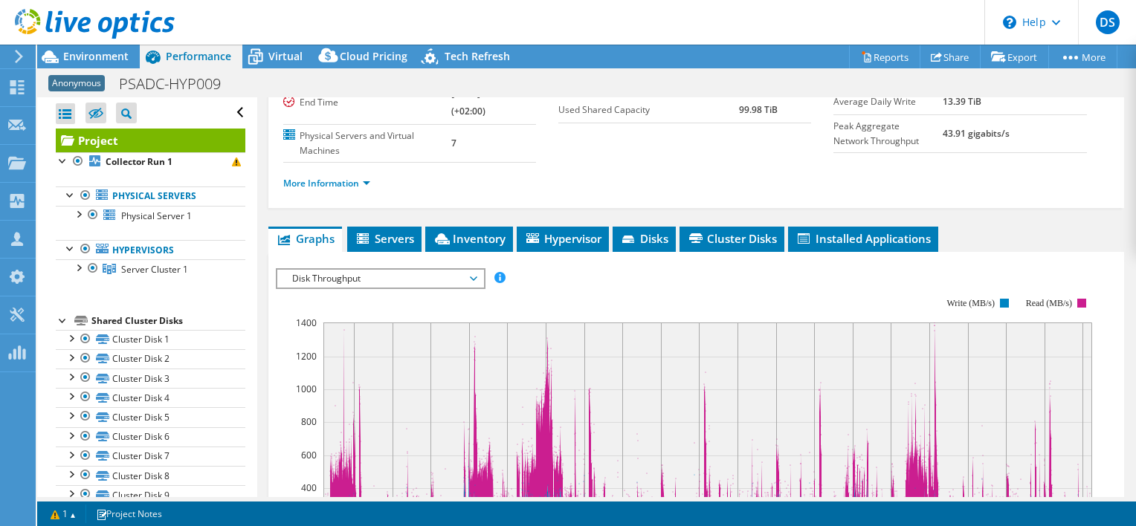
scroll to position [74, 0]
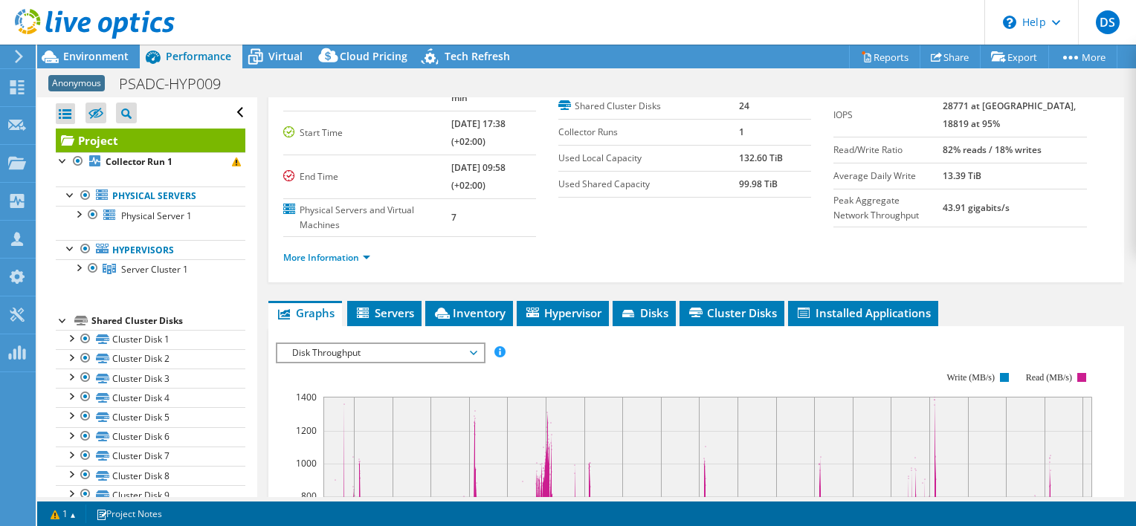
click at [320, 345] on span "Disk Throughput" at bounding box center [380, 353] width 191 height 18
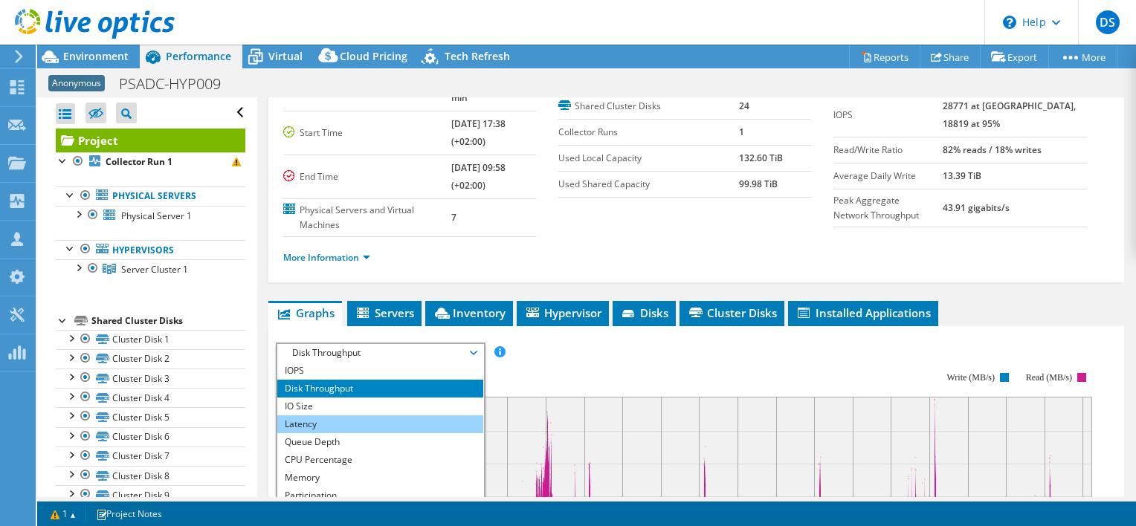
click at [320, 415] on li "Latency" at bounding box center [380, 424] width 206 height 18
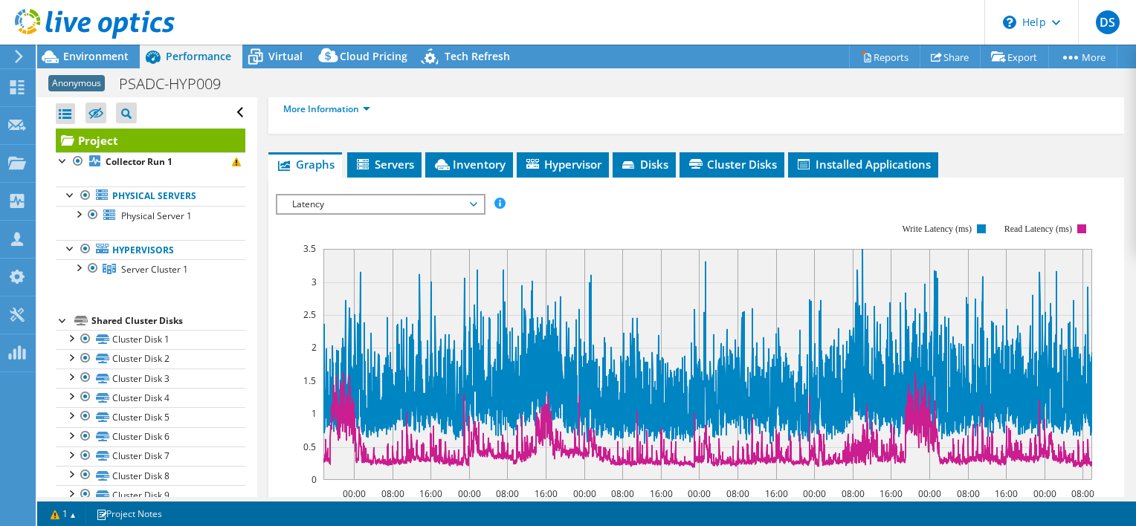
scroll to position [297, 0]
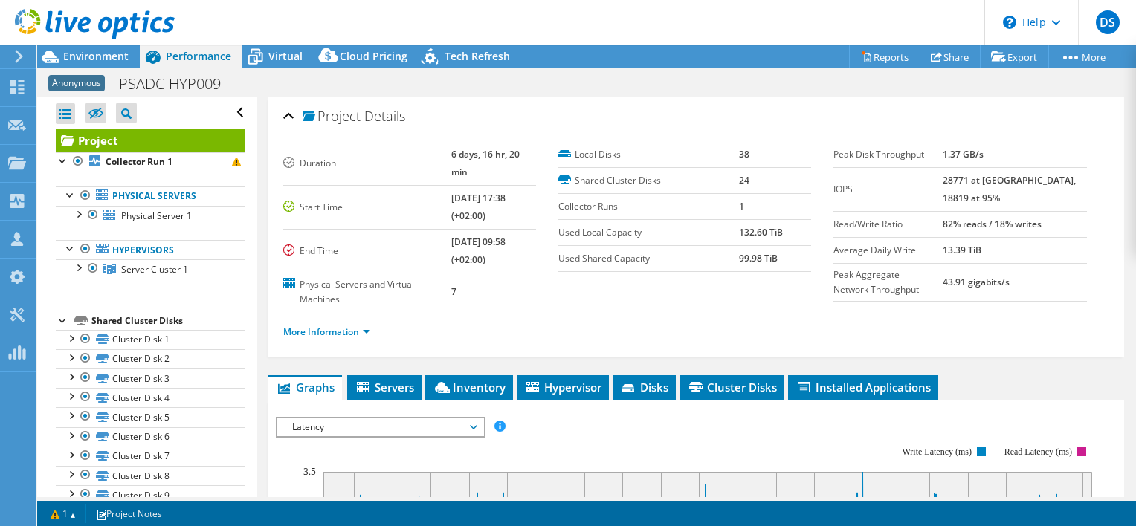
select select "EUFrankfurt"
select select "USD"
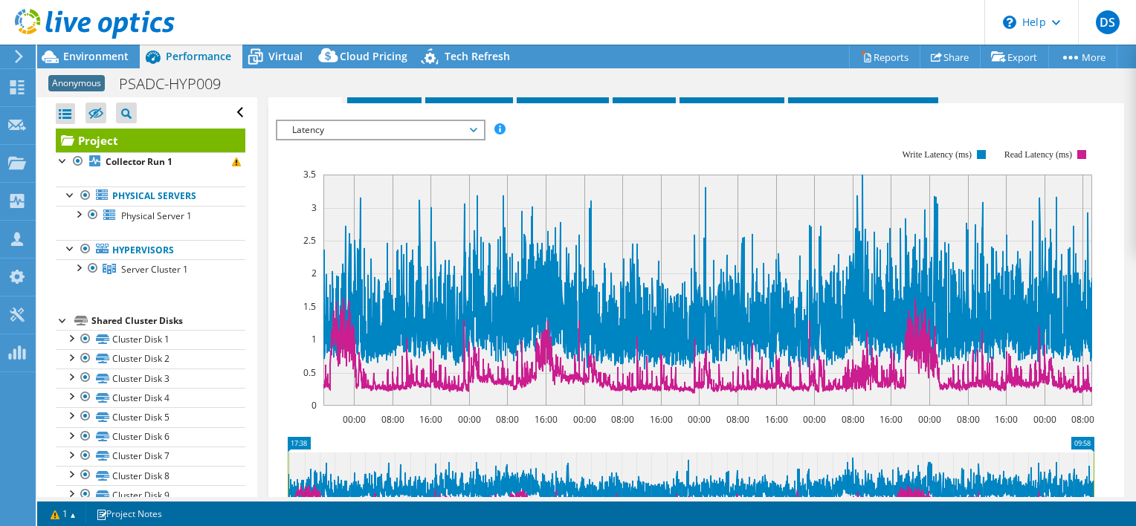
click at [305, 121] on span "Latency" at bounding box center [380, 130] width 191 height 18
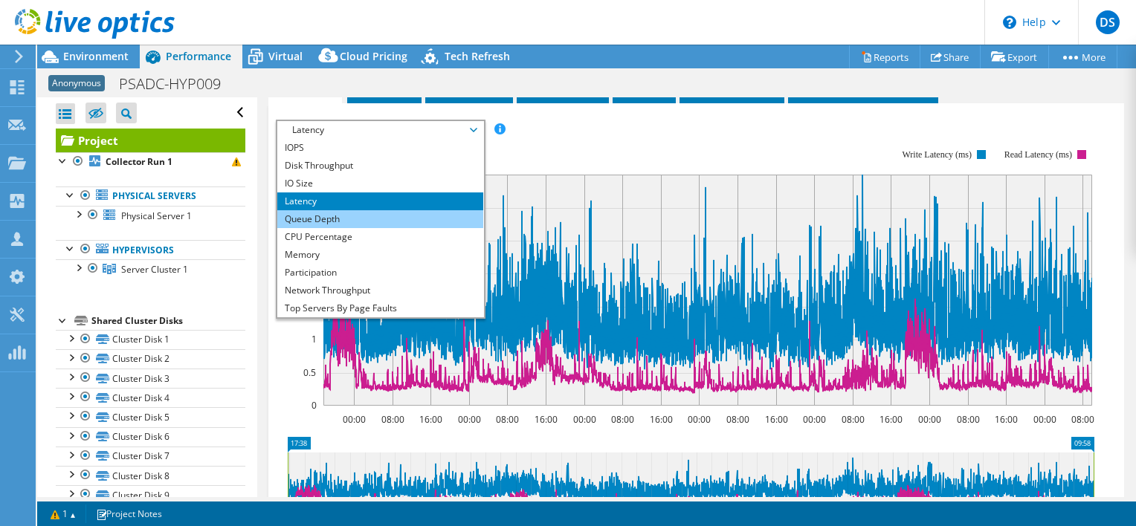
click at [342, 210] on li "Queue Depth" at bounding box center [380, 219] width 206 height 18
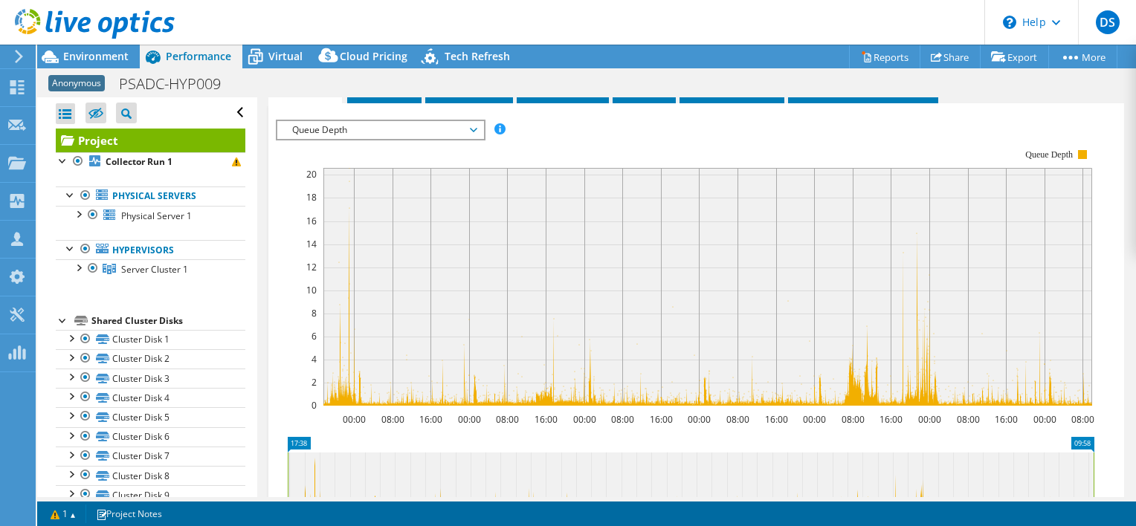
click at [317, 121] on span "Queue Depth" at bounding box center [380, 130] width 191 height 18
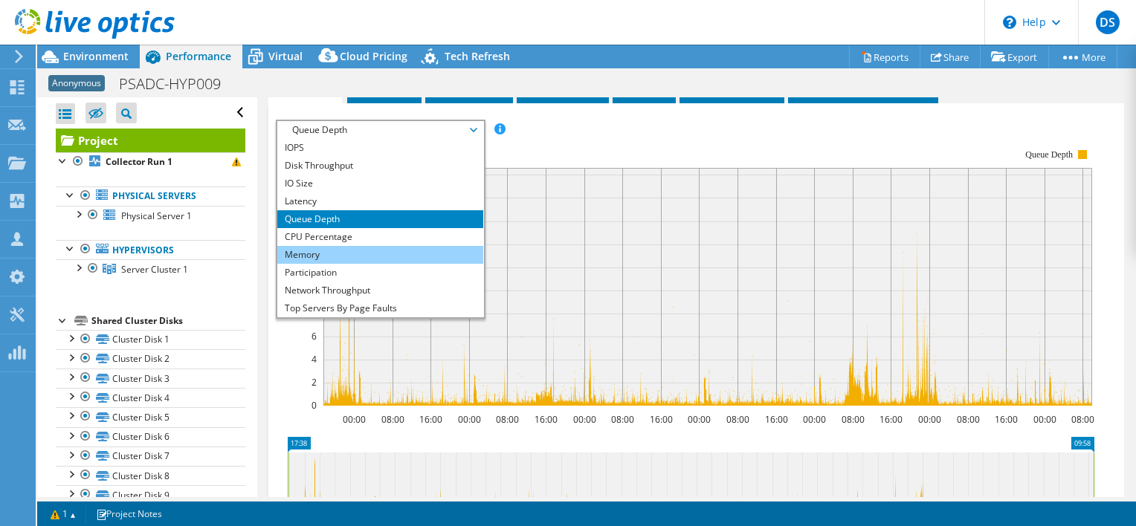
click at [324, 246] on li "Memory" at bounding box center [380, 255] width 206 height 18
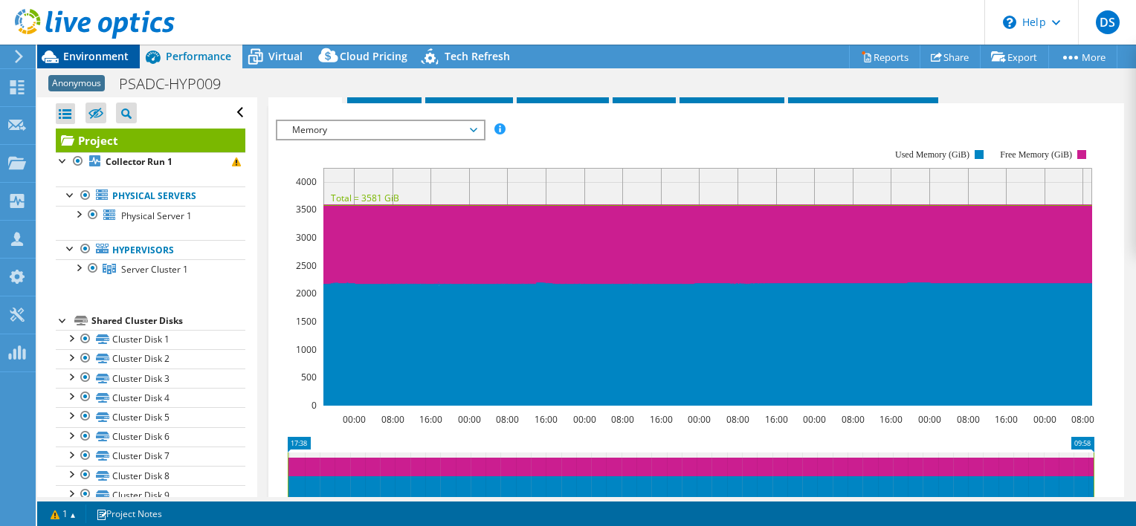
click at [97, 60] on span "Environment" at bounding box center [95, 56] width 65 height 14
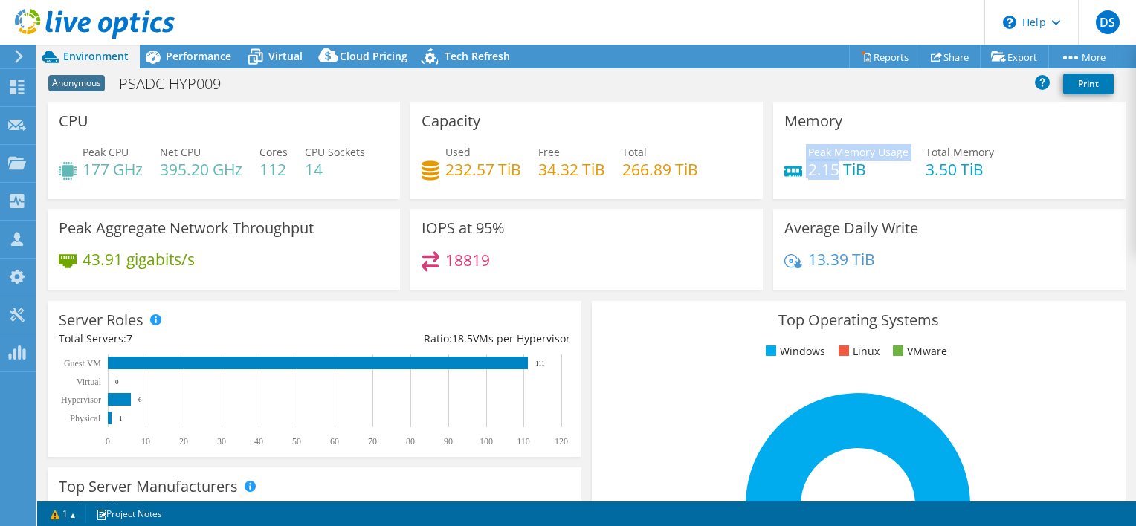
drag, startPoint x: 832, startPoint y: 171, endPoint x: 798, endPoint y: 172, distance: 34.9
click at [798, 172] on div "Peak Memory Usage 2.15 TiB" at bounding box center [846, 160] width 124 height 33
drag, startPoint x: 798, startPoint y: 172, endPoint x: 832, endPoint y: 168, distance: 35.1
click at [832, 168] on h4 "2.15 TiB" at bounding box center [858, 169] width 100 height 16
drag, startPoint x: 854, startPoint y: 175, endPoint x: 801, endPoint y: 172, distance: 52.9
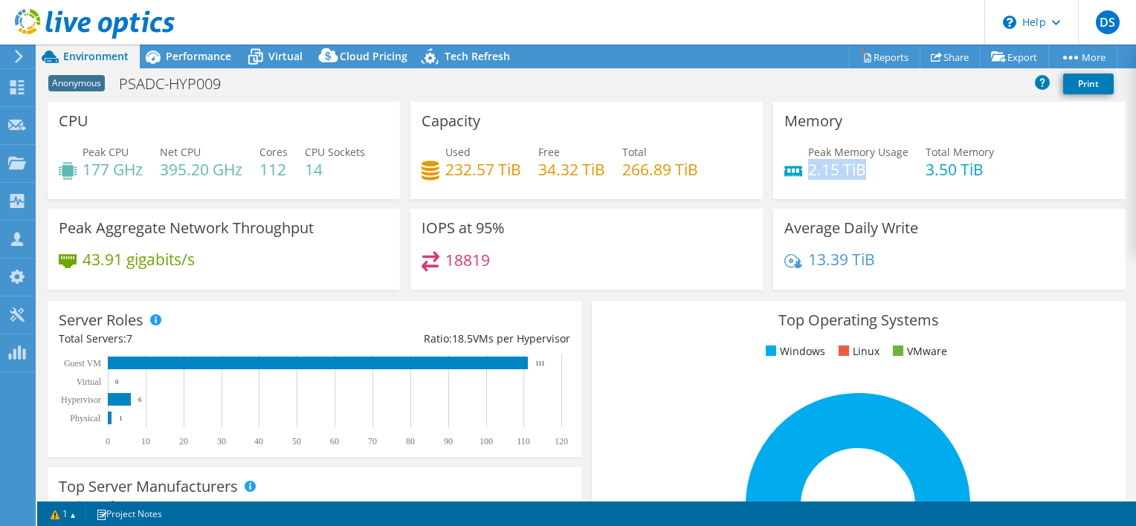
click at [808, 172] on h4 "2.15 TiB" at bounding box center [858, 169] width 100 height 16
click at [188, 54] on span "Performance" at bounding box center [198, 56] width 65 height 14
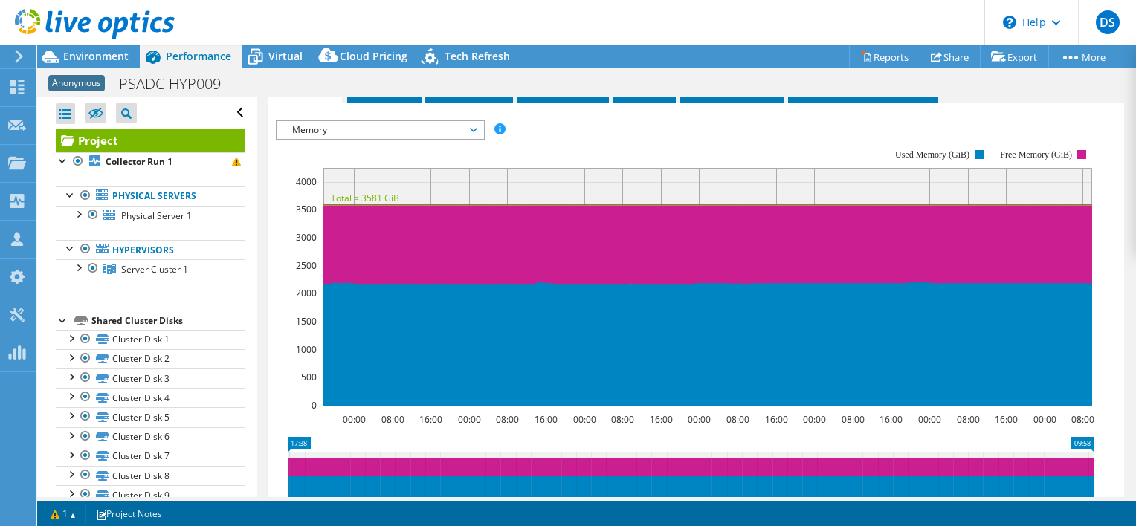
click at [324, 121] on span "Memory" at bounding box center [380, 130] width 191 height 18
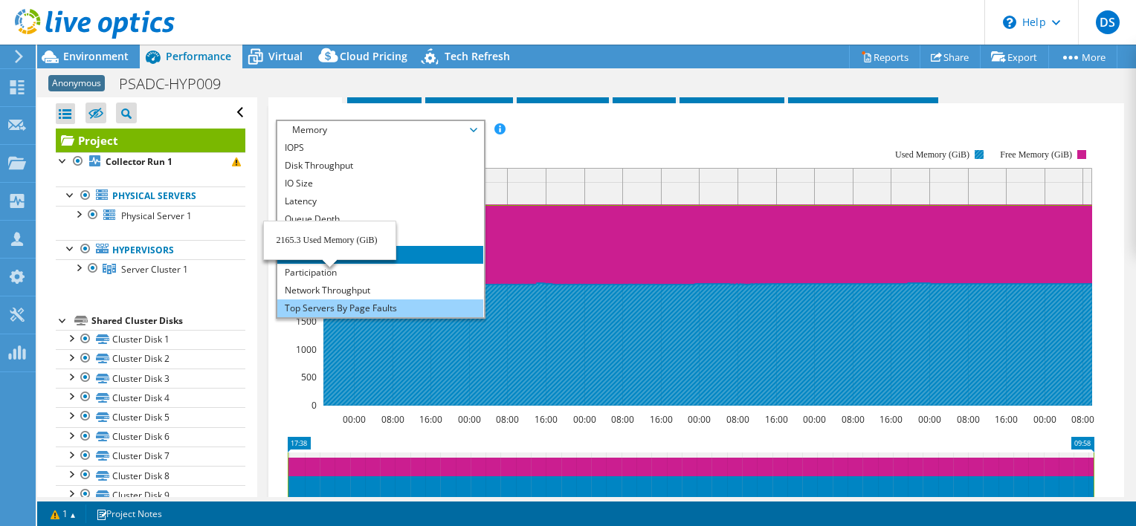
click at [319, 300] on li "Top Servers By Page Faults" at bounding box center [380, 309] width 206 height 18
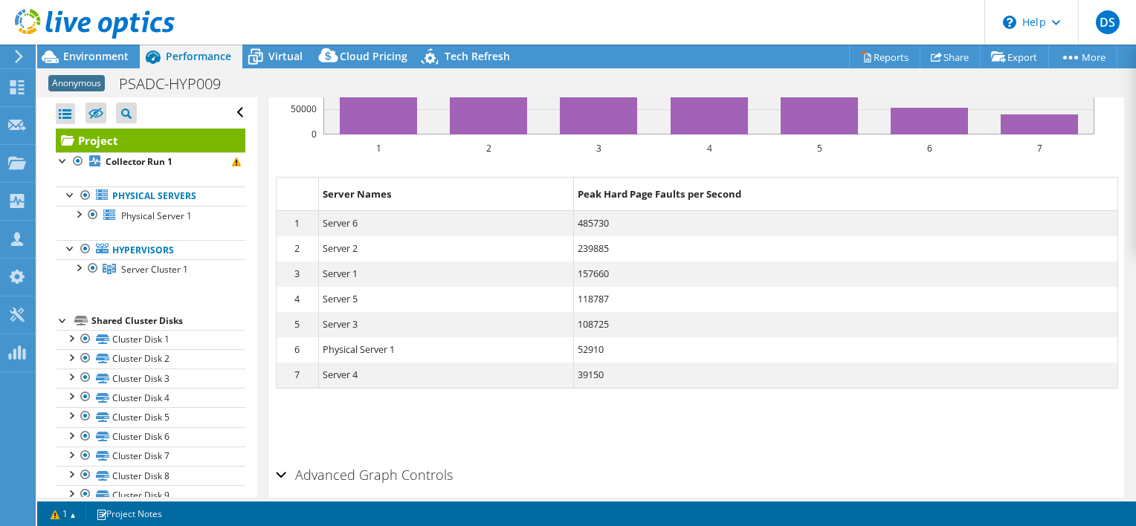
scroll to position [557, 0]
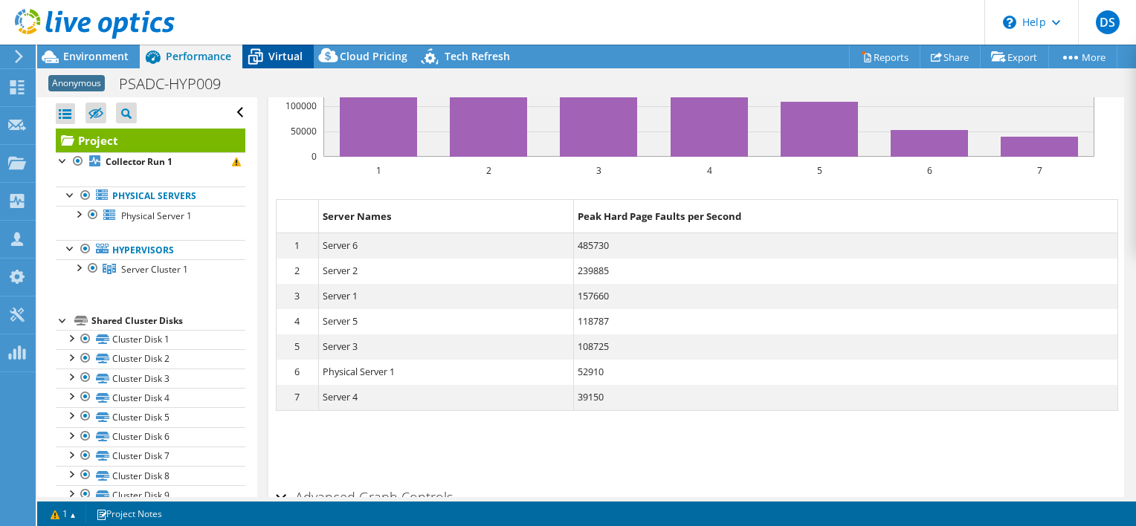
click at [260, 54] on icon at bounding box center [255, 58] width 15 height 12
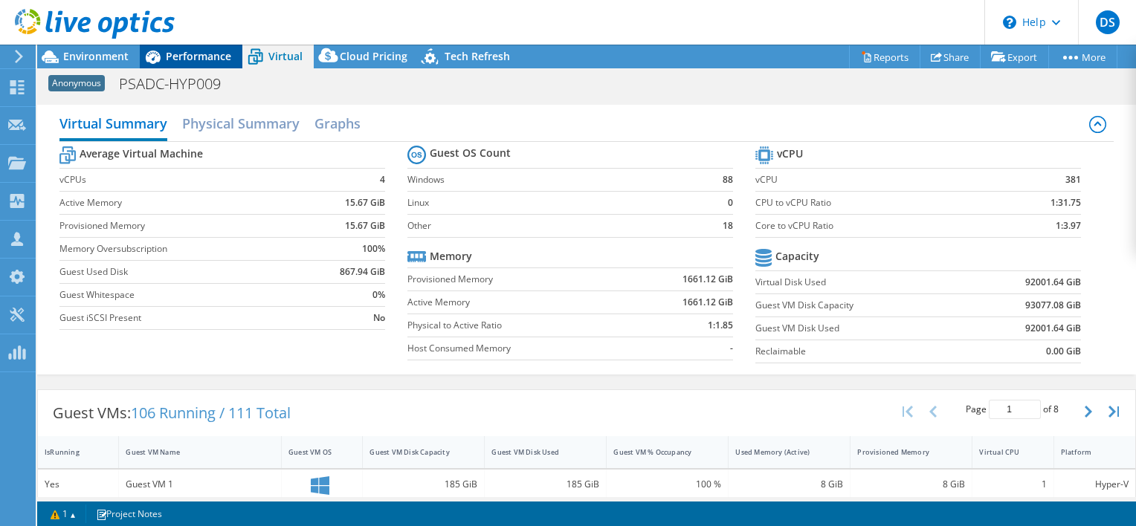
click at [201, 65] on div "Performance" at bounding box center [191, 57] width 103 height 24
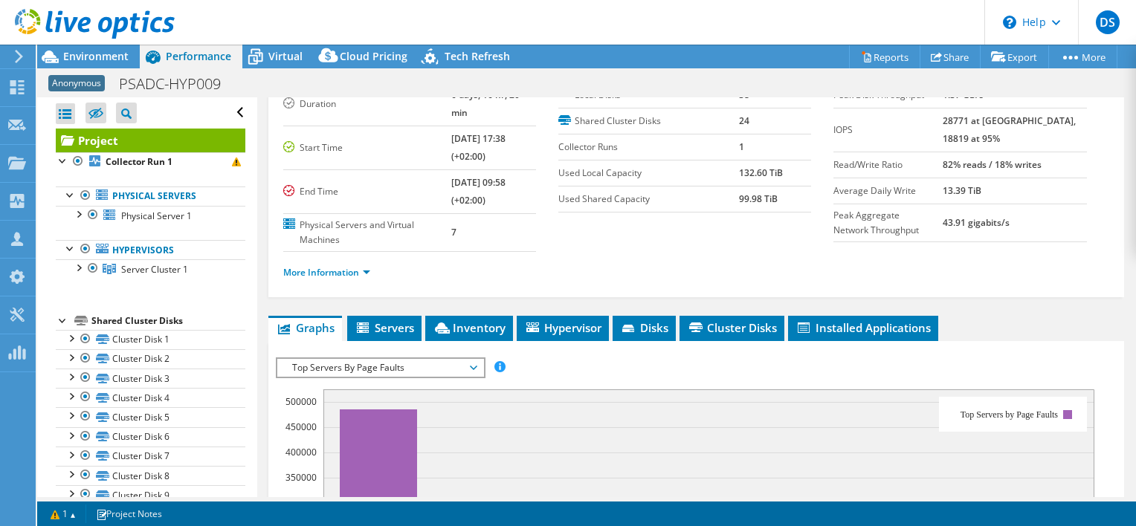
scroll to position [37, 0]
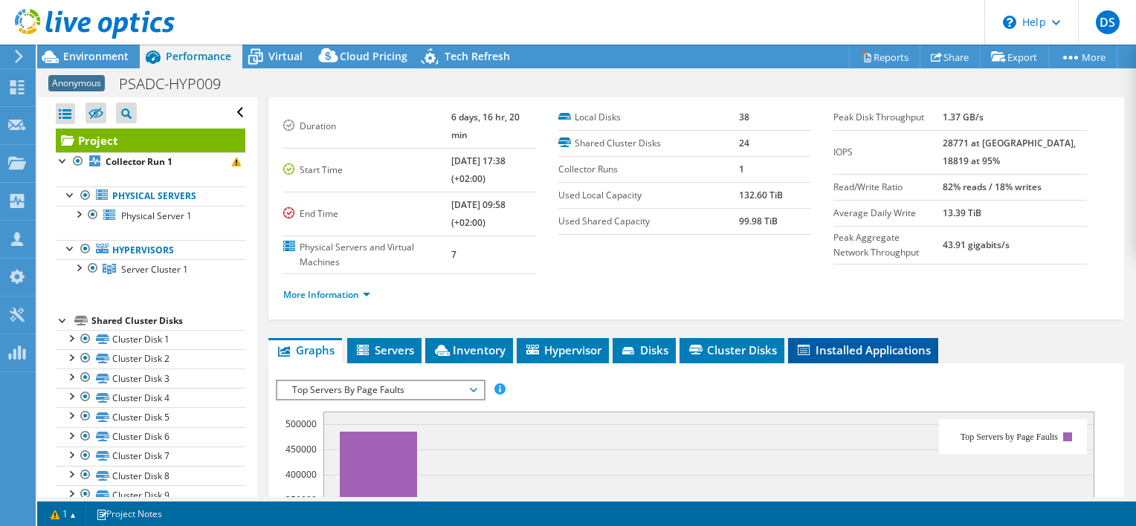
click at [844, 343] on span "Installed Applications" at bounding box center [862, 350] width 135 height 15
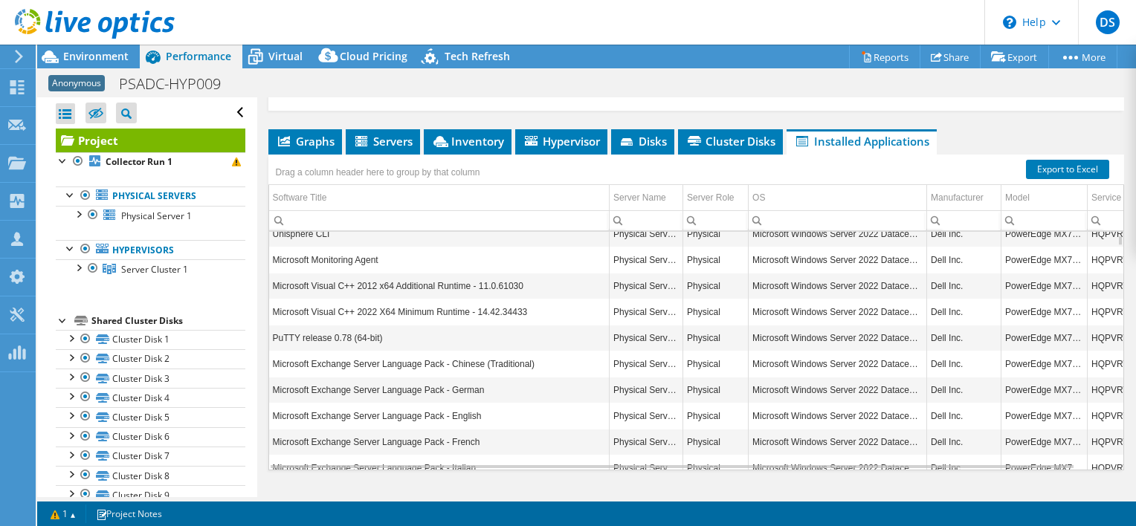
scroll to position [260, 0]
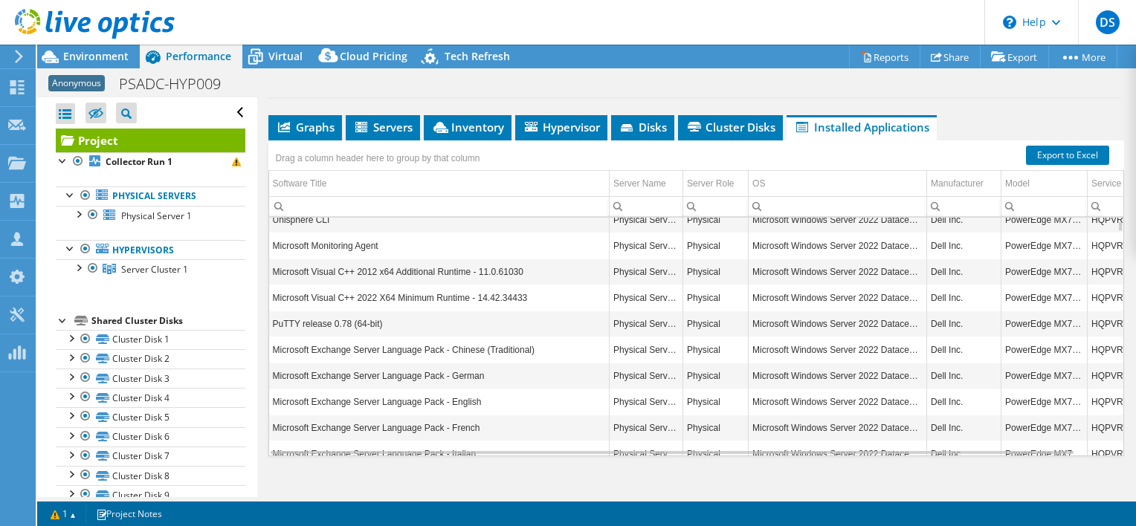
click at [466, 259] on td "Microsoft Visual C++ 2012 x64 Additional Runtime - 11.0.61030" at bounding box center [439, 272] width 340 height 26
click at [776, 237] on td "Microsoft Windows Server 2022 Datacenter" at bounding box center [837, 246] width 178 height 26
click at [321, 259] on td "Microsoft Visual C++ 2012 x64 Additional Runtime - 11.0.61030" at bounding box center [439, 272] width 340 height 26
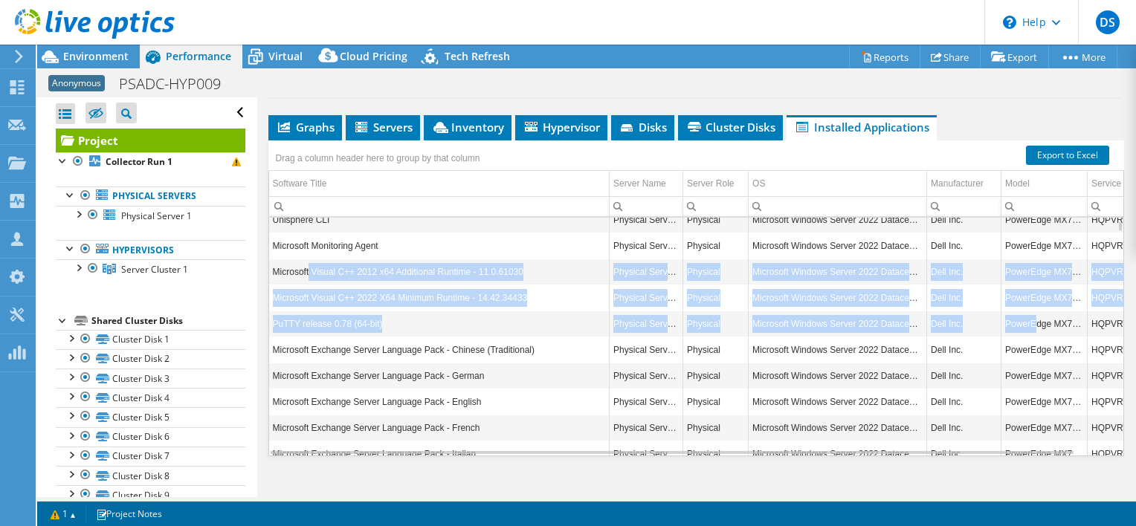
drag, startPoint x: 310, startPoint y: 269, endPoint x: 1023, endPoint y: 314, distance: 714.2
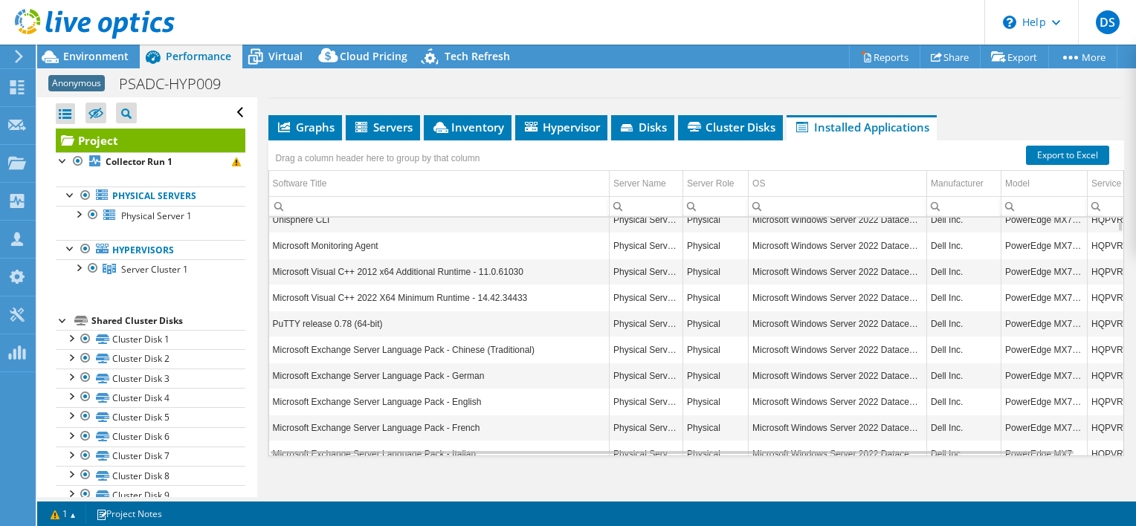
drag, startPoint x: 511, startPoint y: 450, endPoint x: 651, endPoint y: 450, distance: 140.5
click at [651, 450] on div "Graphs Servers Inventory Hypervisor Disks Cluster Disks Installed Applications …" at bounding box center [695, 301] width 855 height 372
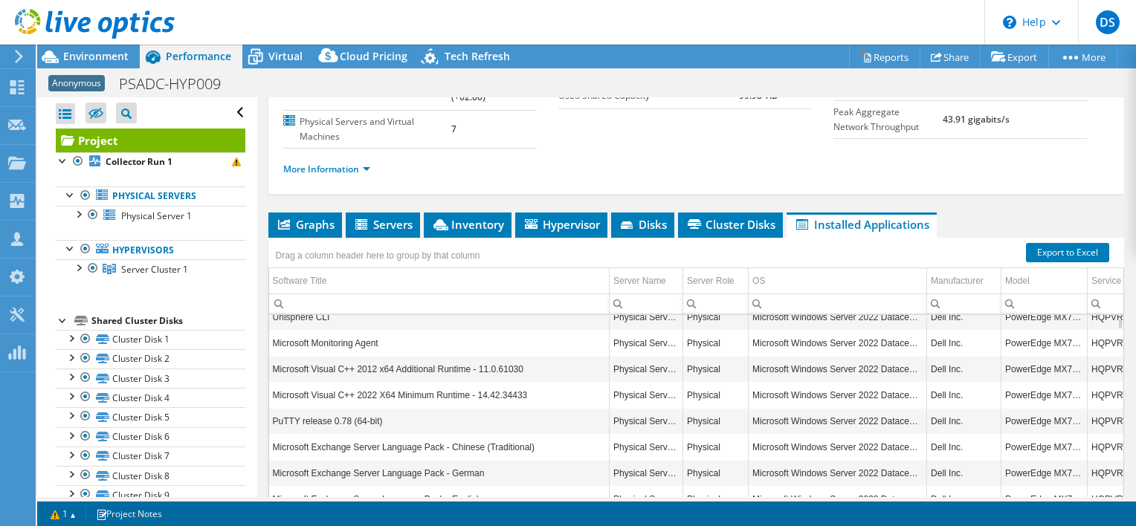
scroll to position [111, 0]
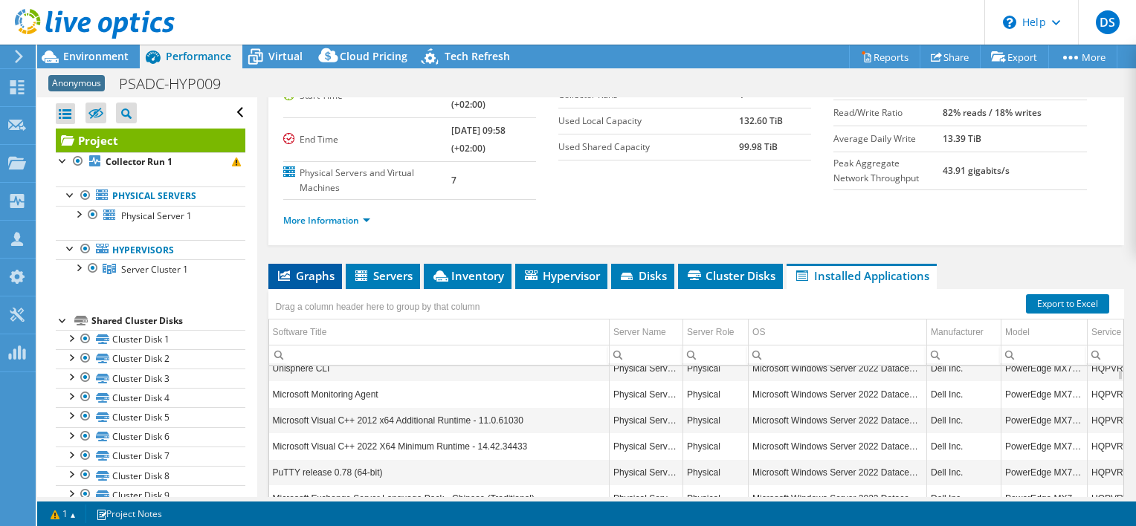
click at [324, 268] on span "Graphs" at bounding box center [305, 275] width 59 height 15
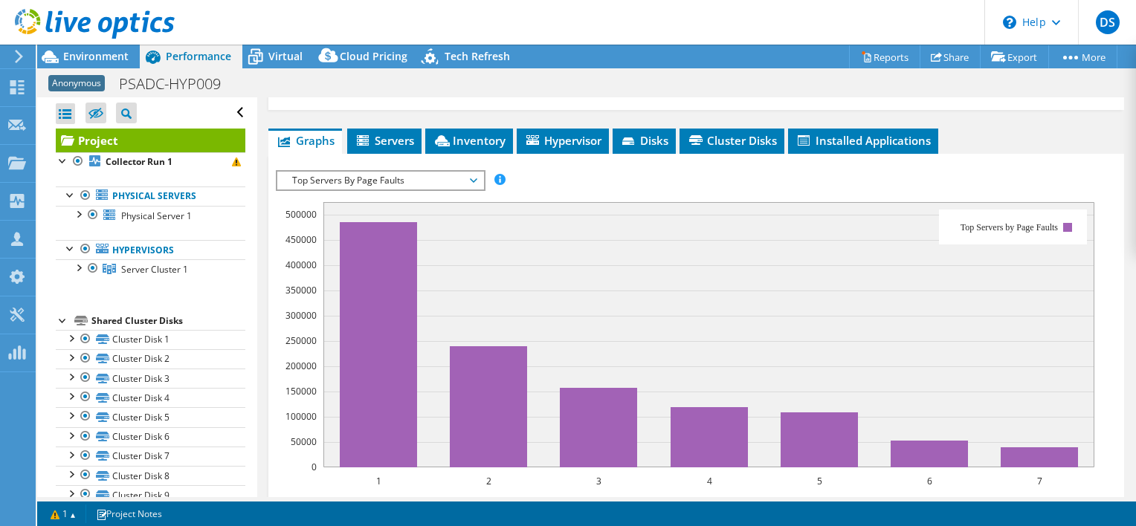
scroll to position [260, 0]
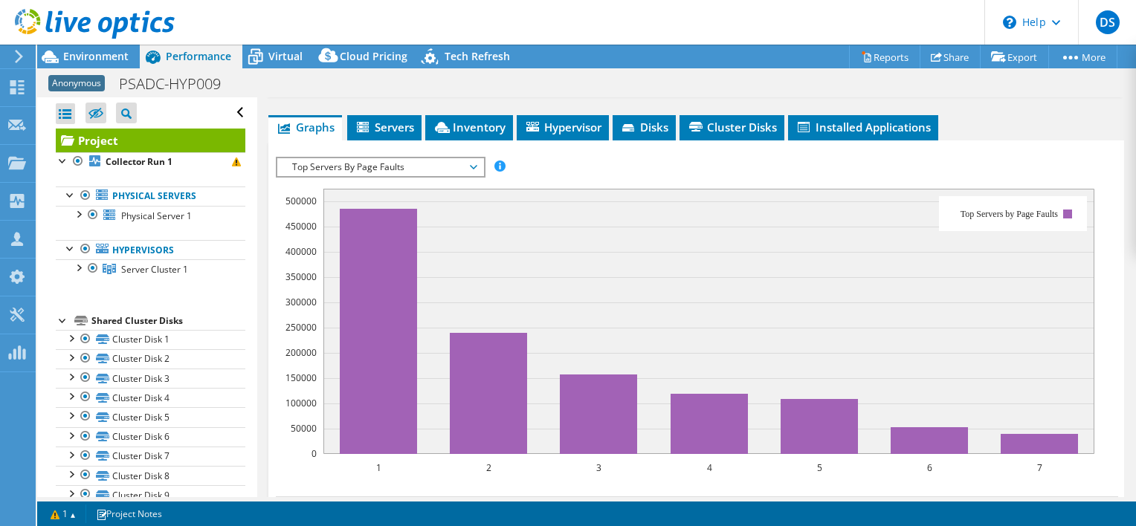
click at [330, 158] on span "Top Servers By Page Faults" at bounding box center [380, 167] width 191 height 18
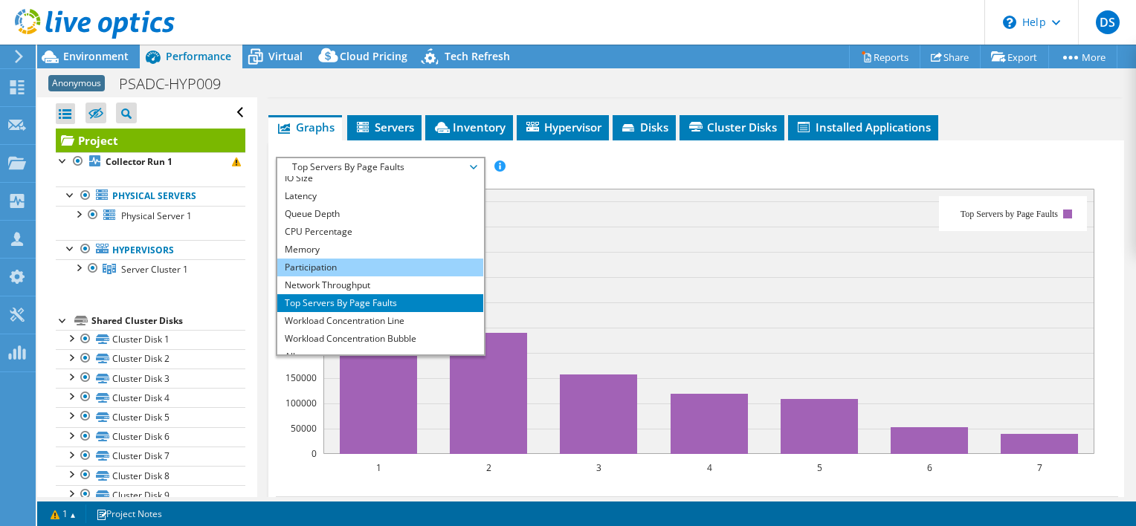
scroll to position [54, 0]
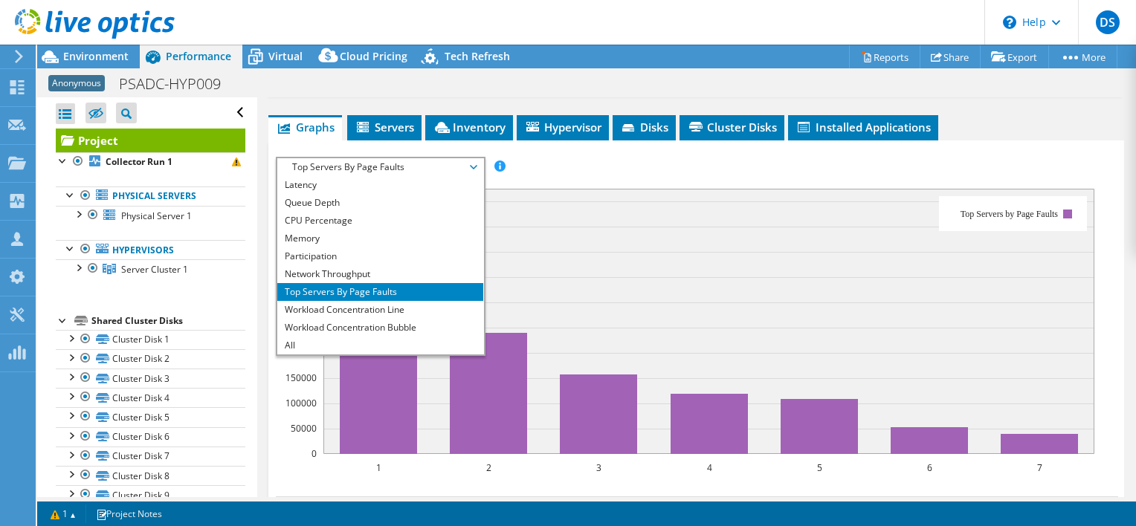
click at [563, 241] on rect at bounding box center [708, 321] width 771 height 265
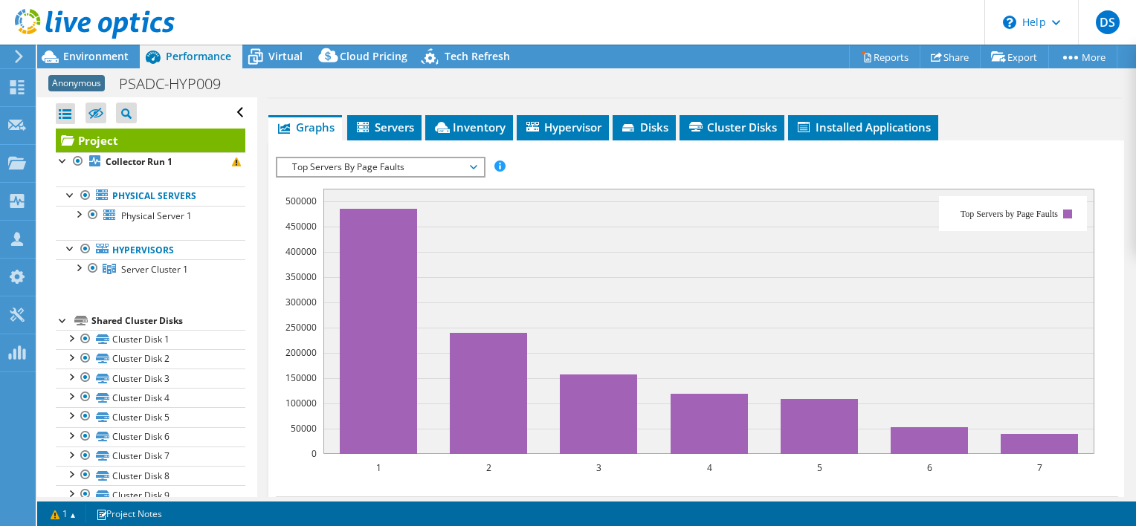
click at [365, 158] on span "Top Servers By Page Faults" at bounding box center [380, 167] width 191 height 18
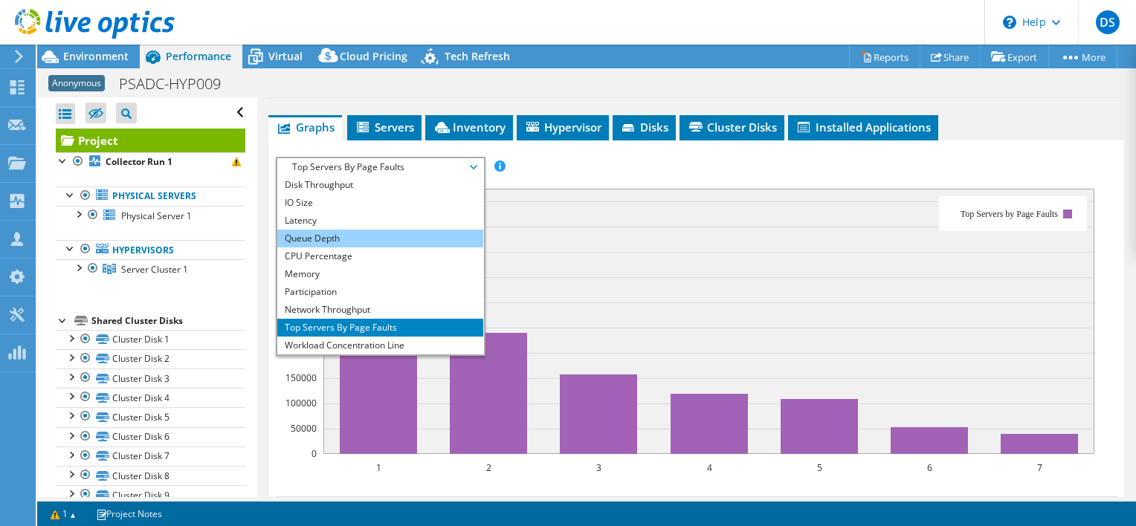
scroll to position [0, 0]
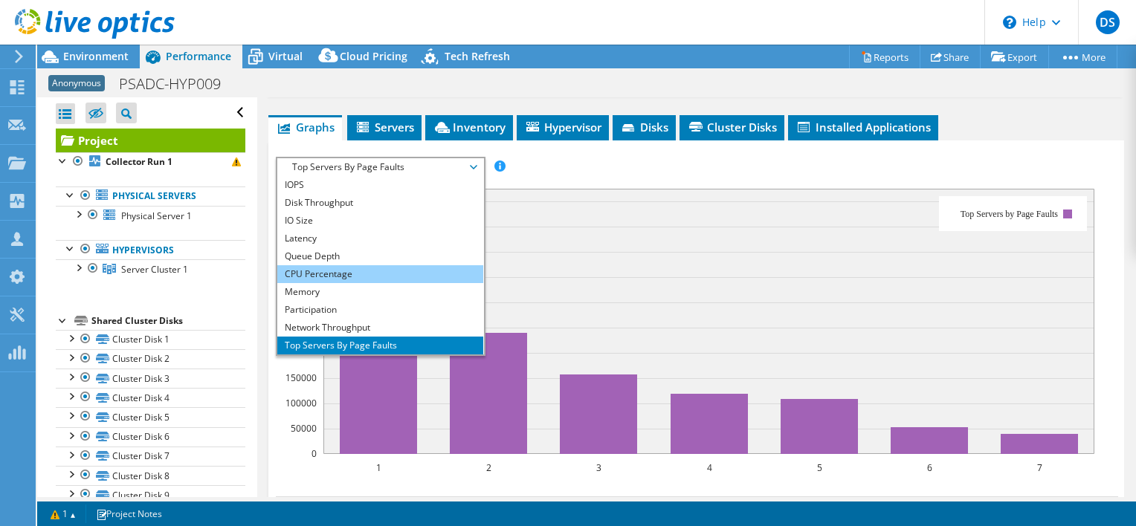
click at [311, 265] on li "CPU Percentage" at bounding box center [380, 274] width 206 height 18
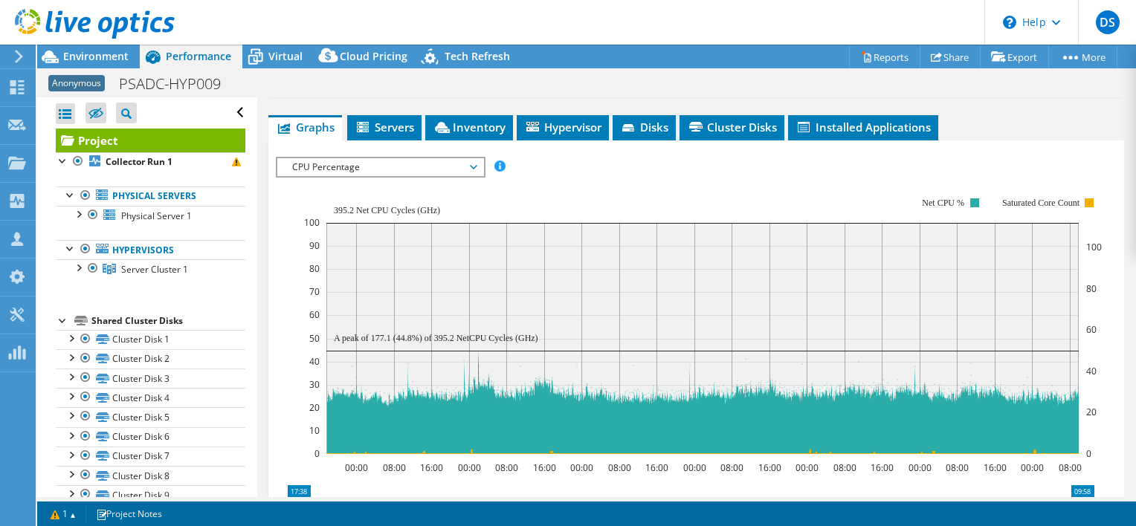
click at [337, 161] on span "CPU Percentage" at bounding box center [380, 167] width 191 height 18
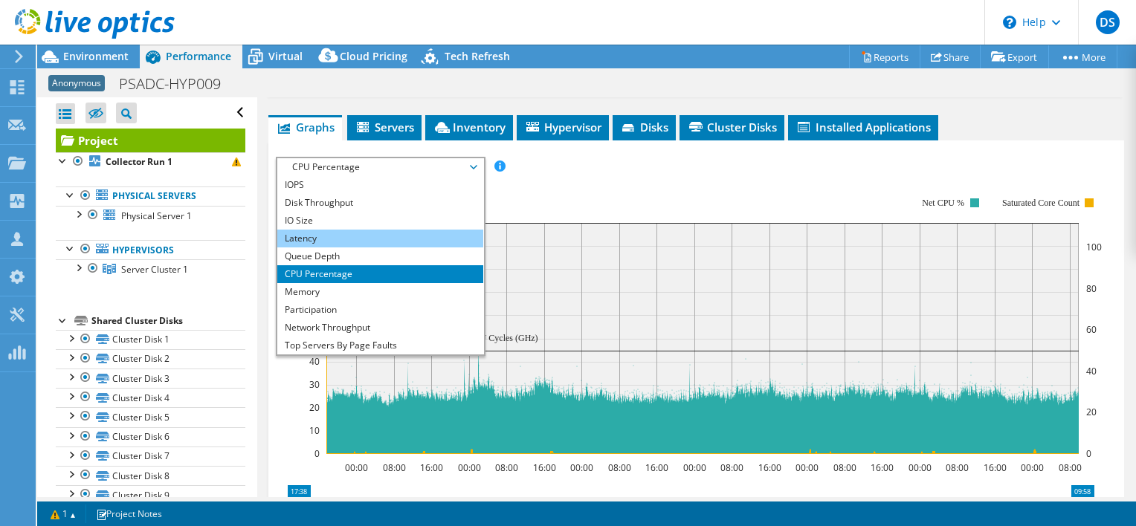
scroll to position [186, 0]
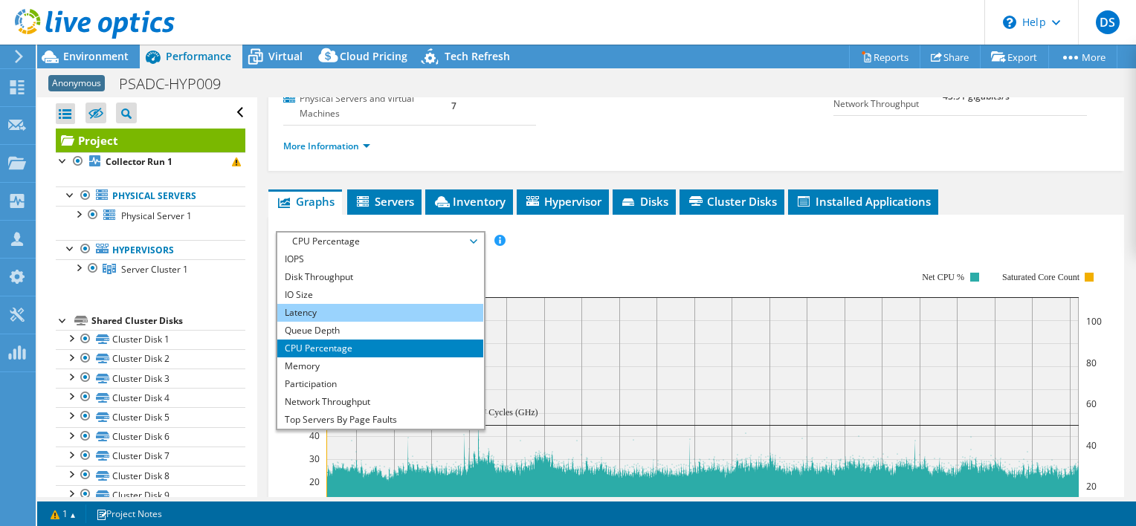
click at [306, 304] on li "Latency" at bounding box center [380, 313] width 206 height 18
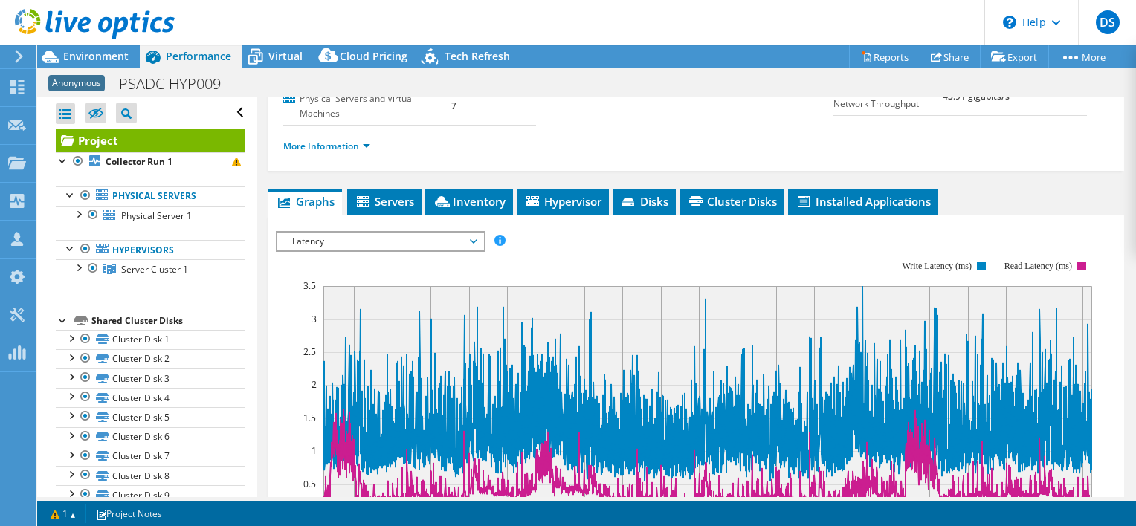
scroll to position [260, 0]
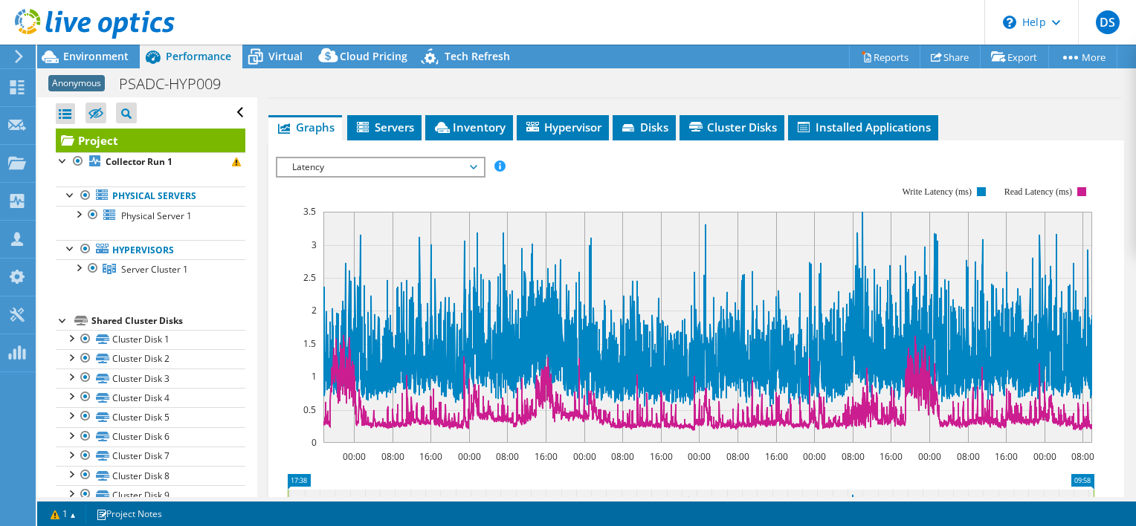
click at [348, 158] on span "Latency" at bounding box center [380, 167] width 191 height 18
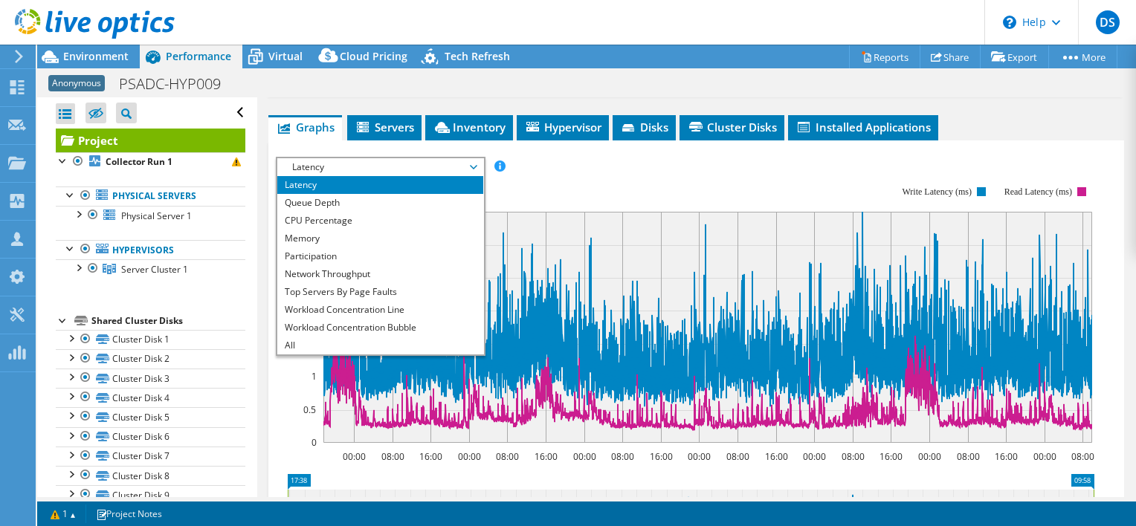
scroll to position [334, 0]
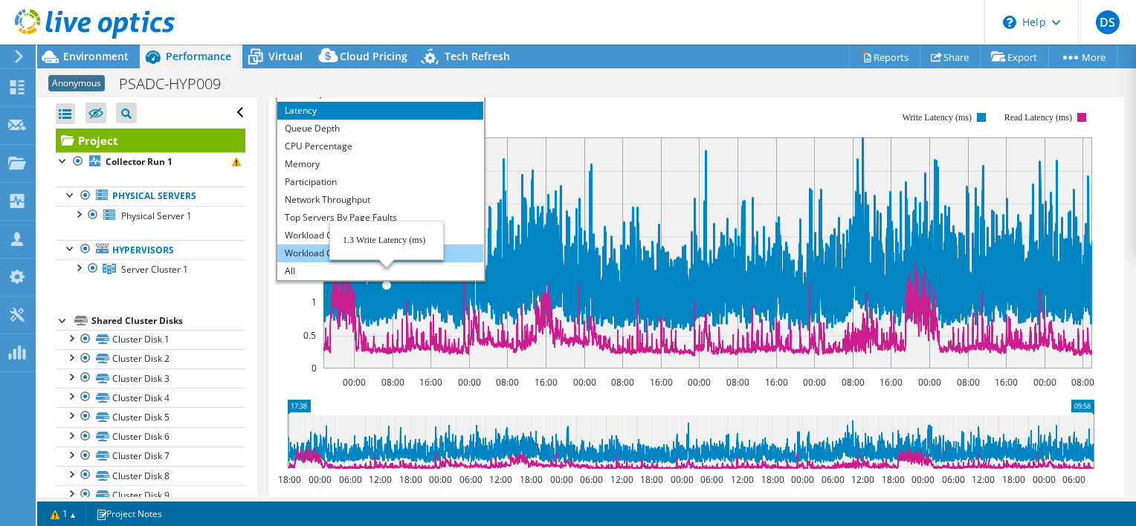
click at [303, 245] on li "Workload Concentration Bubble" at bounding box center [380, 254] width 206 height 18
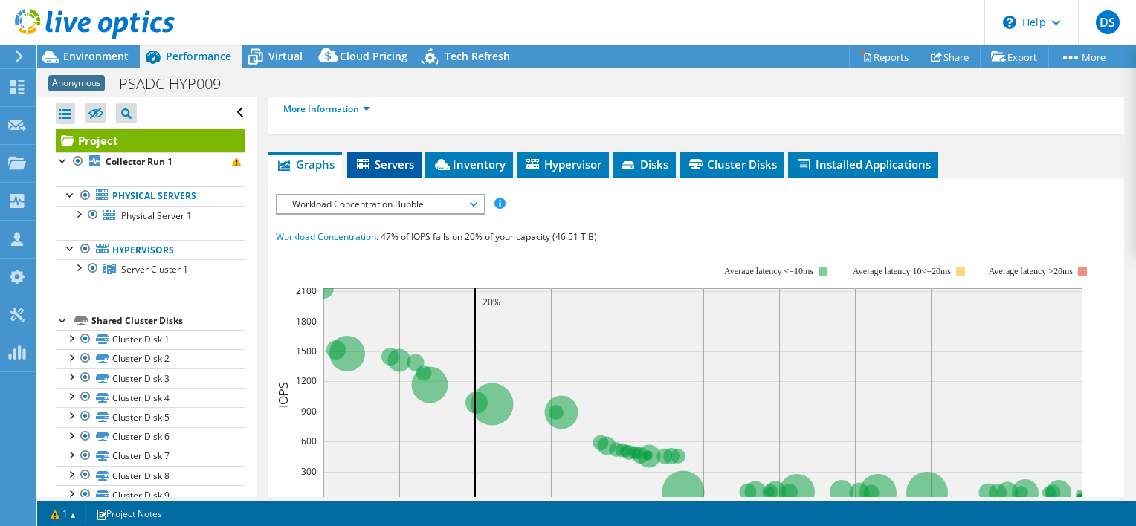
scroll to position [186, 0]
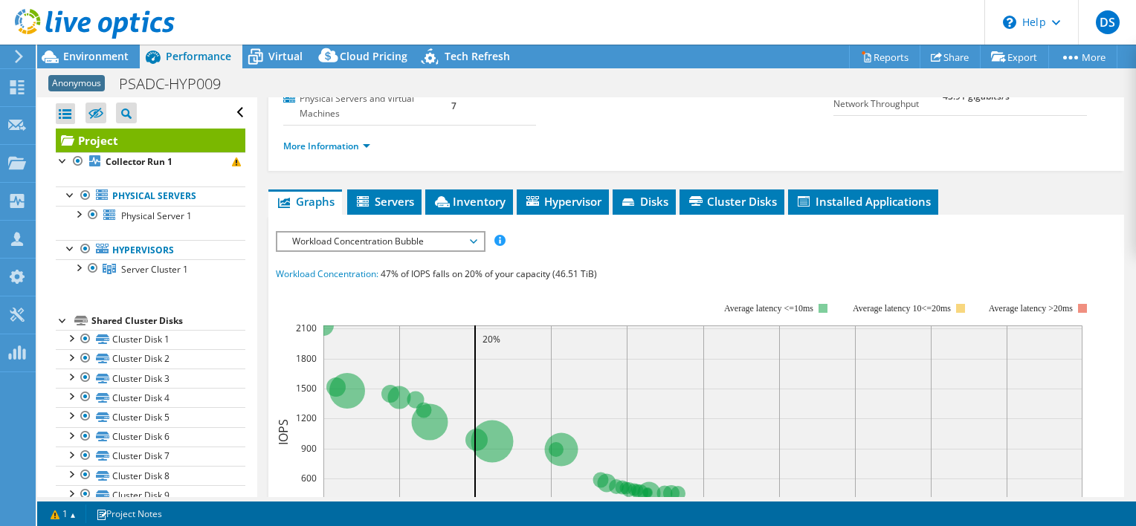
click at [339, 224] on div "IOPS Disk Throughput IO Size Latency Queue Depth CPU Percentage Memory Page Fau…" at bounding box center [696, 502] width 841 height 557
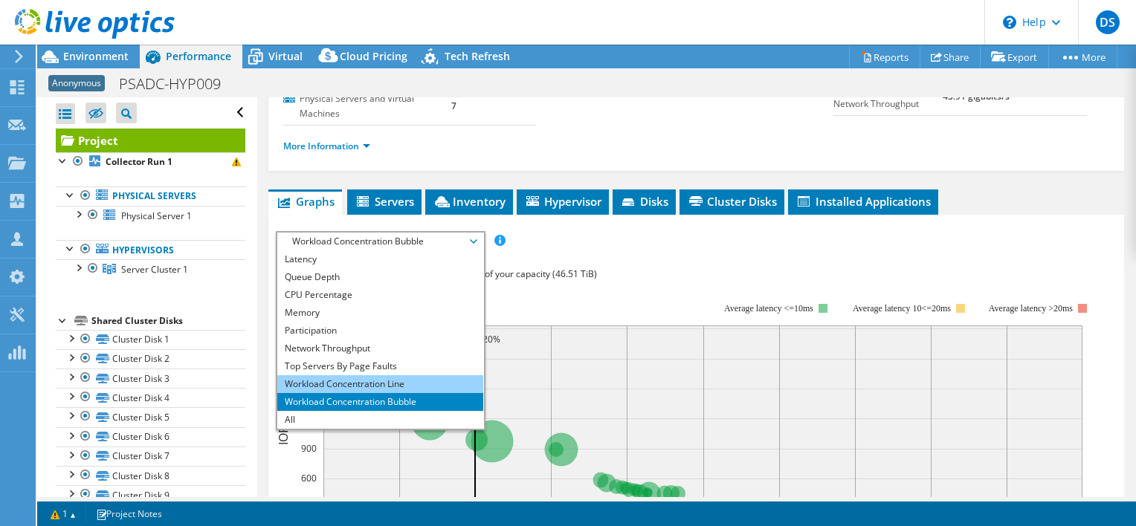
click at [375, 375] on li "Workload Concentration Line" at bounding box center [380, 384] width 206 height 18
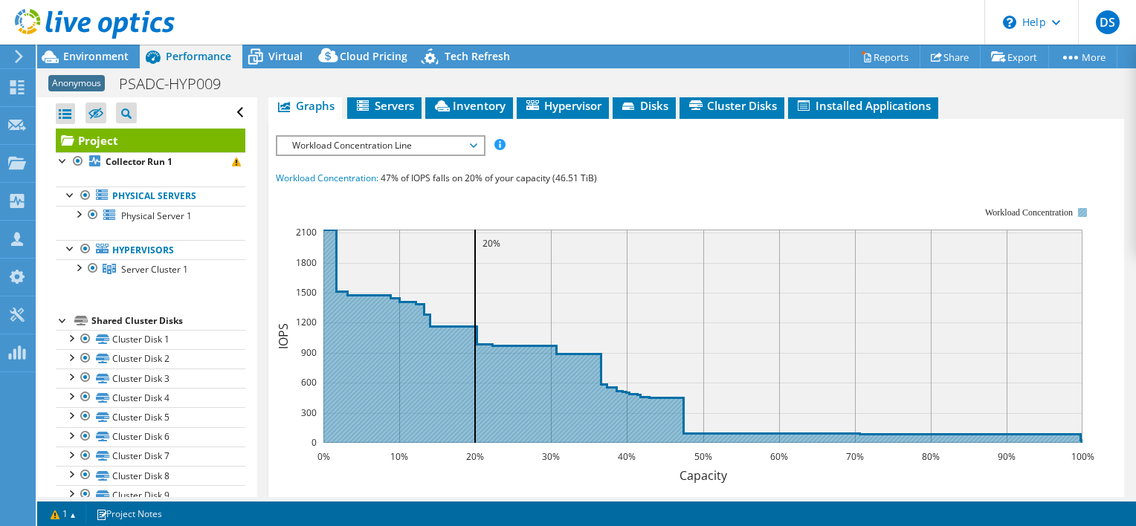
scroll to position [260, 0]
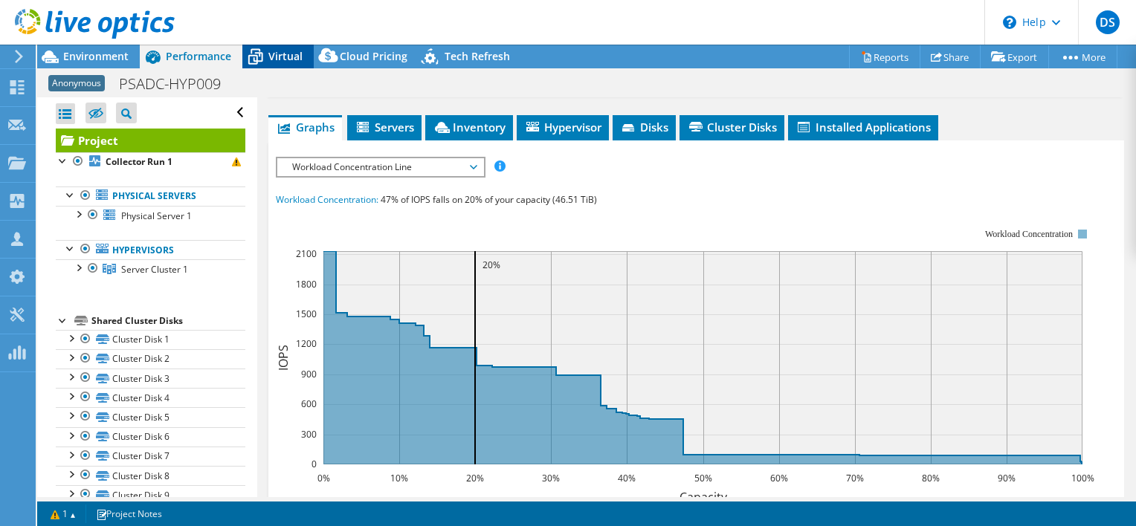
drag, startPoint x: 280, startPoint y: 51, endPoint x: 249, endPoint y: 65, distance: 34.6
click at [276, 47] on div "Virtual" at bounding box center [277, 57] width 71 height 24
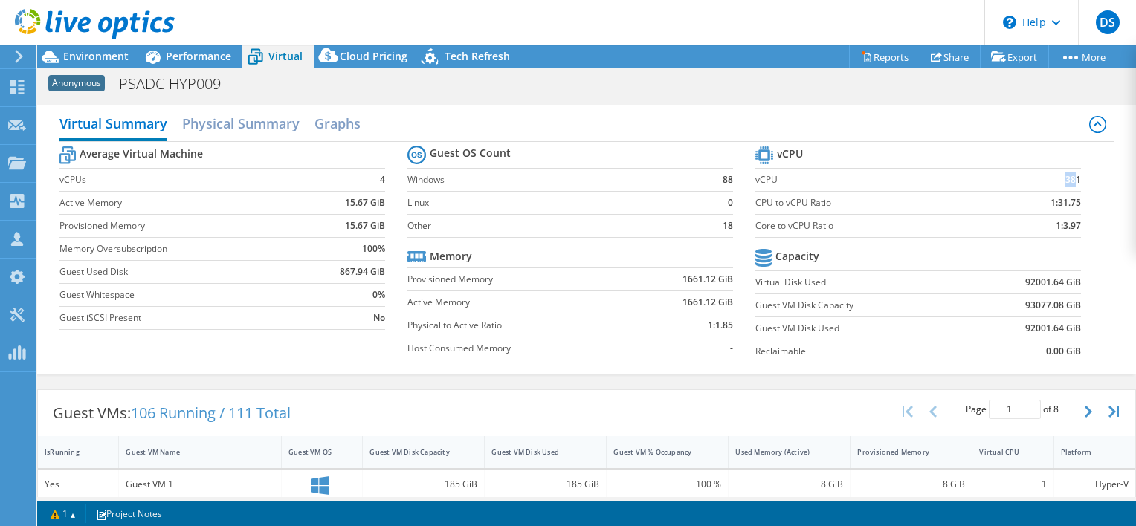
drag, startPoint x: 1067, startPoint y: 178, endPoint x: 1043, endPoint y: 180, distance: 24.6
click at [1043, 180] on td "381" at bounding box center [1037, 179] width 85 height 23
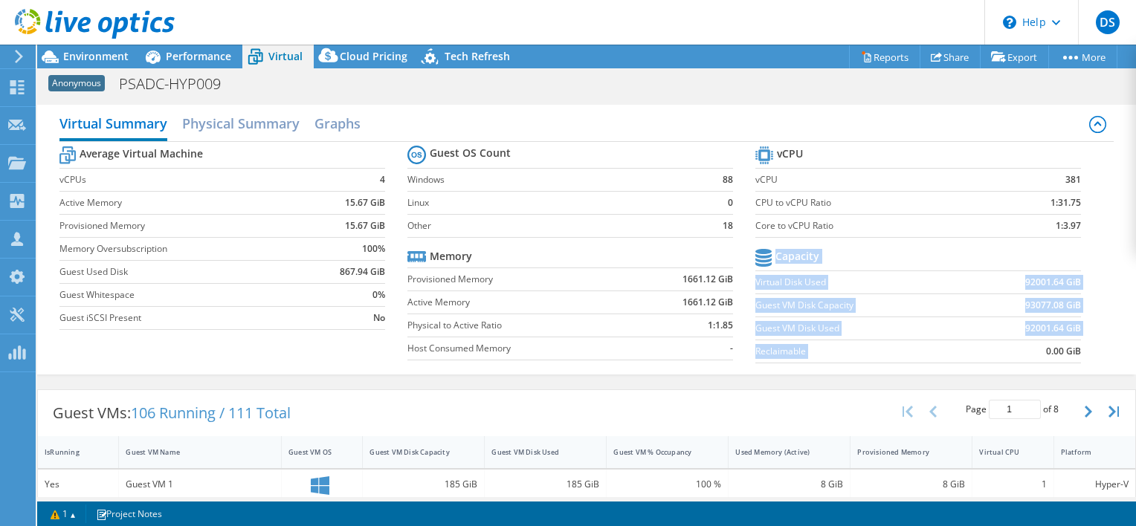
drag, startPoint x: 1011, startPoint y: 354, endPoint x: 1070, endPoint y: 352, distance: 59.5
click at [1070, 352] on section "vCPU vCPU 381 CPU to vCPU Ratio 1:31.75 Core to vCPU Ratio 1:3.97 Capacity Virt…" at bounding box center [929, 257] width 348 height 228
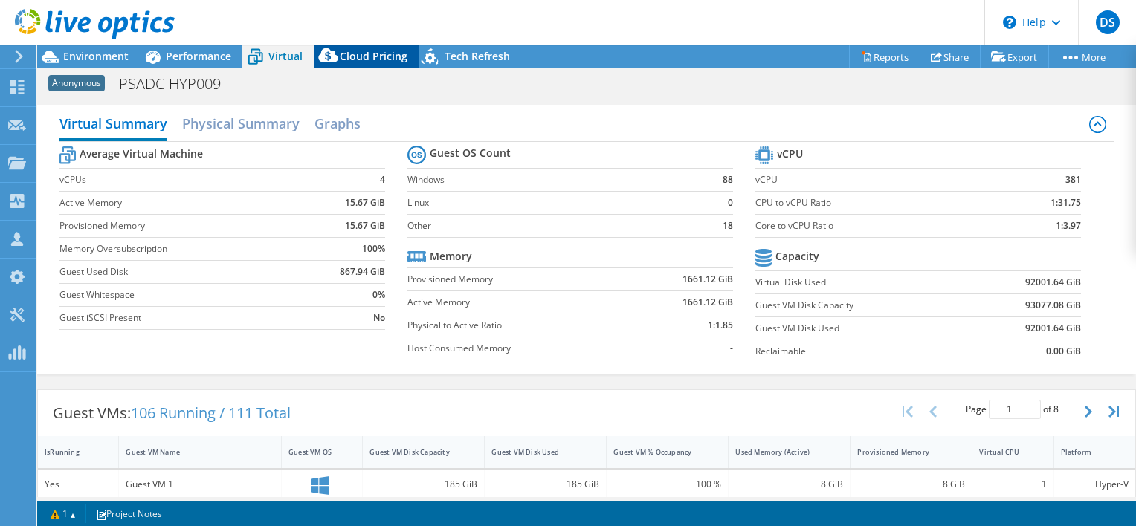
click at [345, 54] on span "Cloud Pricing" at bounding box center [374, 56] width 68 height 14
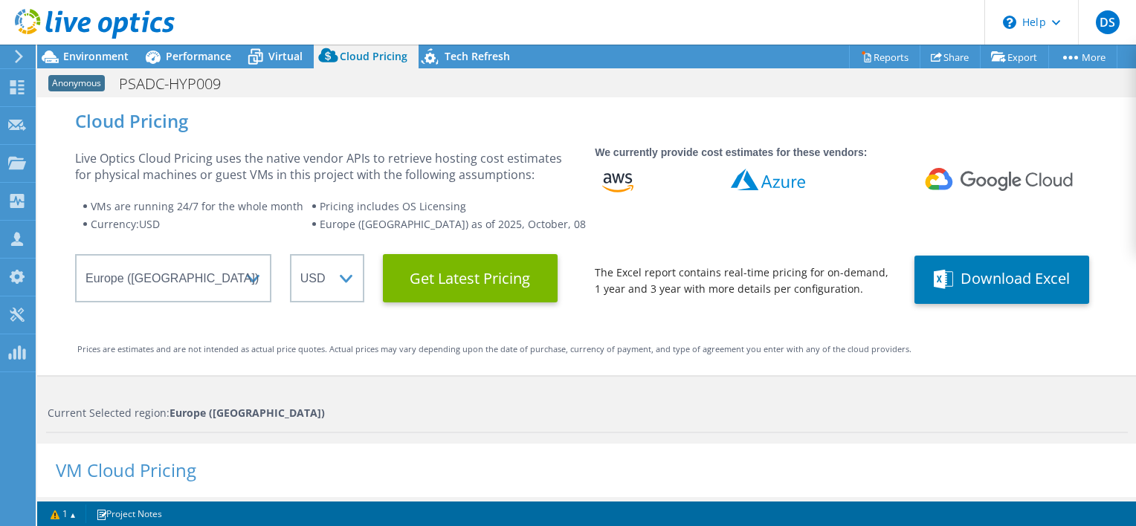
scroll to position [409, 0]
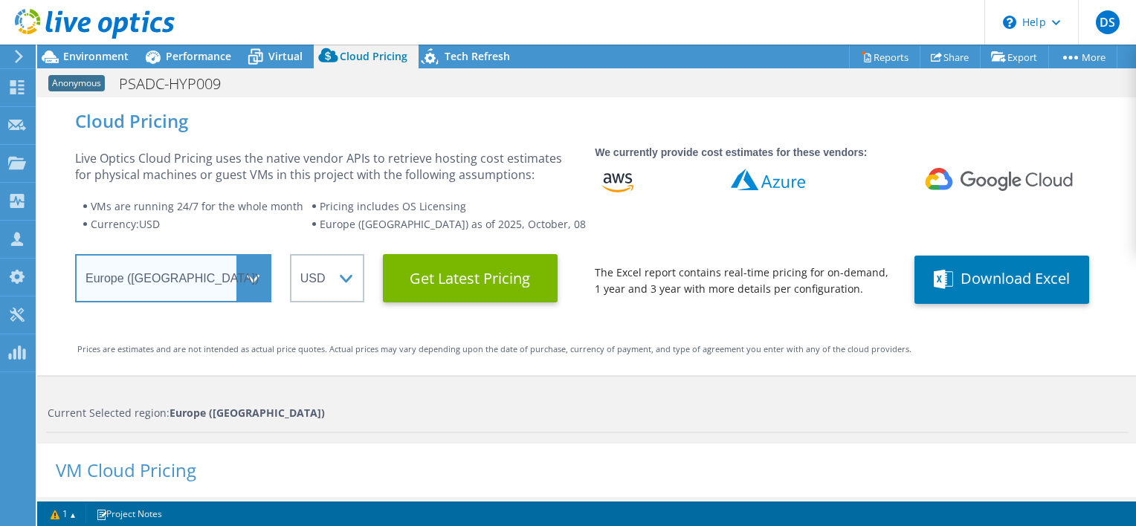
click at [264, 285] on select "Select a Region Asia Pacific (Hong Kong) Asia Pacific (Mumbai) Asia Pacific (Se…" at bounding box center [173, 278] width 196 height 48
click at [75, 254] on select "Select a Region Asia Pacific (Hong Kong) Asia Pacific (Mumbai) Asia Pacific (Se…" at bounding box center [173, 278] width 196 height 48
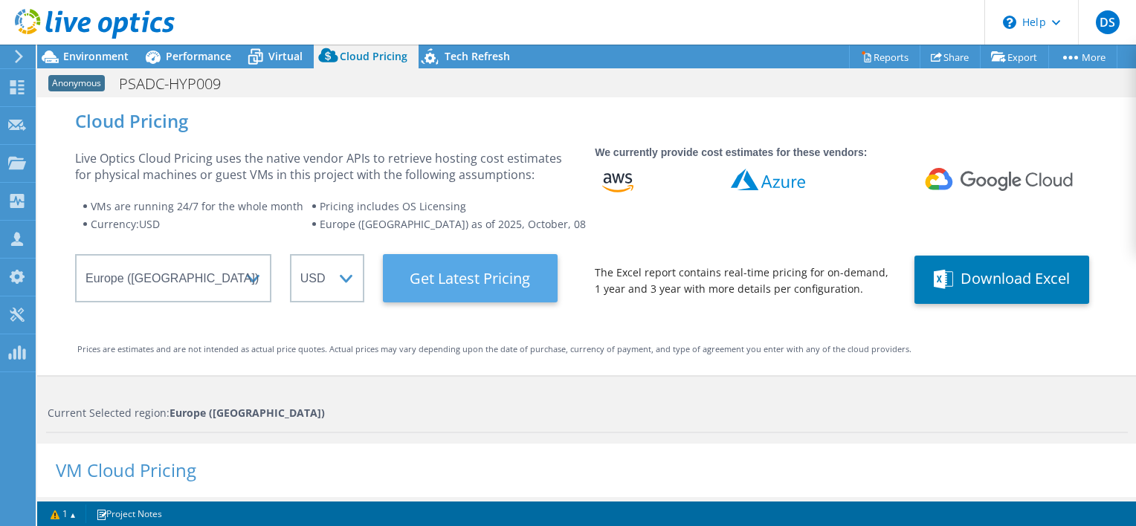
click at [433, 280] on Latest "Get Latest Pricing" at bounding box center [470, 278] width 175 height 48
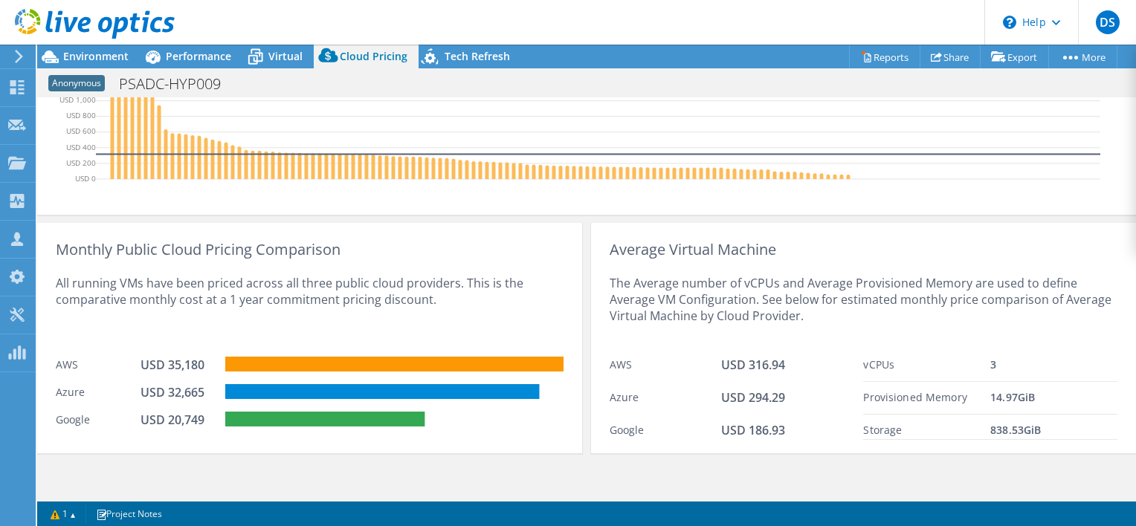
scroll to position [612, 0]
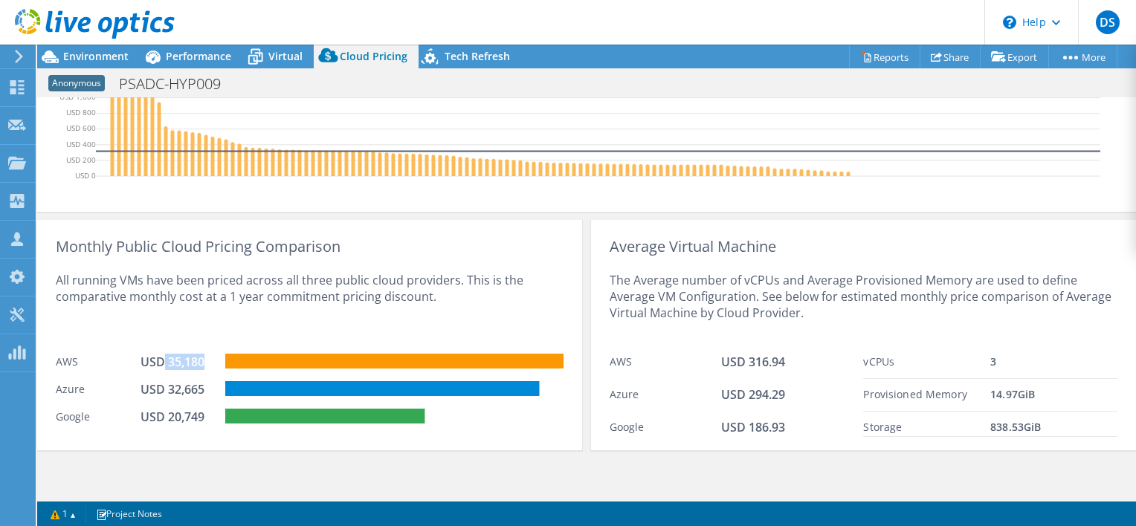
drag, startPoint x: 164, startPoint y: 363, endPoint x: 207, endPoint y: 363, distance: 42.4
click at [207, 363] on div "USD 35,180" at bounding box center [177, 362] width 74 height 16
drag, startPoint x: 207, startPoint y: 363, endPoint x: 209, endPoint y: 420, distance: 57.3
click at [209, 420] on div "USD 20,749" at bounding box center [177, 417] width 74 height 16
click at [184, 409] on div "USD 20,749" at bounding box center [177, 417] width 74 height 16
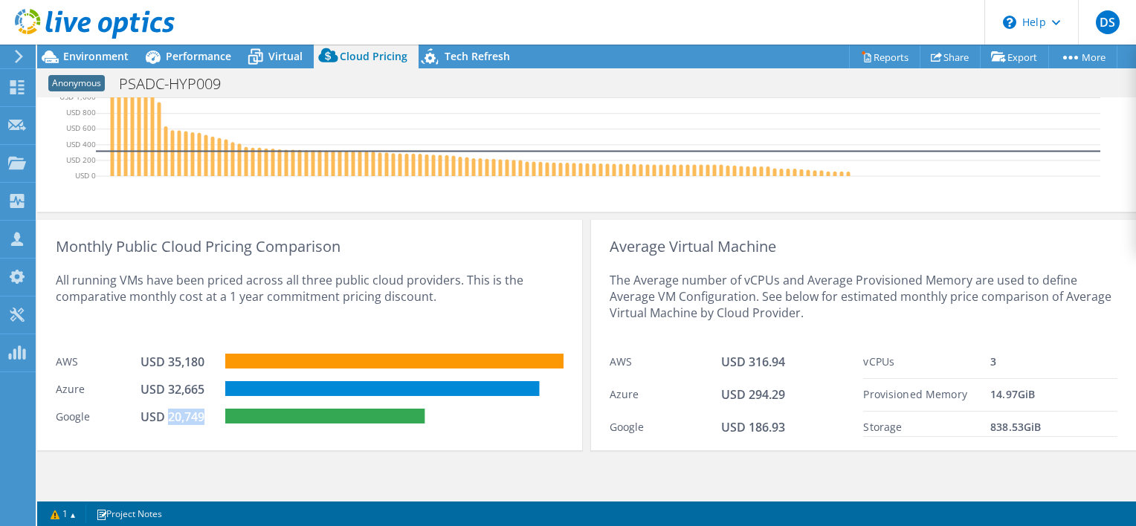
drag, startPoint x: 210, startPoint y: 417, endPoint x: 167, endPoint y: 418, distance: 43.1
click at [167, 418] on div "USD 20,749" at bounding box center [177, 417] width 74 height 16
click at [892, 47] on link "Reports" at bounding box center [884, 56] width 71 height 23
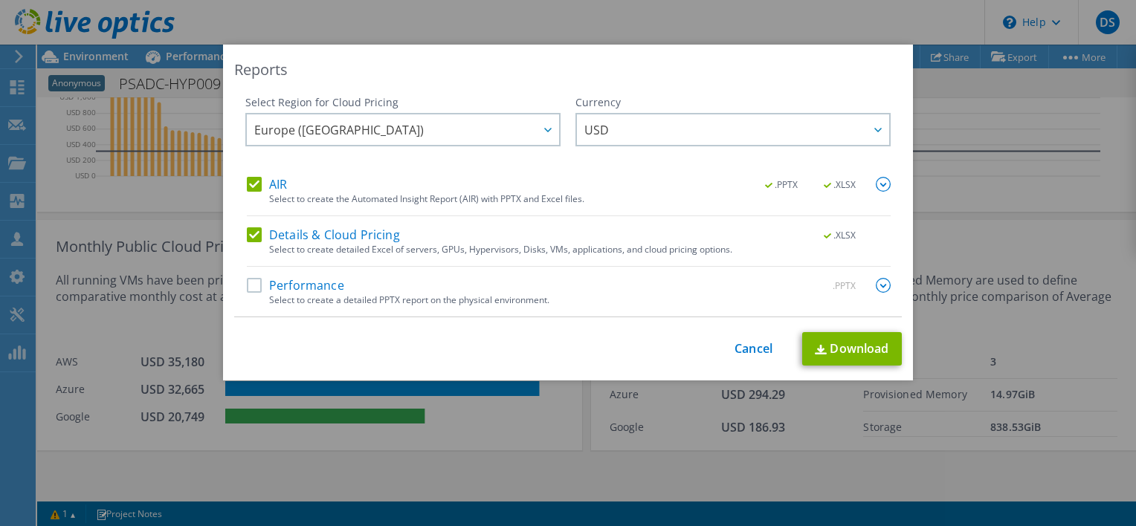
click at [247, 286] on label "Performance" at bounding box center [295, 285] width 97 height 15
click at [0, 0] on input "Performance" at bounding box center [0, 0] width 0 height 0
drag, startPoint x: 317, startPoint y: 131, endPoint x: 303, endPoint y: 123, distance: 15.3
click at [312, 127] on span "Europe ([GEOGRAPHIC_DATA])" at bounding box center [338, 133] width 169 height 23
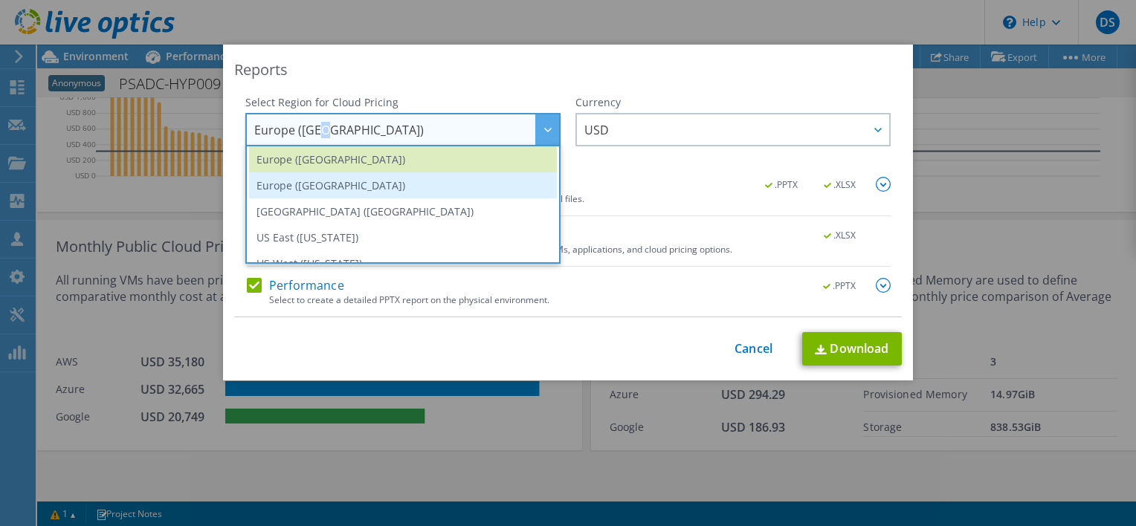
scroll to position [126, 0]
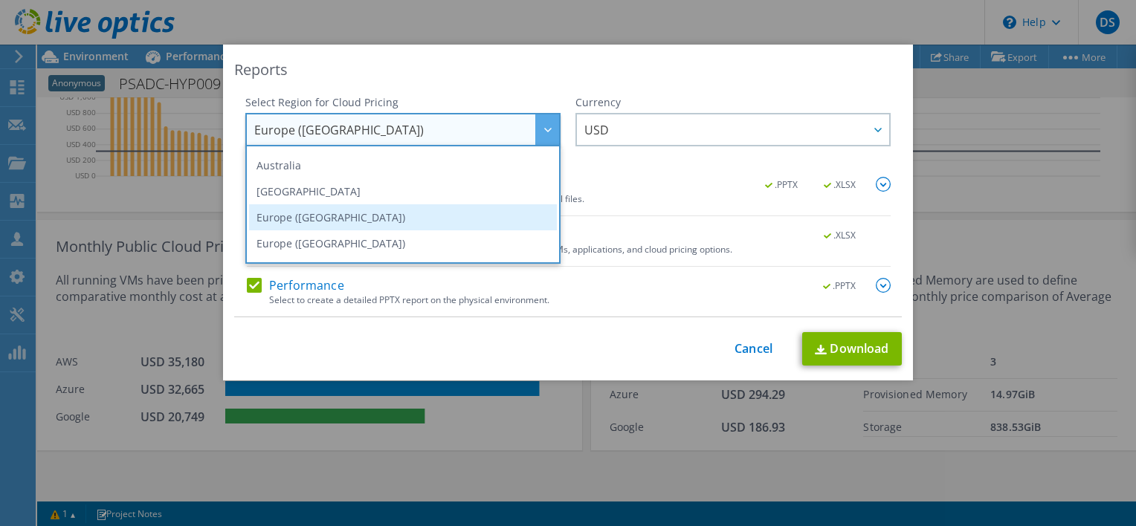
click at [273, 216] on li "Europe ([GEOGRAPHIC_DATA])" at bounding box center [403, 217] width 308 height 26
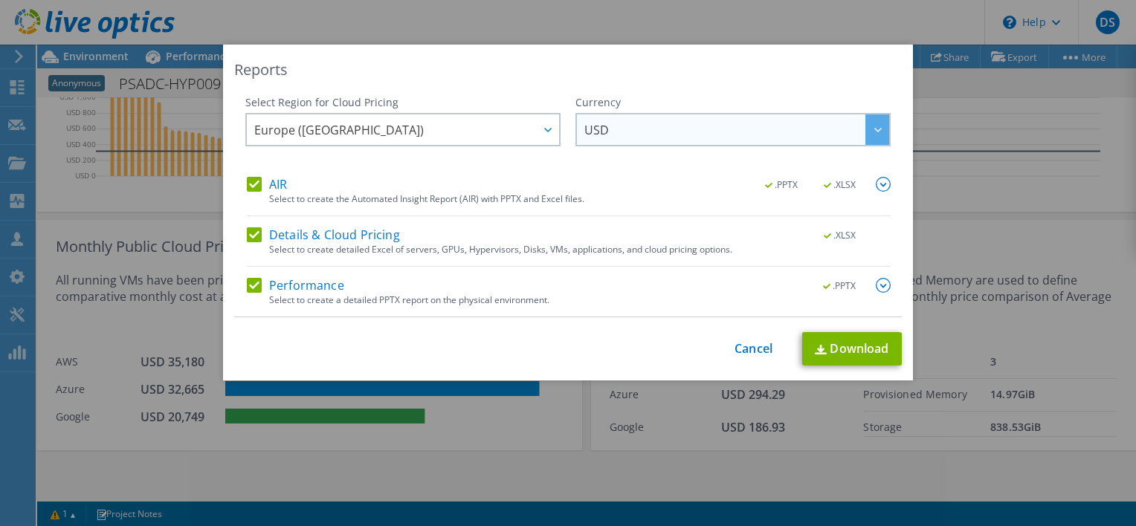
click at [624, 122] on span "USD" at bounding box center [736, 129] width 305 height 30
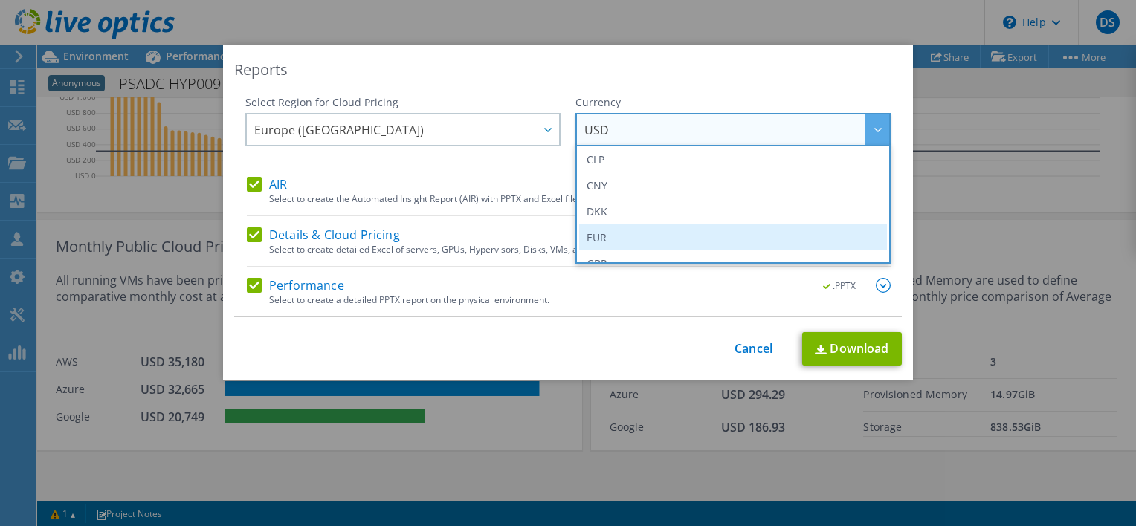
scroll to position [149, 0]
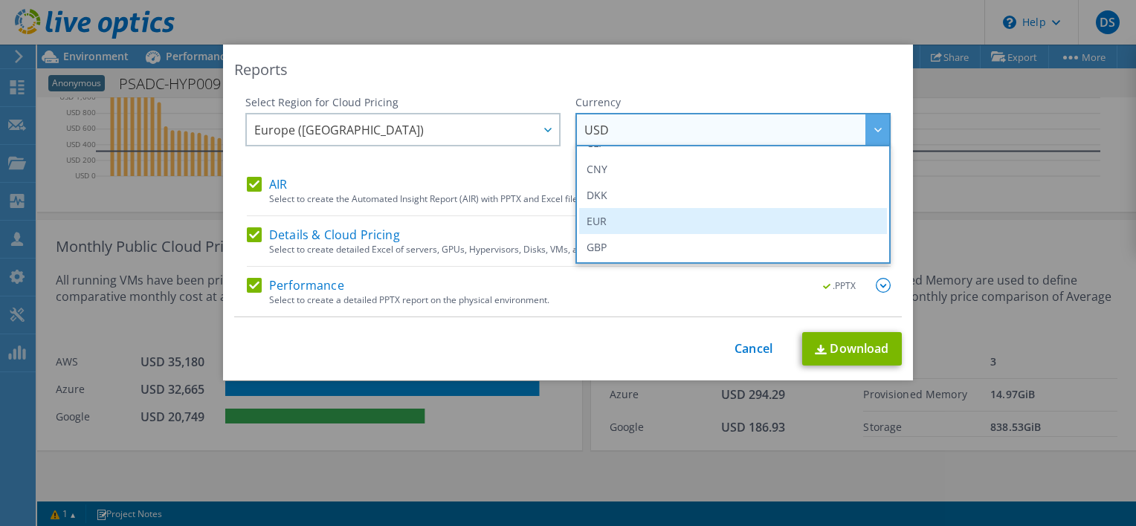
click at [626, 217] on li "EUR" at bounding box center [733, 221] width 308 height 26
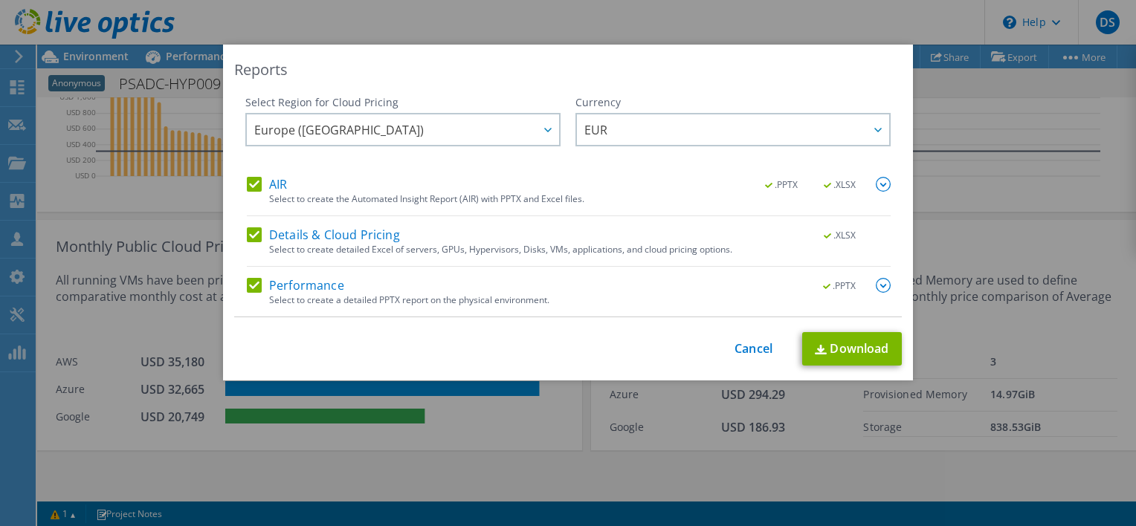
click at [128, 164] on div "Reports Select Region for Cloud Pricing Asia Pacific (Hong Kong) Asia Pacific (…" at bounding box center [568, 263] width 1136 height 437
